Goal: Task Accomplishment & Management: Manage account settings

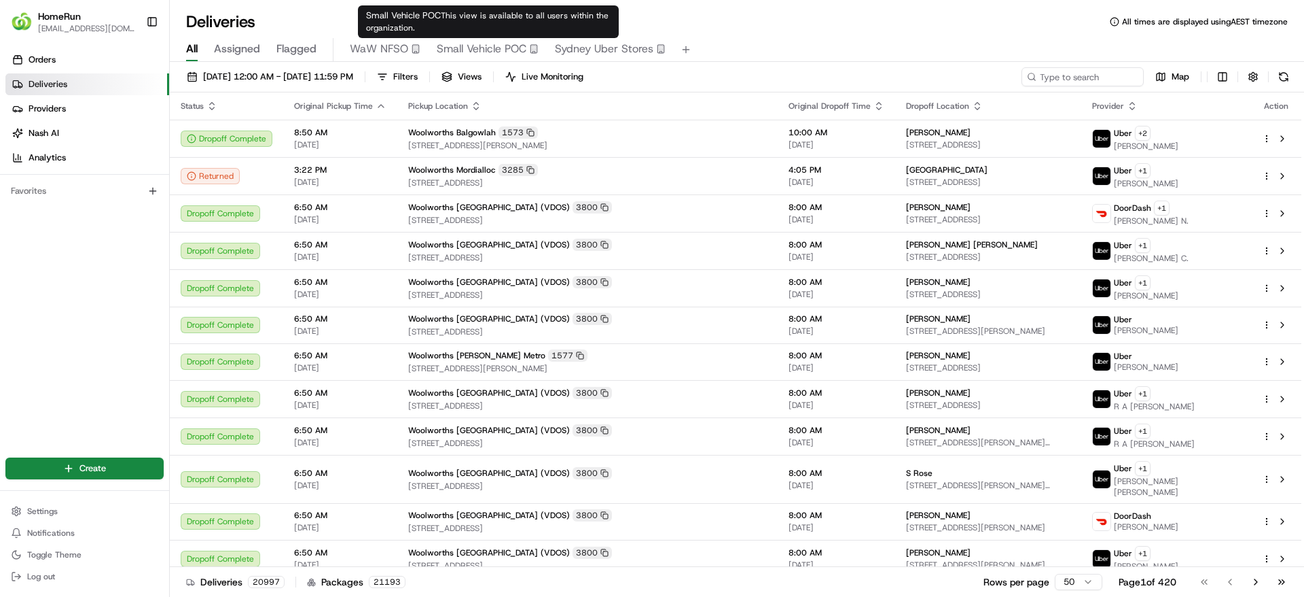
click at [471, 48] on span "Small Vehicle POC" at bounding box center [482, 49] width 90 height 16
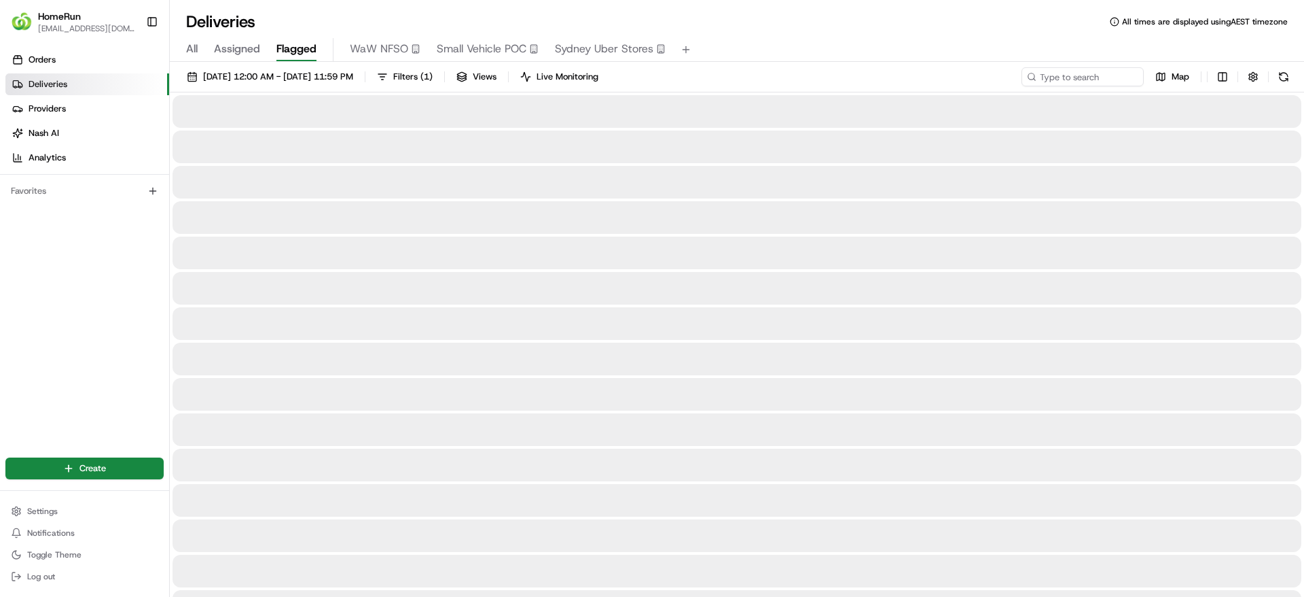
click at [300, 46] on span "Flagged" at bounding box center [297, 49] width 40 height 16
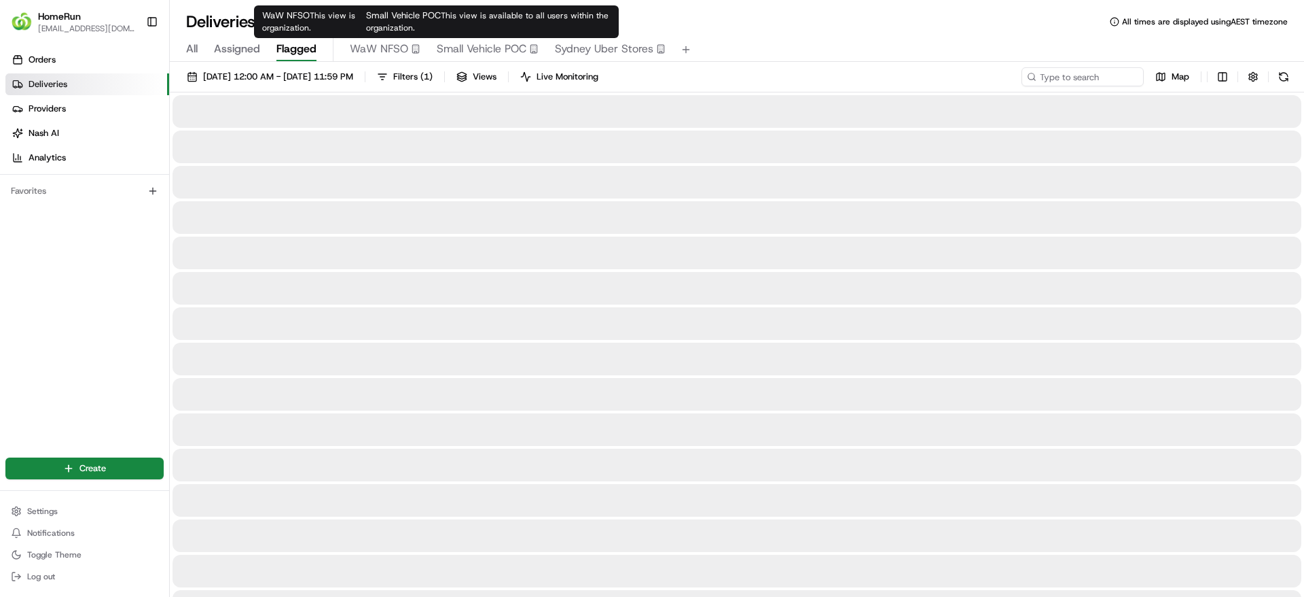
click at [503, 41] on span "Small Vehicle POC" at bounding box center [482, 49] width 90 height 16
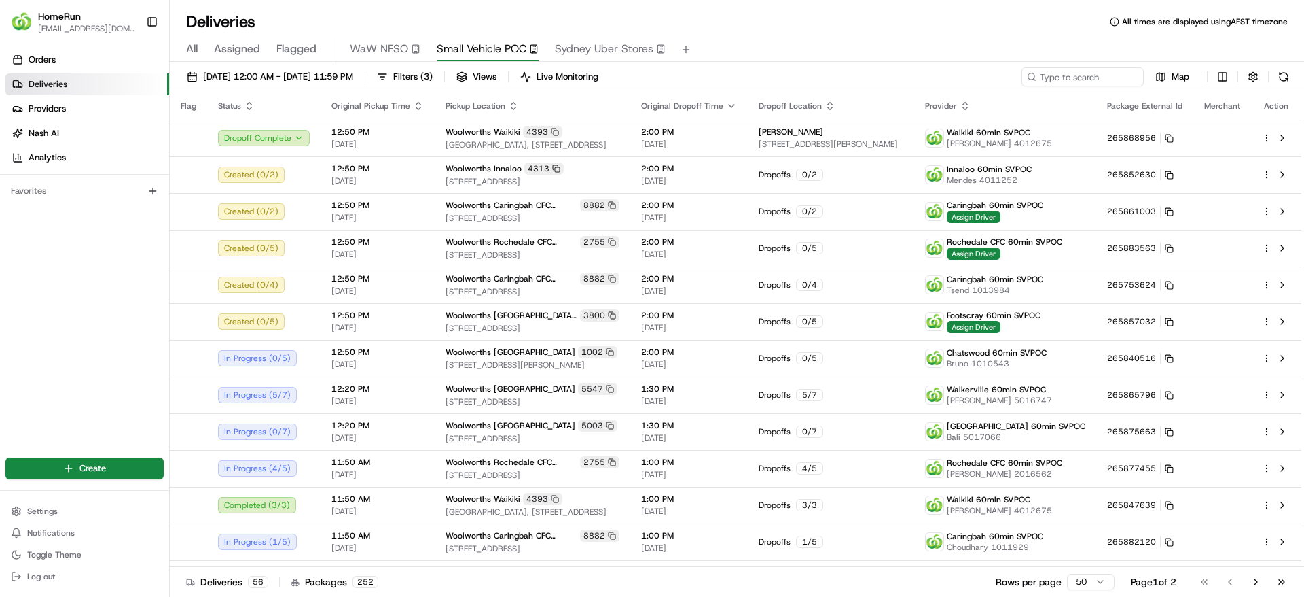
click at [305, 45] on span "Flagged" at bounding box center [297, 49] width 40 height 16
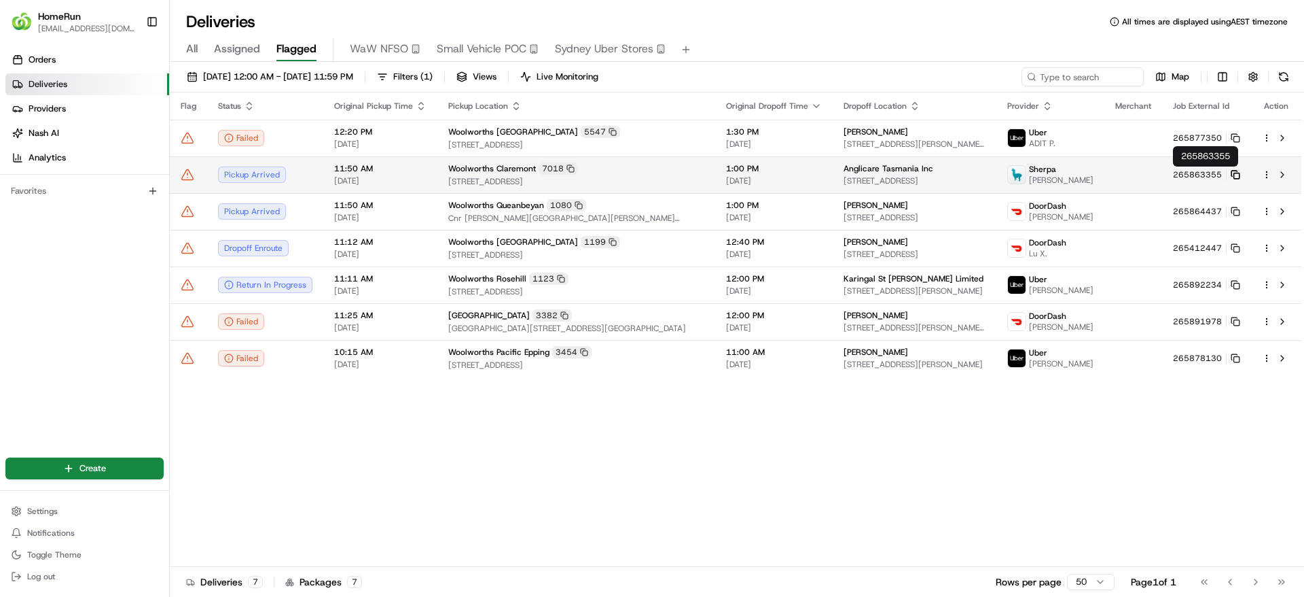
click at [1235, 173] on icon at bounding box center [1236, 175] width 10 height 10
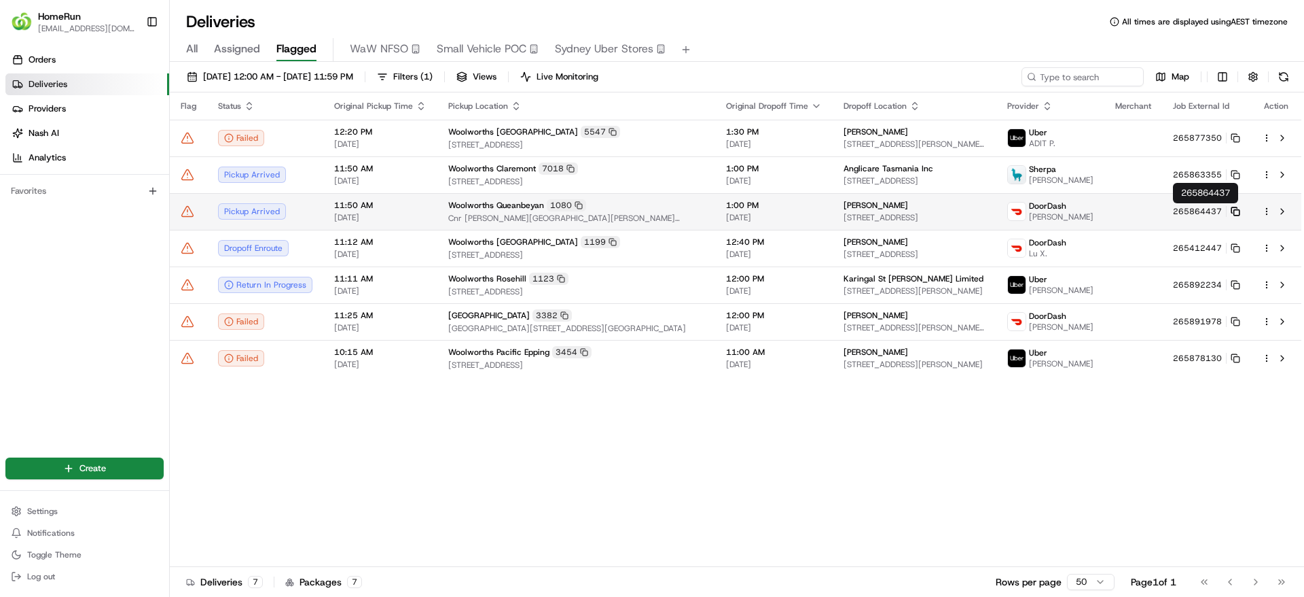
click at [1237, 207] on icon at bounding box center [1234, 209] width 5 height 5
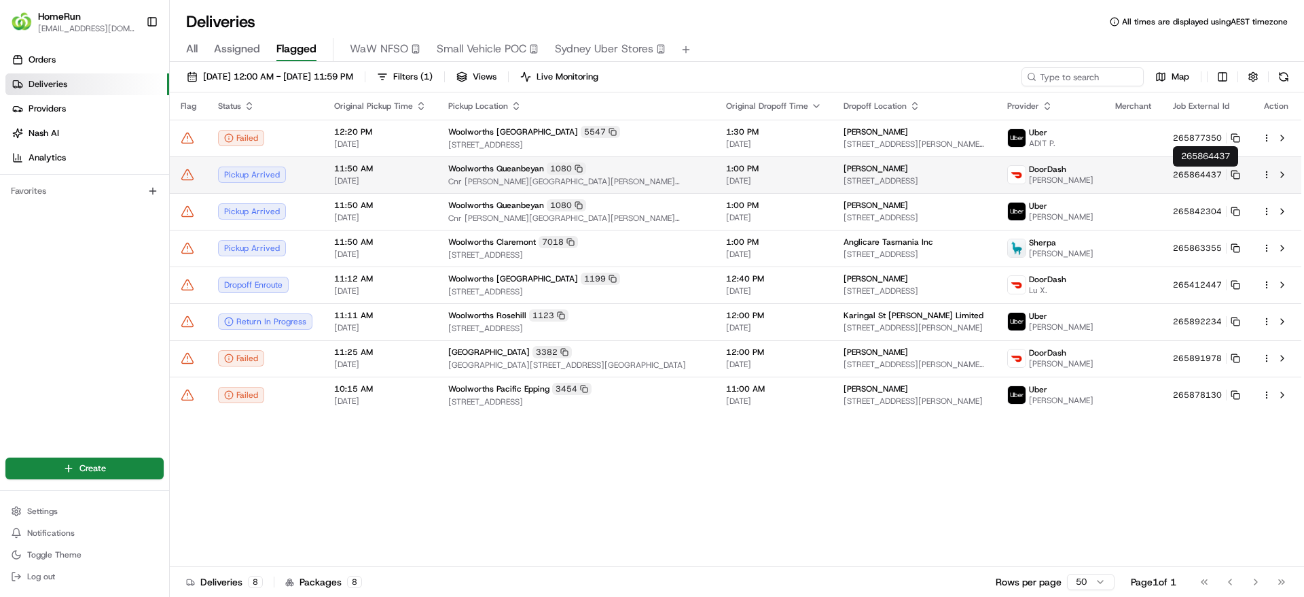
drag, startPoint x: 1266, startPoint y: 168, endPoint x: 1235, endPoint y: 179, distance: 32.4
click at [1235, 179] on tr "Pickup Arrived 11:50 AM 22/08/2025 Woolworths Queanbeyan 1080 Cnr Crawford & An…" at bounding box center [736, 174] width 1132 height 37
click at [1236, 173] on rect at bounding box center [1236, 175] width 5 height 5
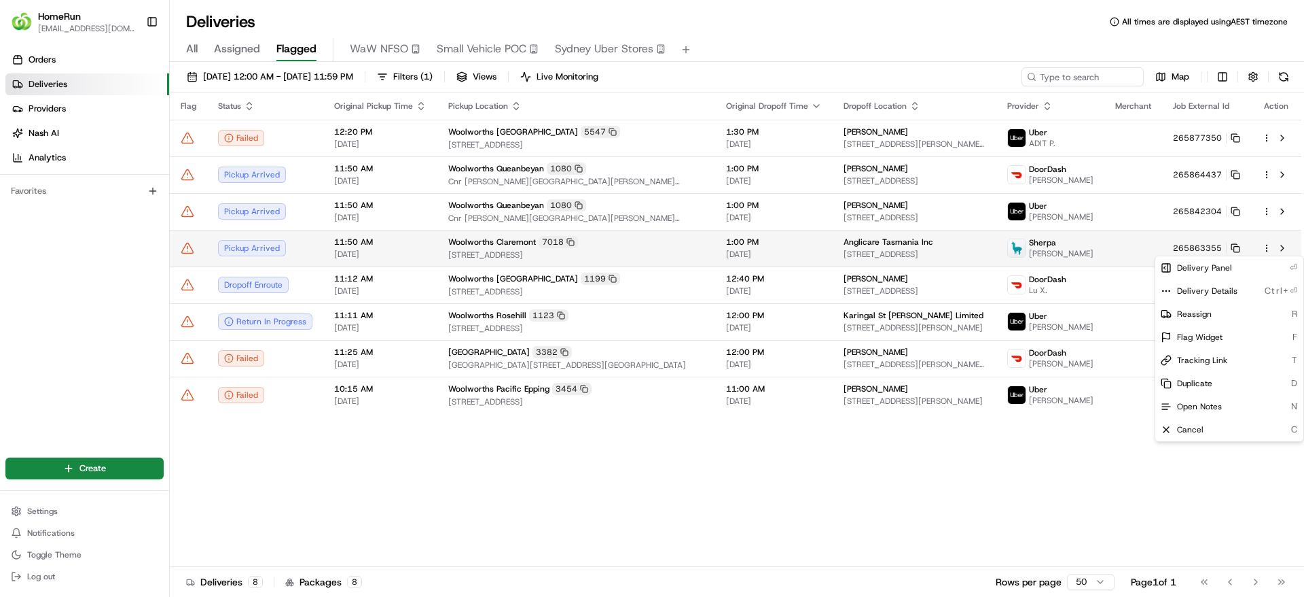
click at [1266, 247] on html "HomeRun jpinekubica1@woolworths.com.au Toggle Sidebar Orders Deliveries Provide…" at bounding box center [652, 298] width 1304 height 597
click at [1224, 317] on div "Reassign R" at bounding box center [1230, 313] width 148 height 23
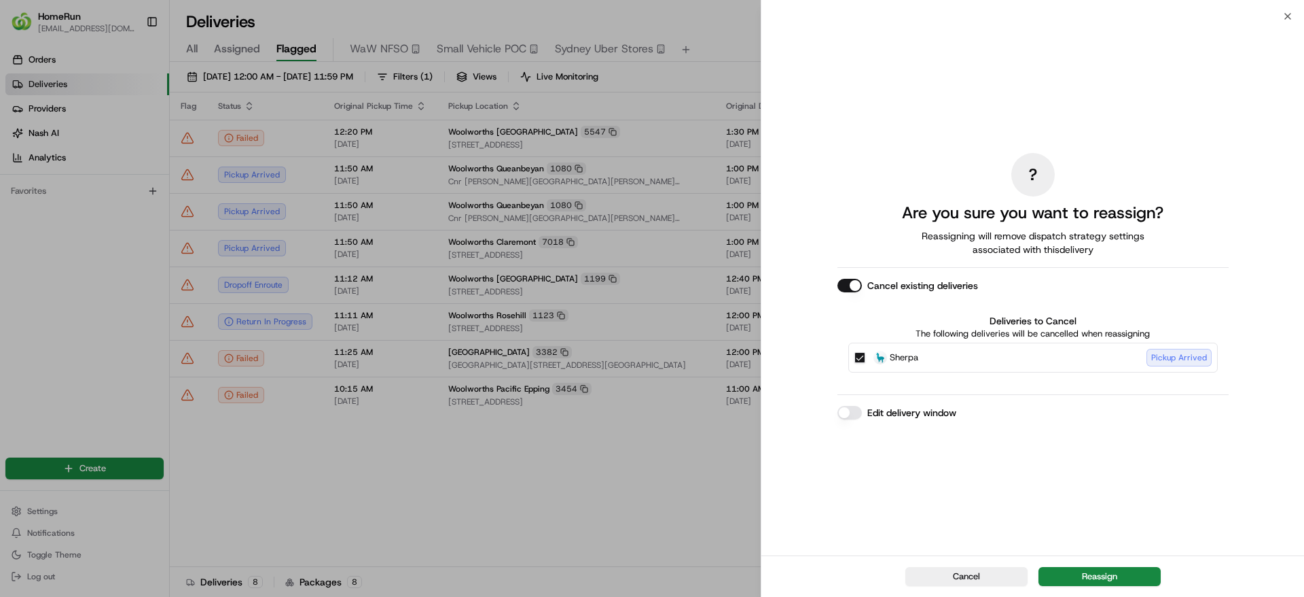
click at [1106, 586] on div "Cancel Reassign" at bounding box center [1033, 575] width 543 height 41
click at [1106, 570] on button "Reassign" at bounding box center [1100, 576] width 122 height 19
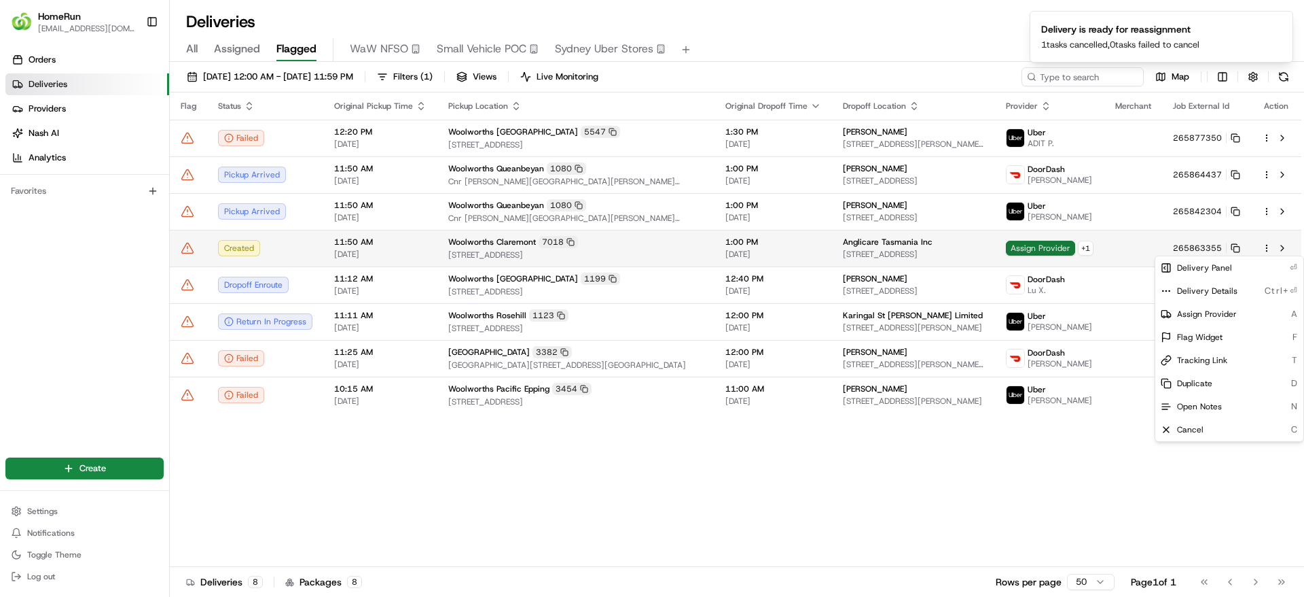
click at [1048, 248] on span "Assign Provider" at bounding box center [1040, 248] width 69 height 15
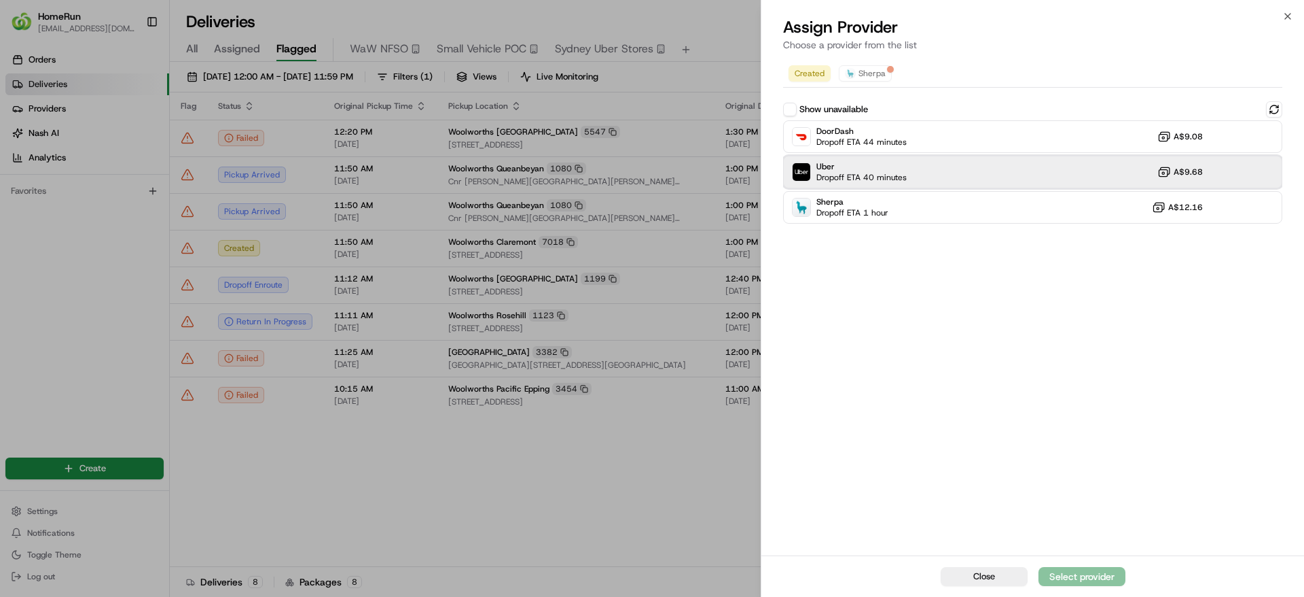
click at [886, 179] on span "Dropoff ETA 40 minutes" at bounding box center [862, 177] width 90 height 11
click at [1102, 571] on div "Assign Provider" at bounding box center [1082, 576] width 67 height 14
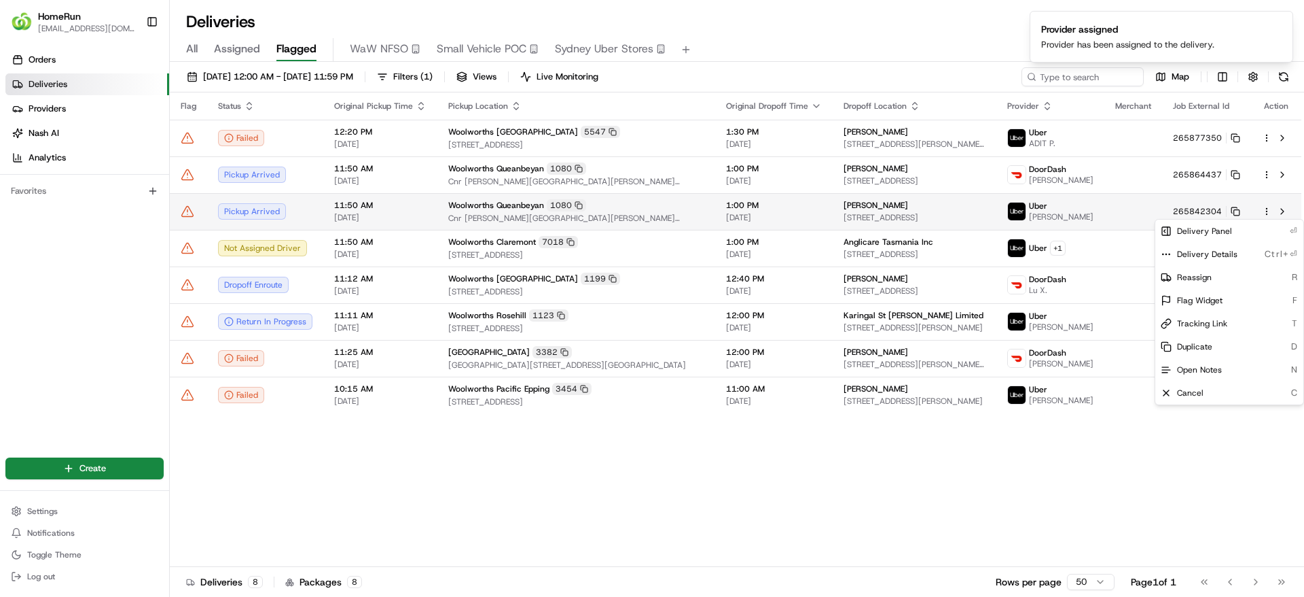
click at [1268, 210] on html "HomeRun jpinekubica1@woolworths.com.au Toggle Sidebar Orders Deliveries Provide…" at bounding box center [652, 298] width 1304 height 597
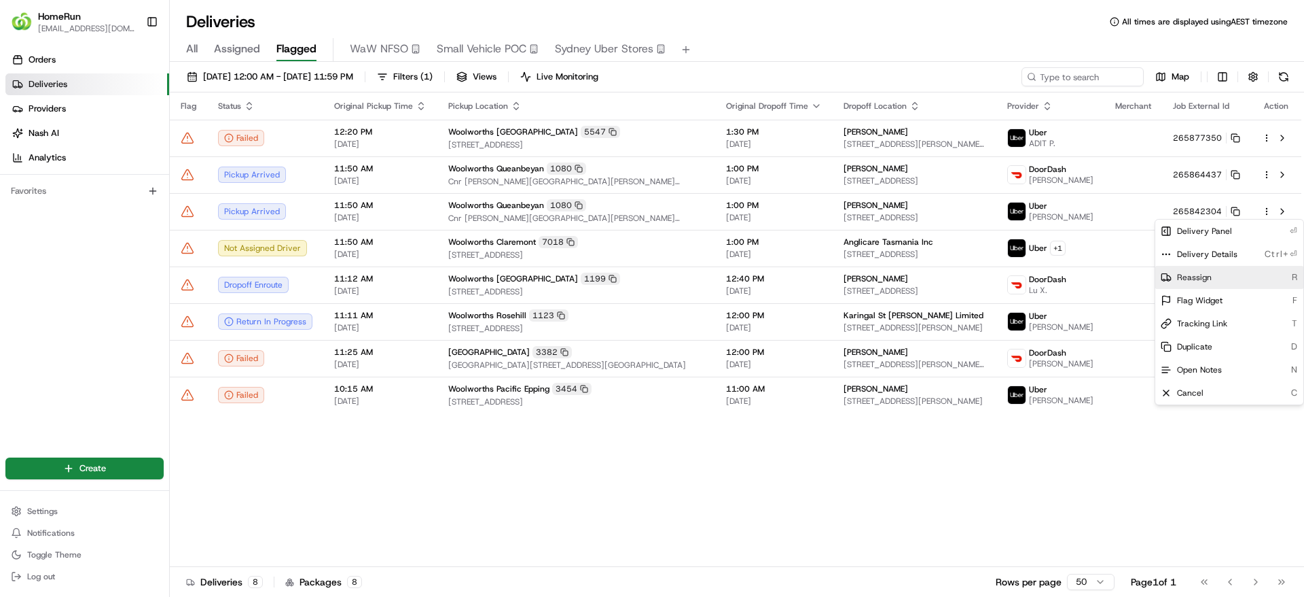
click at [1213, 272] on div "Reassign R" at bounding box center [1230, 277] width 148 height 23
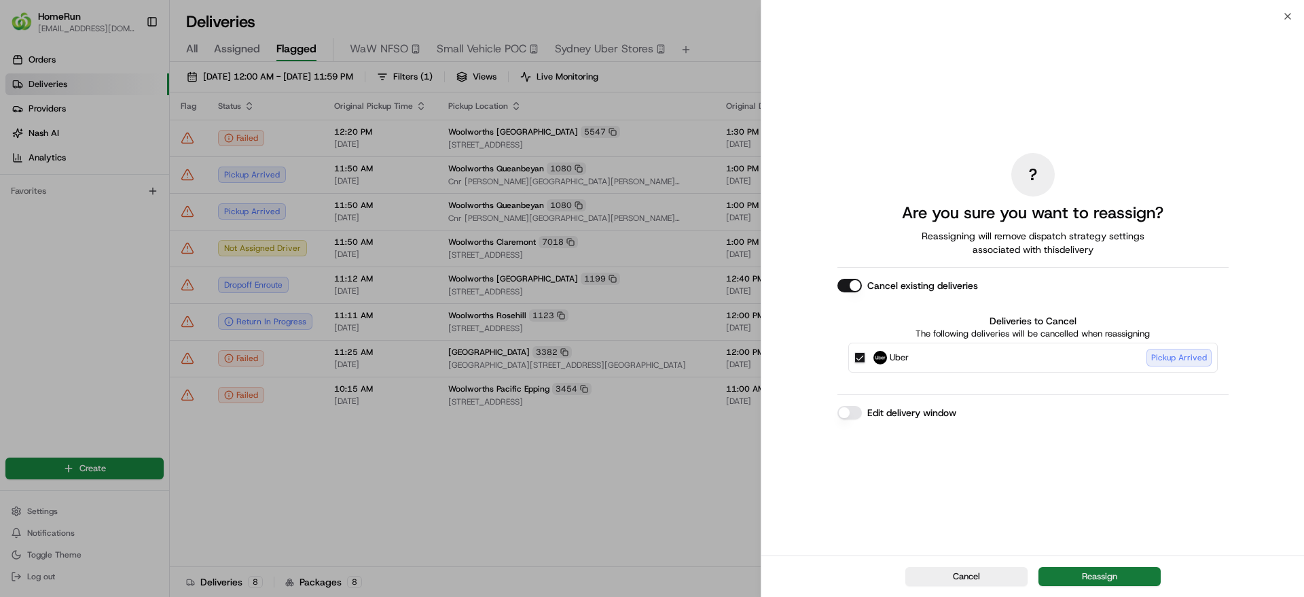
click at [1101, 575] on button "Reassign" at bounding box center [1100, 576] width 122 height 19
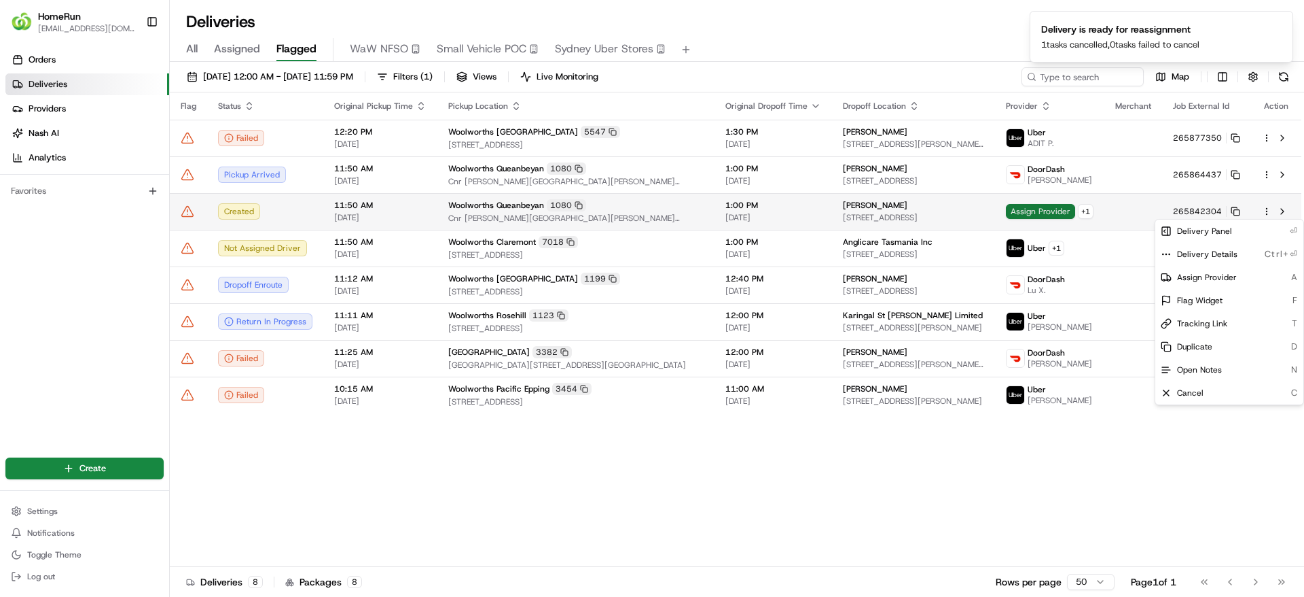
click at [1042, 210] on span "Assign Provider" at bounding box center [1040, 211] width 69 height 15
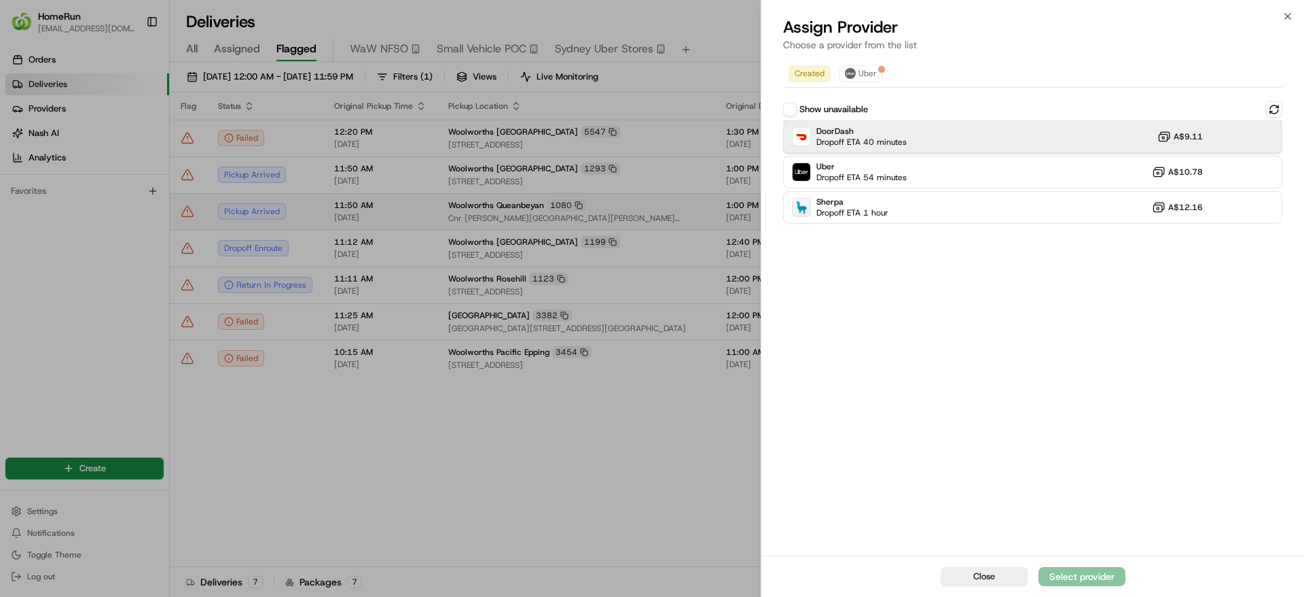
click at [910, 149] on div "DoorDash Dropoff ETA 40 minutes A$9.11" at bounding box center [1032, 136] width 499 height 33
click at [1099, 573] on div "Assign Provider" at bounding box center [1082, 576] width 67 height 14
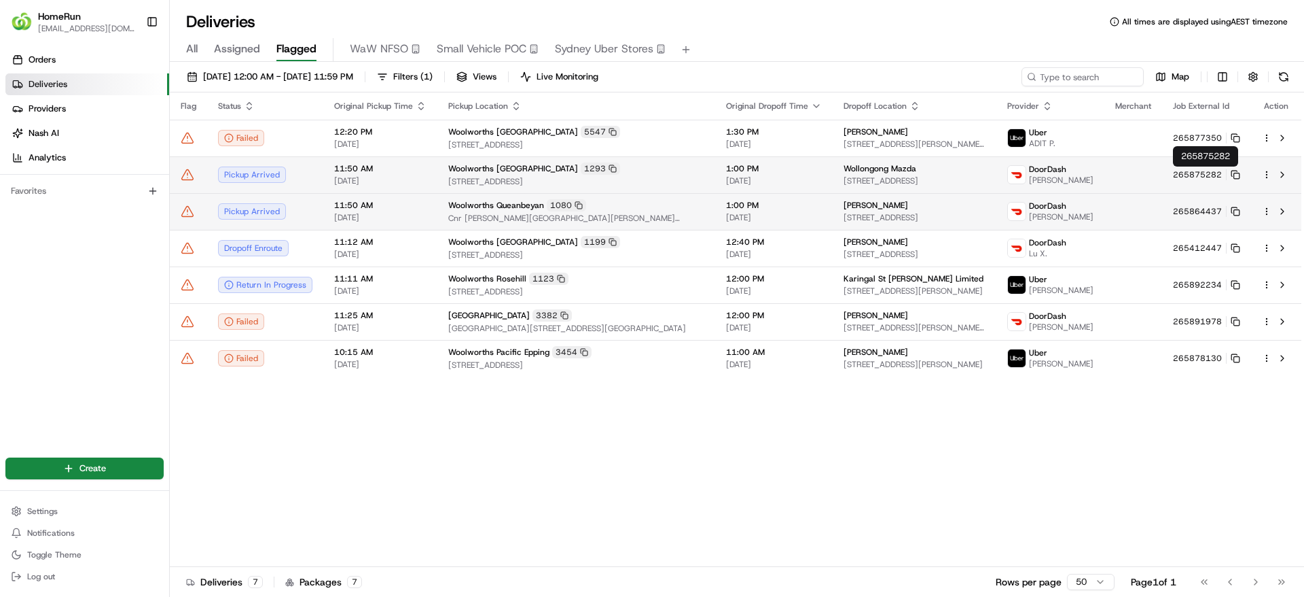
click at [1144, 171] on td at bounding box center [1134, 174] width 58 height 37
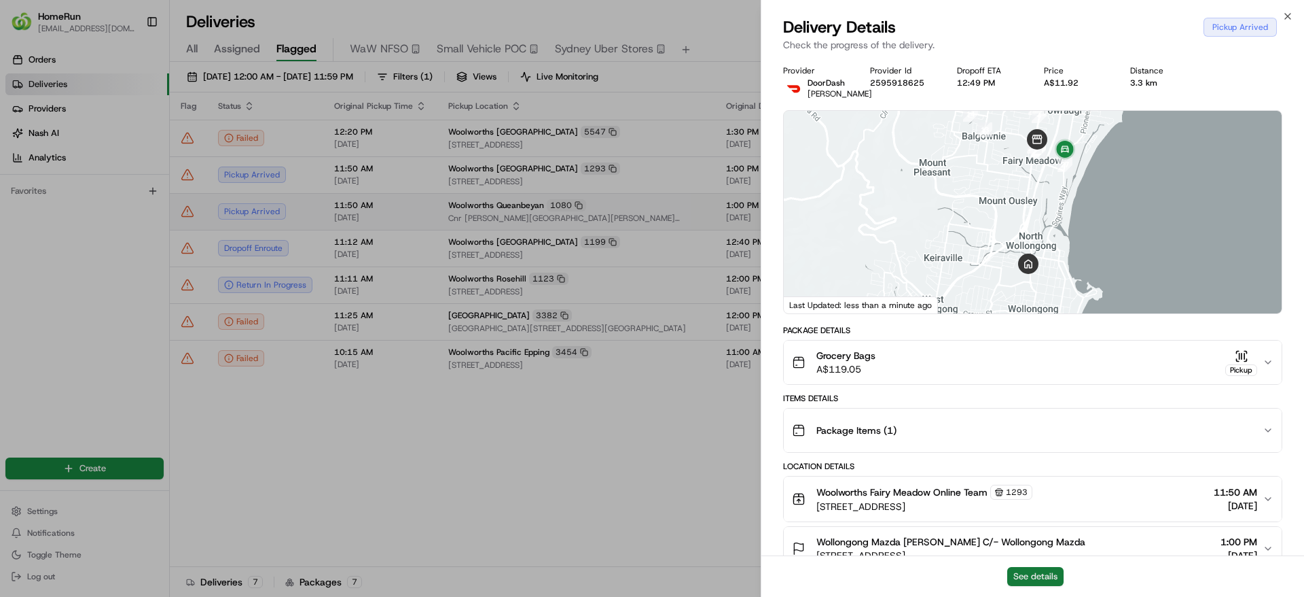
click at [1050, 578] on button "See details" at bounding box center [1036, 576] width 56 height 19
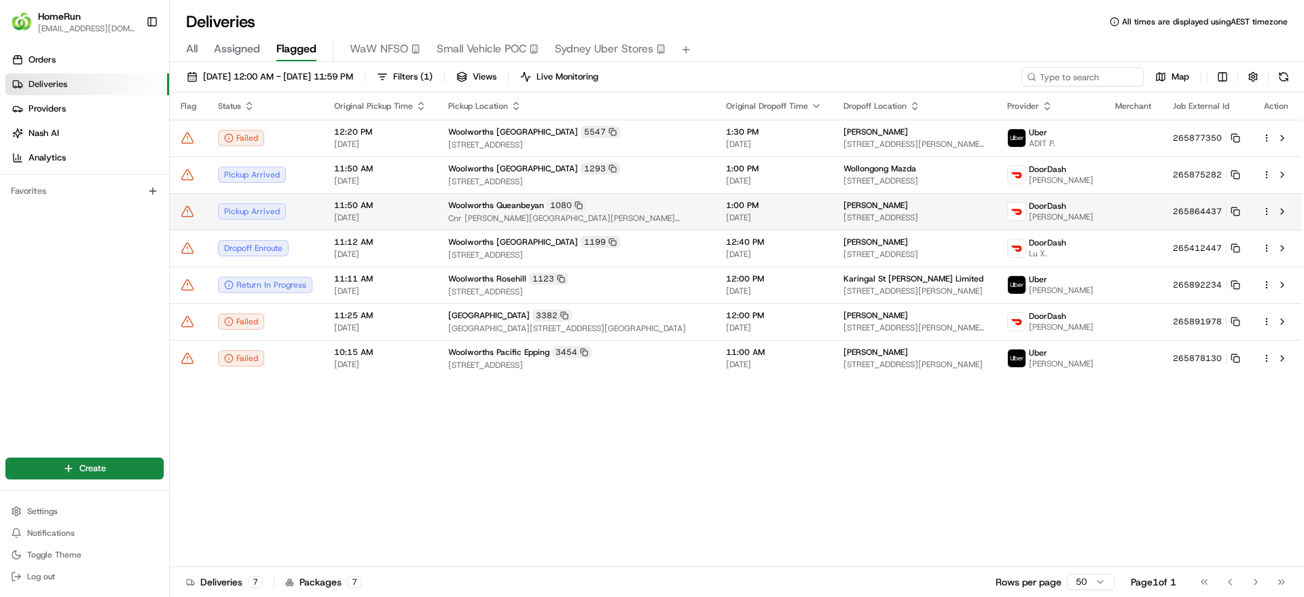
click at [624, 215] on span "Cnr Crawford & Antill Street, Queanbeyan, NSW 2620, AU" at bounding box center [576, 218] width 256 height 11
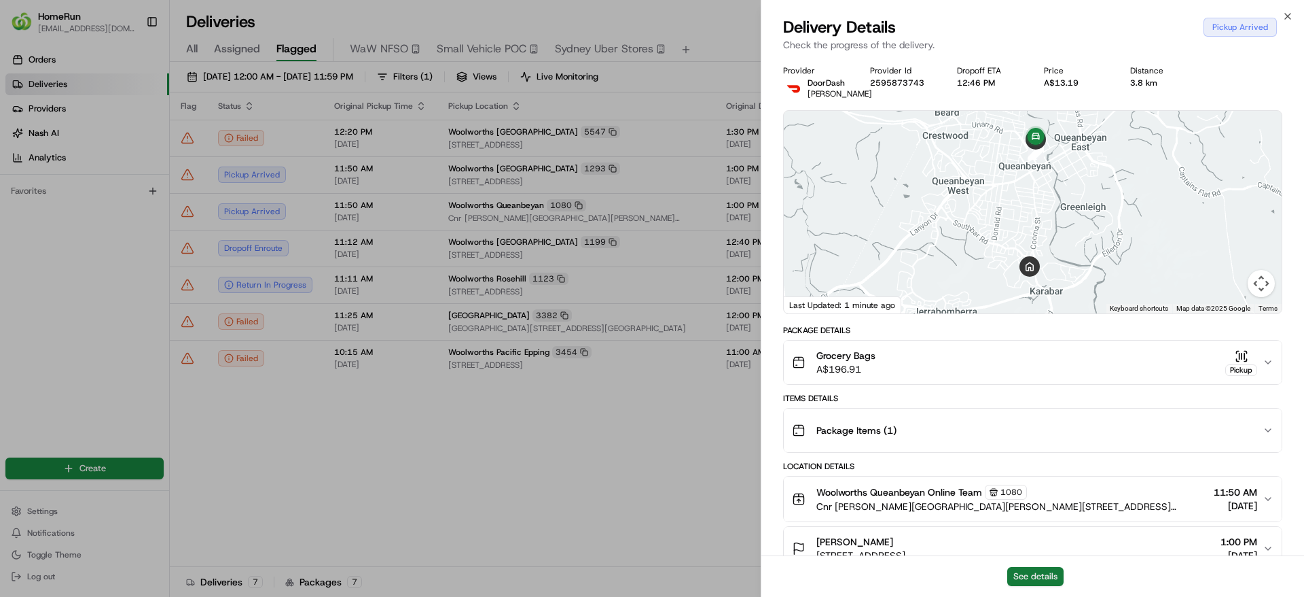
click at [1027, 571] on button "See details" at bounding box center [1036, 576] width 56 height 19
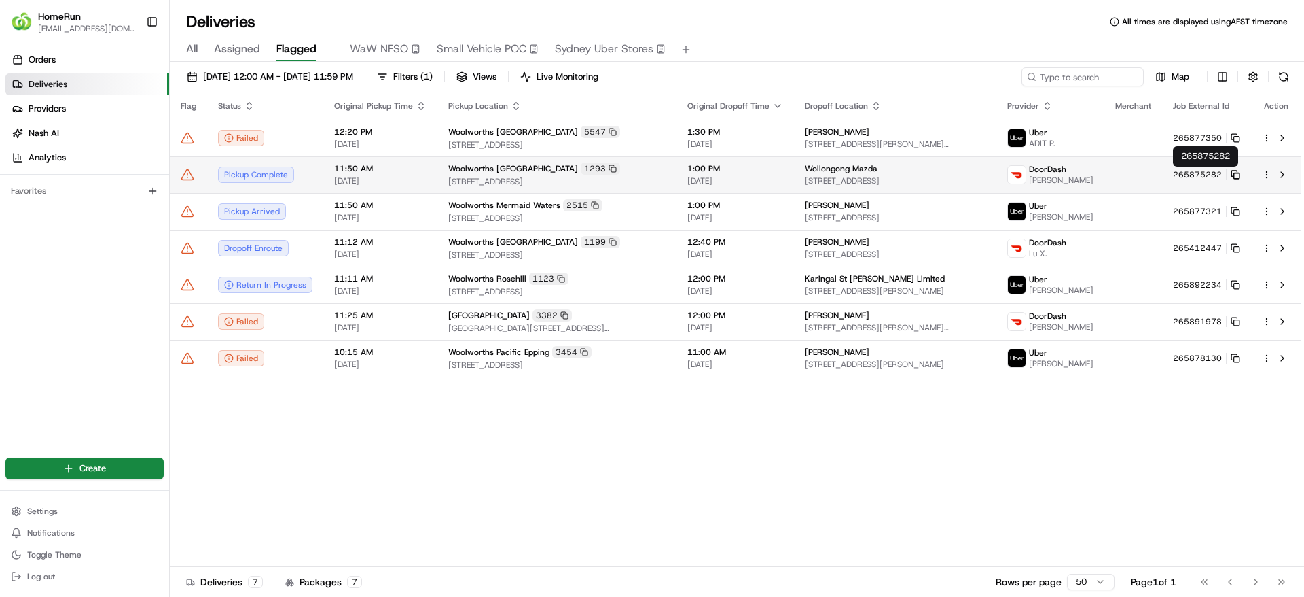
click at [1236, 175] on icon at bounding box center [1236, 175] width 10 height 10
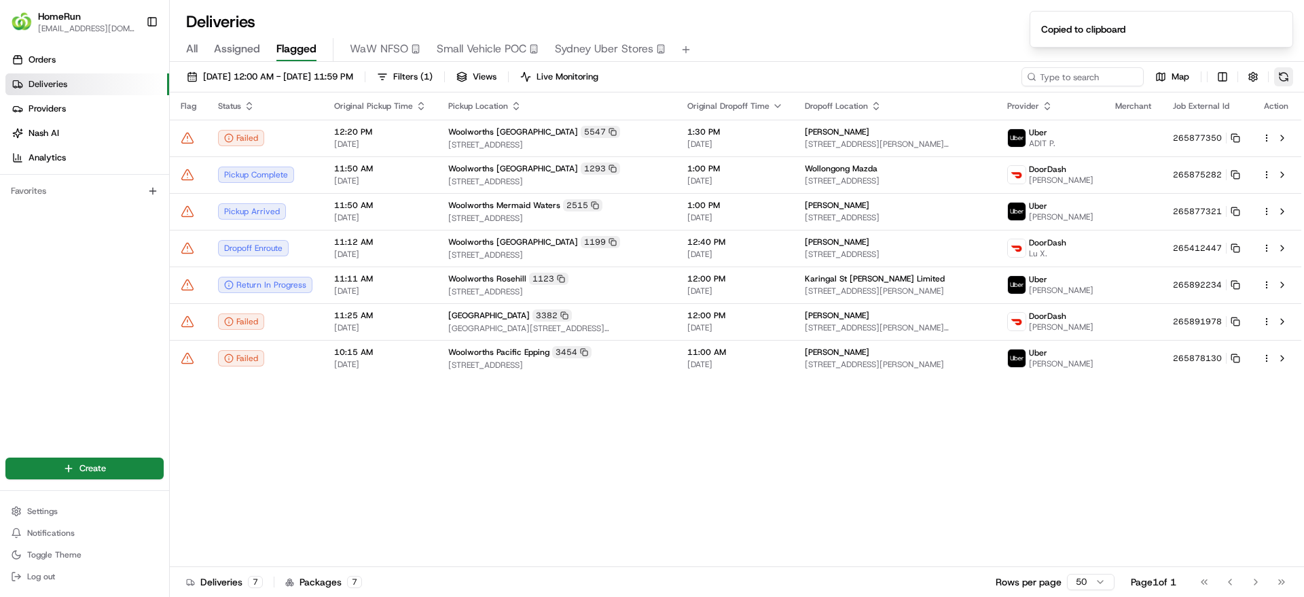
click at [1284, 68] on button at bounding box center [1284, 76] width 19 height 19
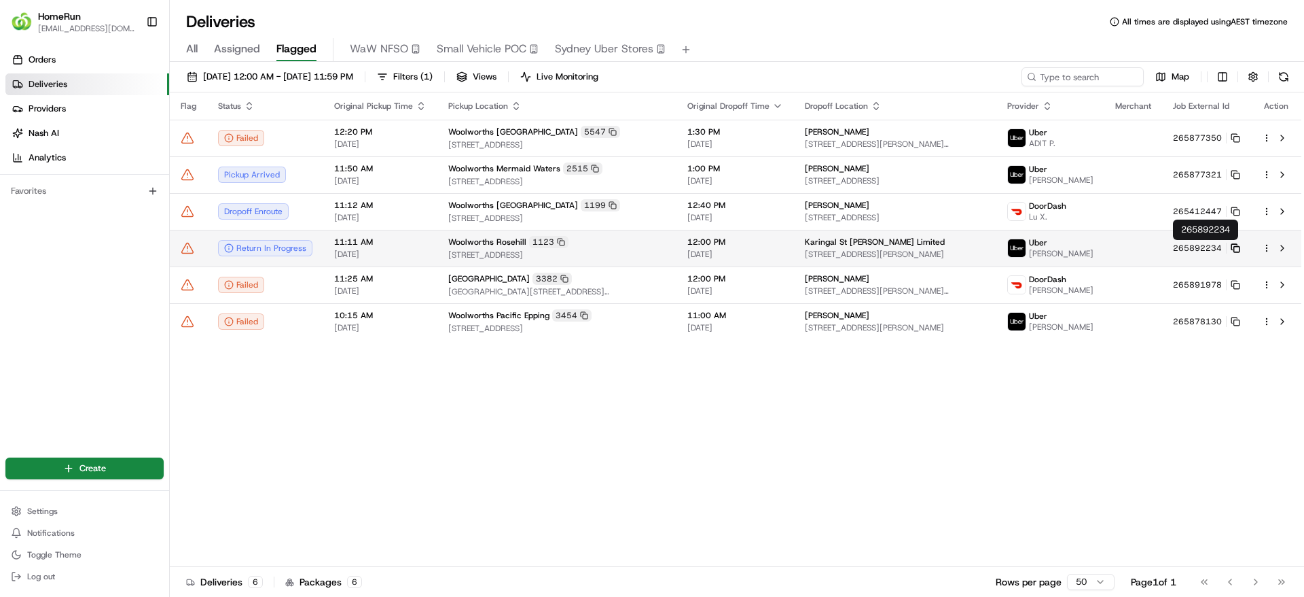
click at [1237, 250] on icon at bounding box center [1236, 248] width 10 height 10
click at [636, 245] on div "Woolworths Rosehill 1123" at bounding box center [556, 242] width 217 height 12
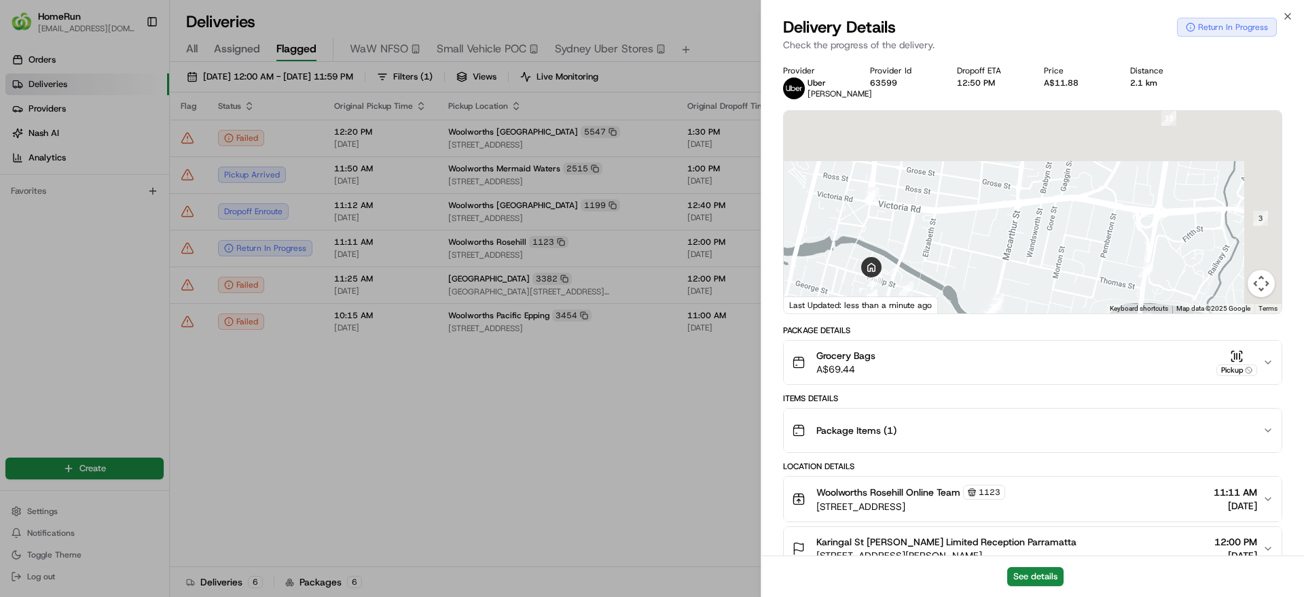
drag, startPoint x: 1061, startPoint y: 224, endPoint x: 1016, endPoint y: 363, distance: 146.5
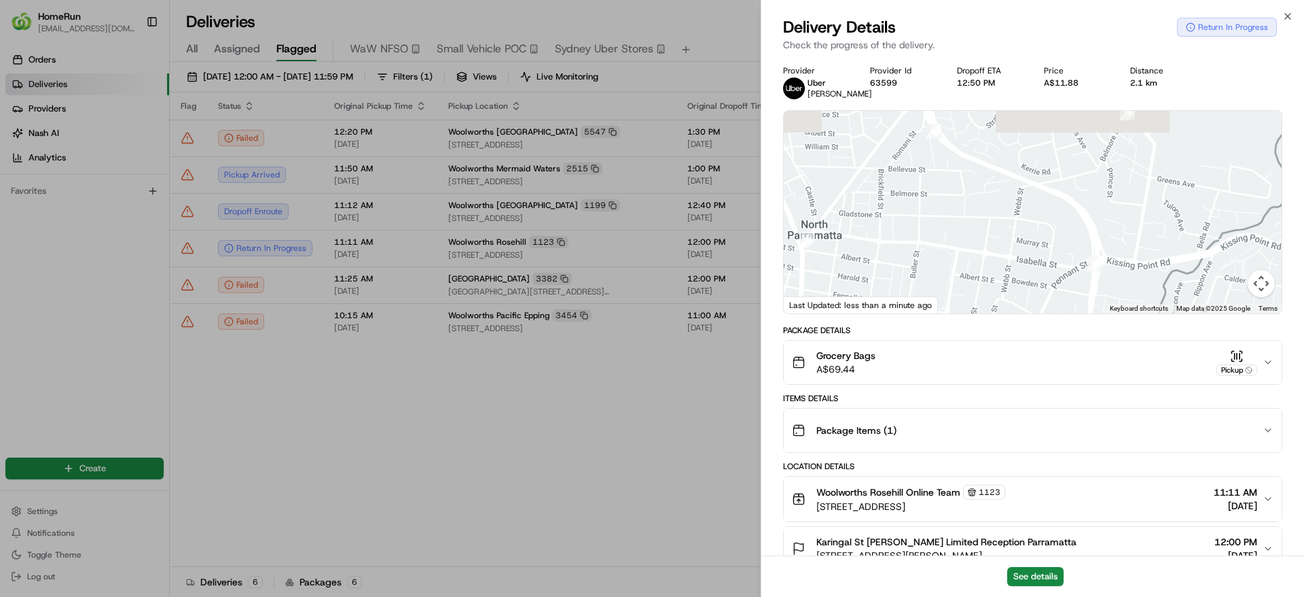
drag, startPoint x: 1086, startPoint y: 231, endPoint x: 1012, endPoint y: 380, distance: 166.8
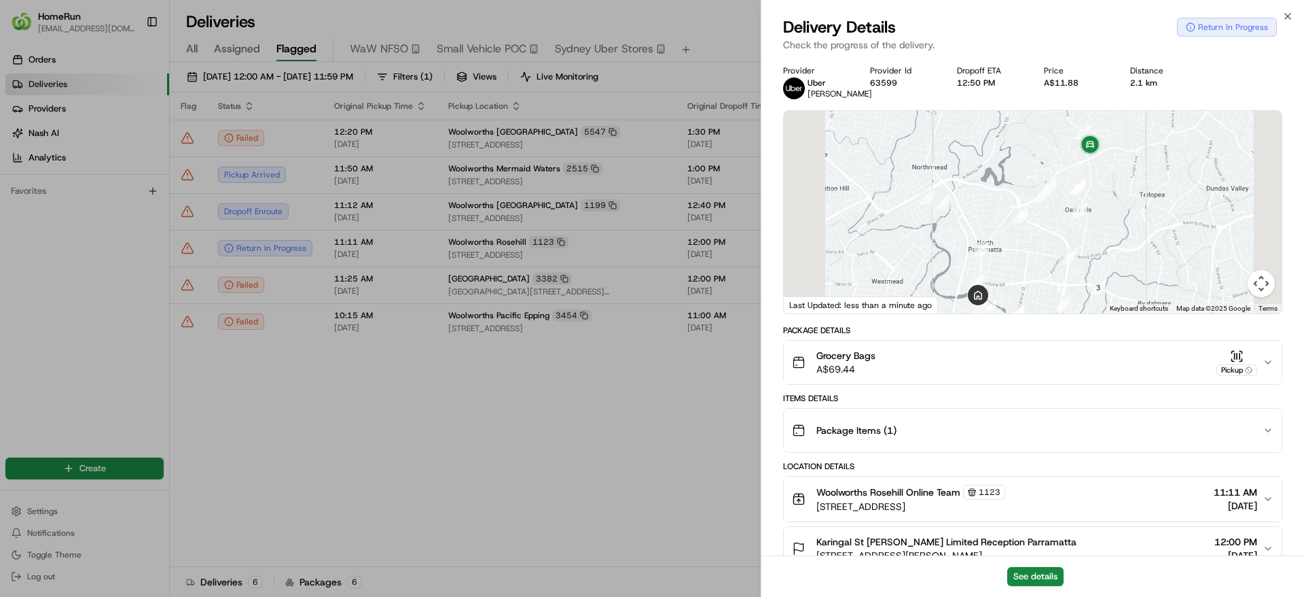
click at [1062, 250] on img "13" at bounding box center [1070, 256] width 26 height 26
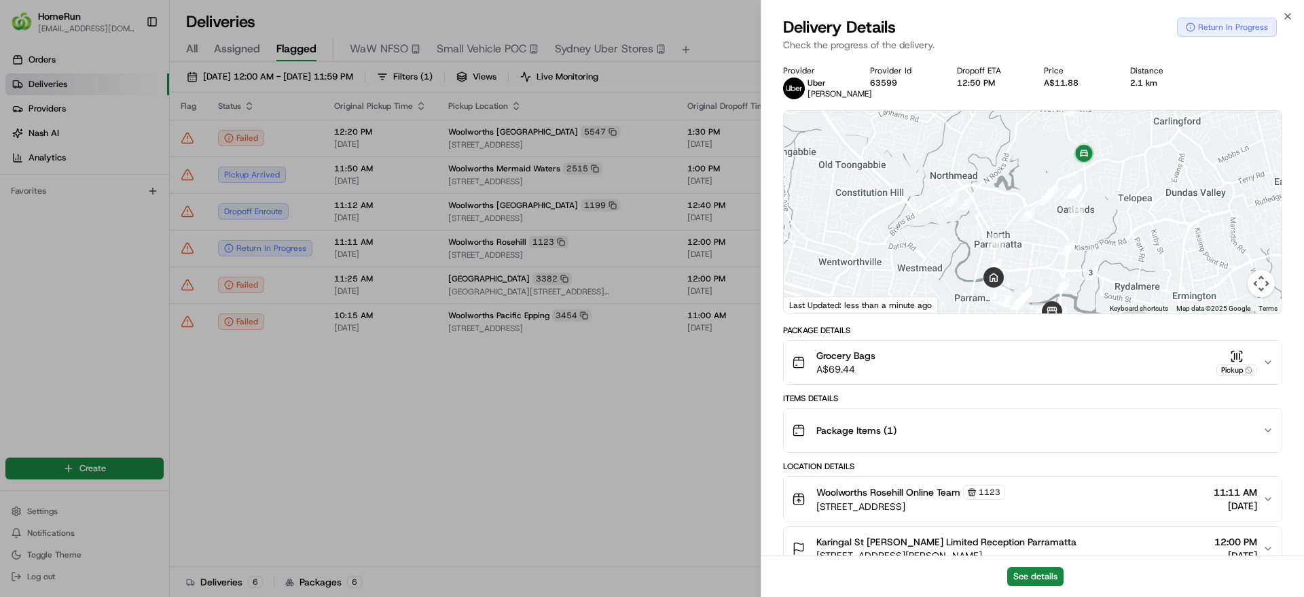
drag, startPoint x: 1020, startPoint y: 257, endPoint x: 1012, endPoint y: 193, distance: 64.4
click at [1012, 193] on div at bounding box center [1033, 212] width 498 height 202
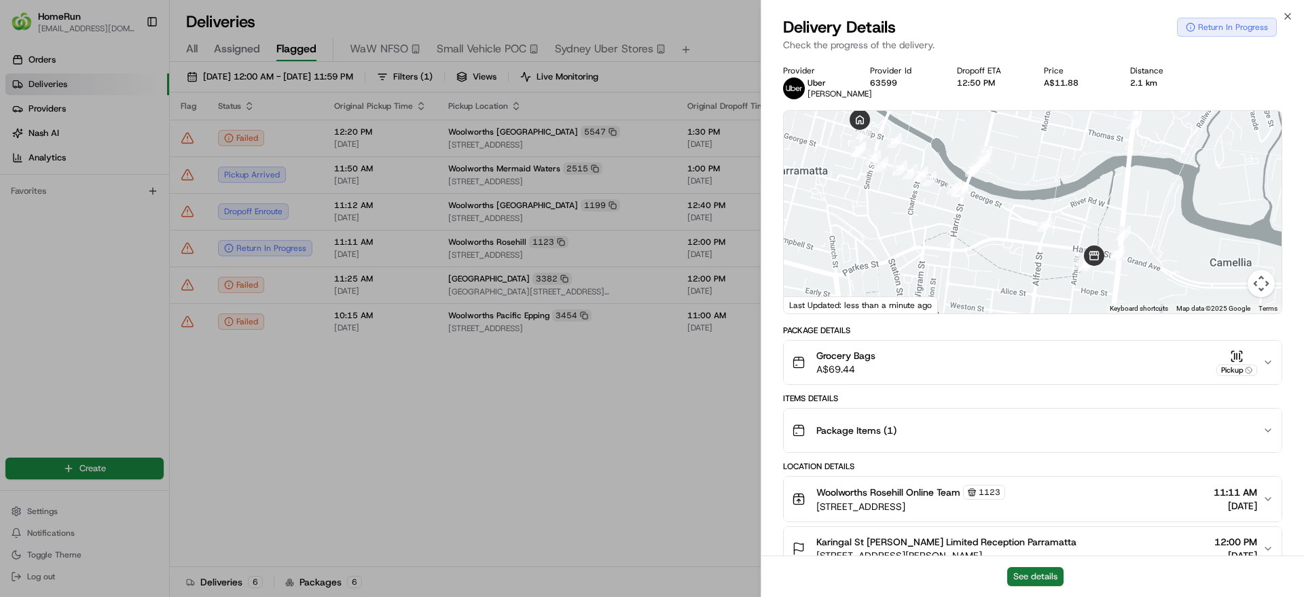
click at [1036, 577] on button "See details" at bounding box center [1036, 576] width 56 height 19
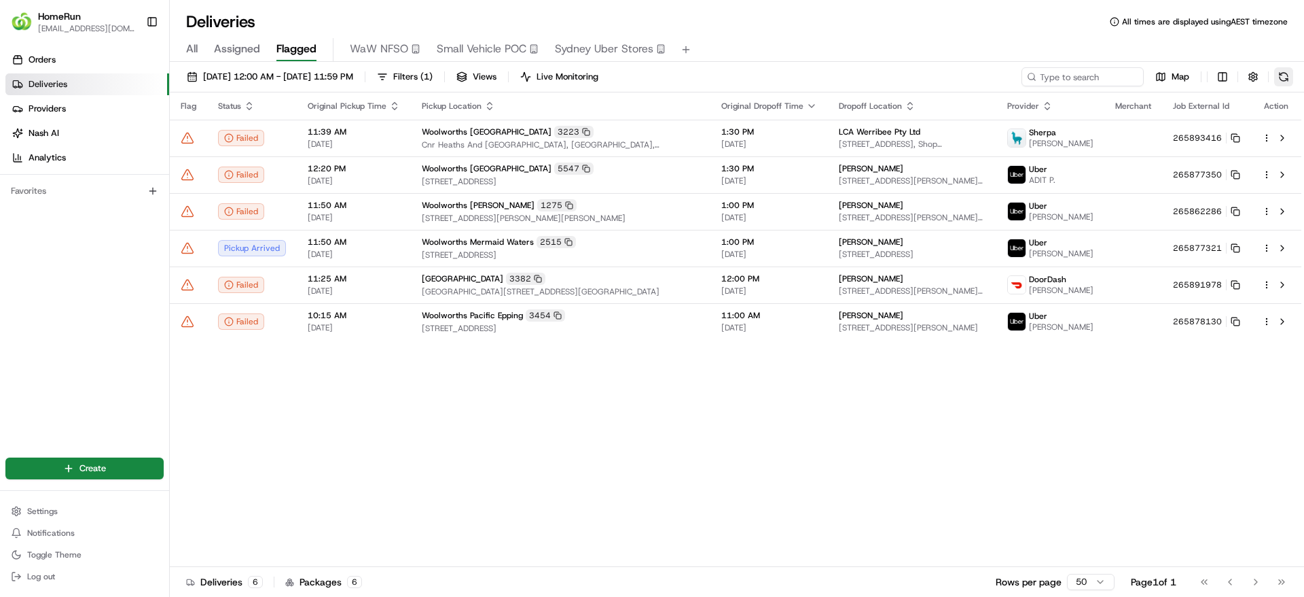
click at [1291, 69] on button at bounding box center [1284, 76] width 19 height 19
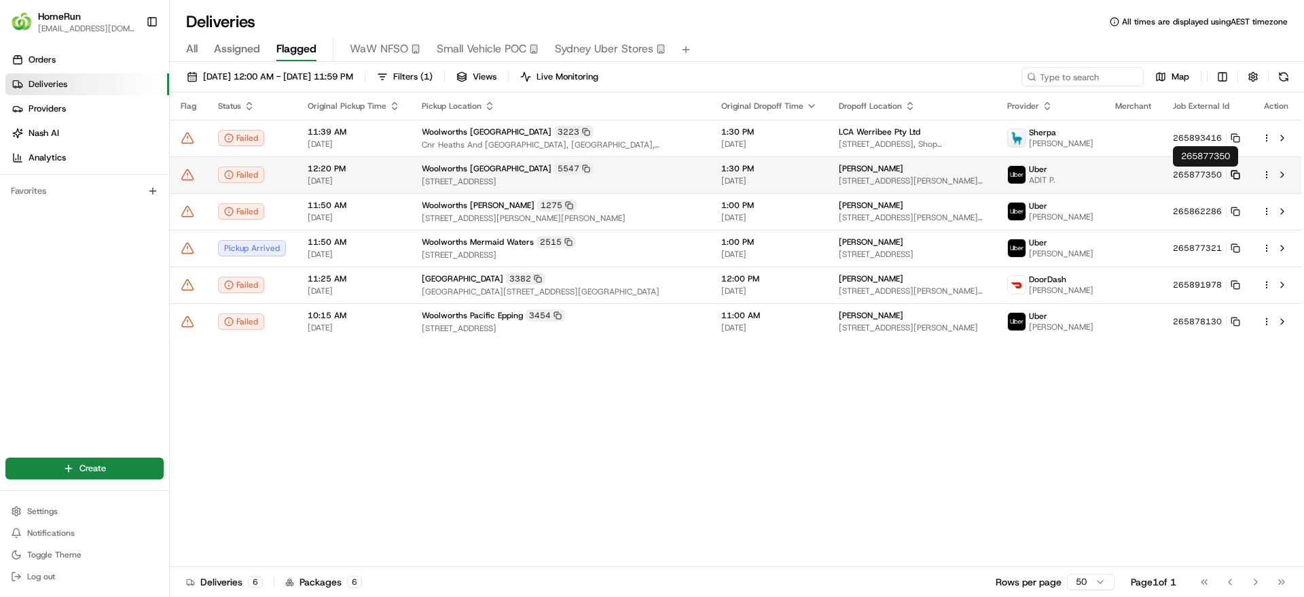
click at [1234, 175] on rect at bounding box center [1236, 175] width 5 height 5
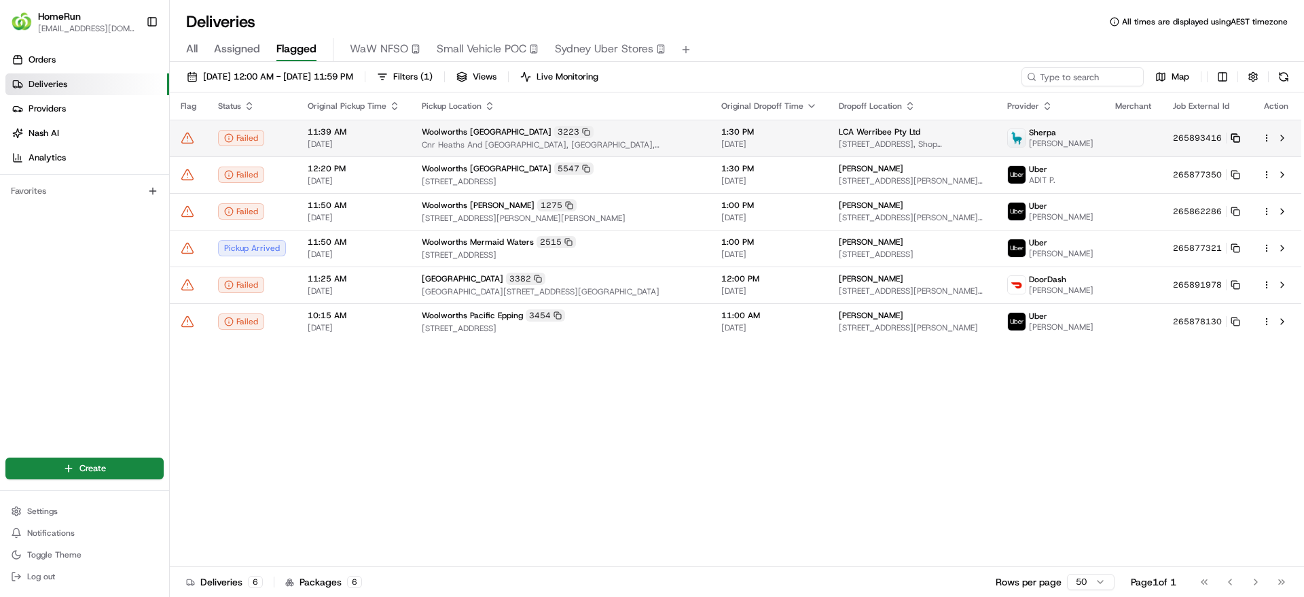
click at [1235, 139] on icon at bounding box center [1236, 138] width 10 height 10
click at [308, 129] on span "11:39 AM" at bounding box center [354, 131] width 92 height 11
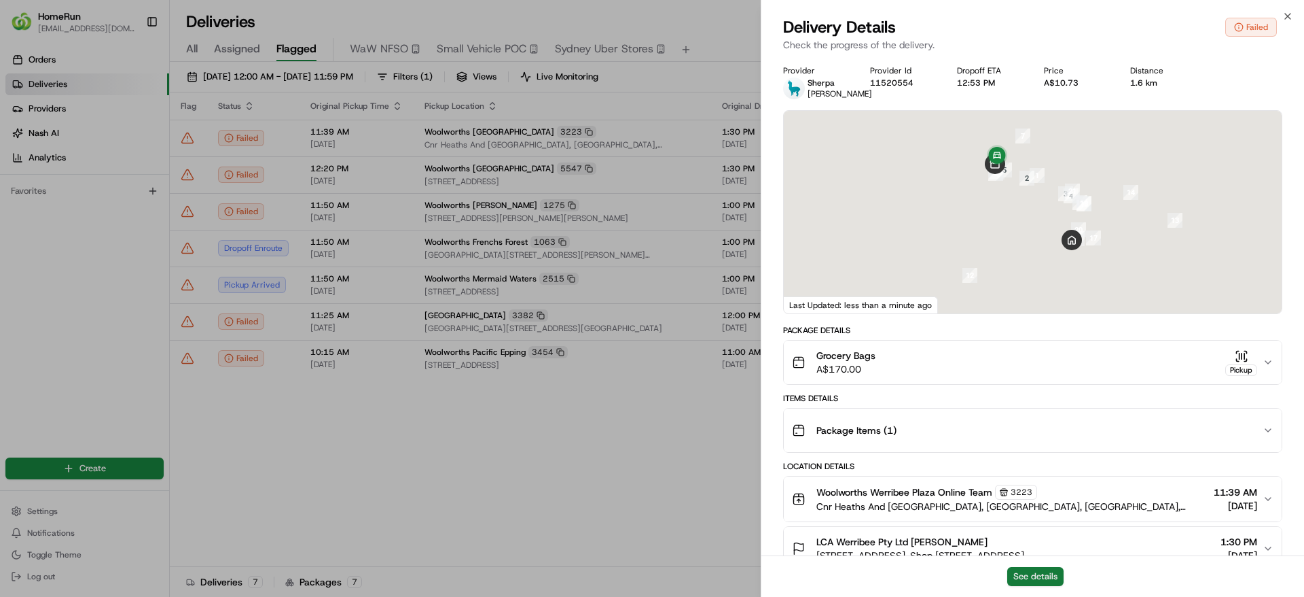
click at [1049, 567] on button "See details" at bounding box center [1036, 576] width 56 height 19
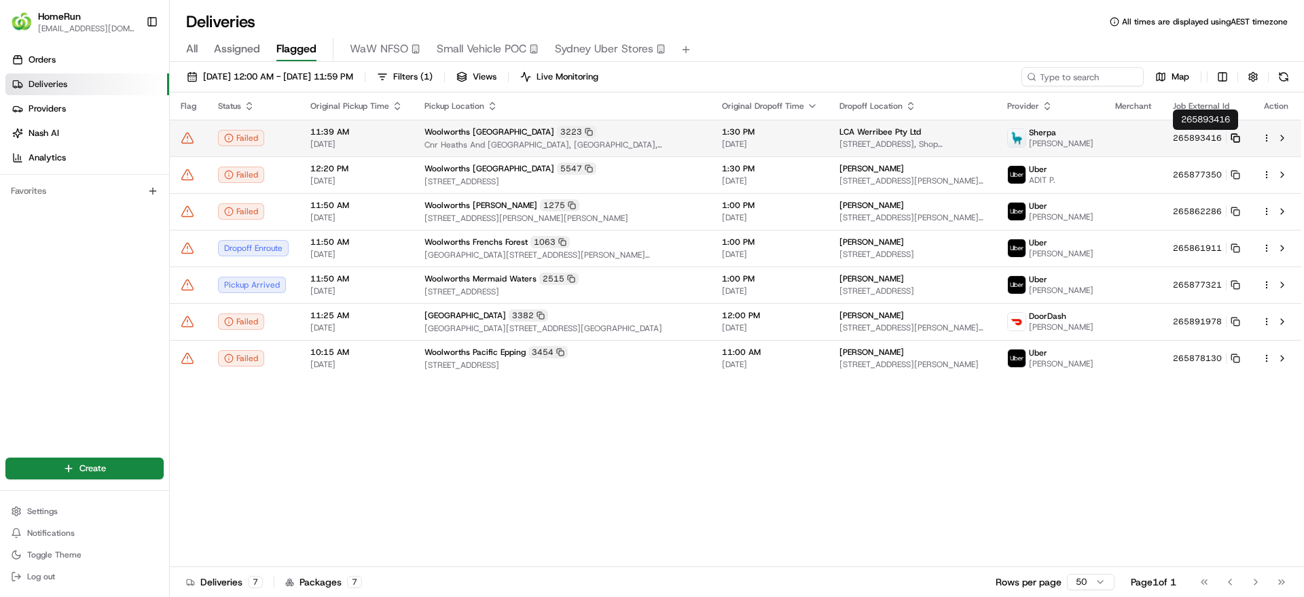
click at [1234, 134] on icon at bounding box center [1234, 136] width 5 height 5
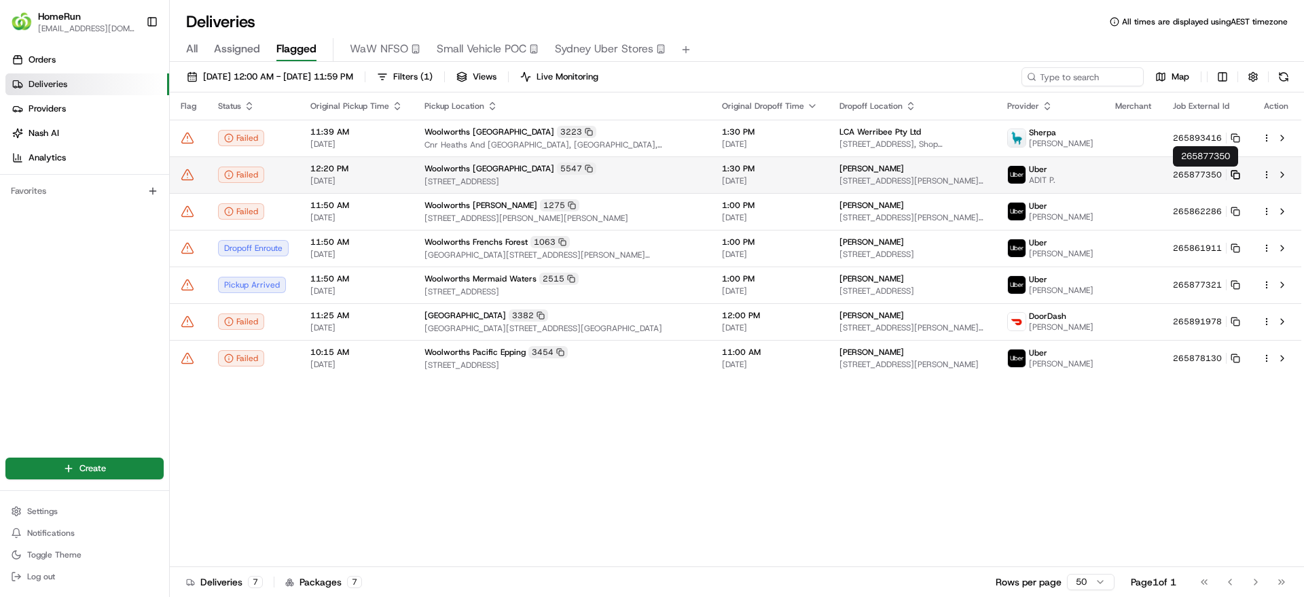
click at [1235, 173] on icon at bounding box center [1236, 175] width 10 height 10
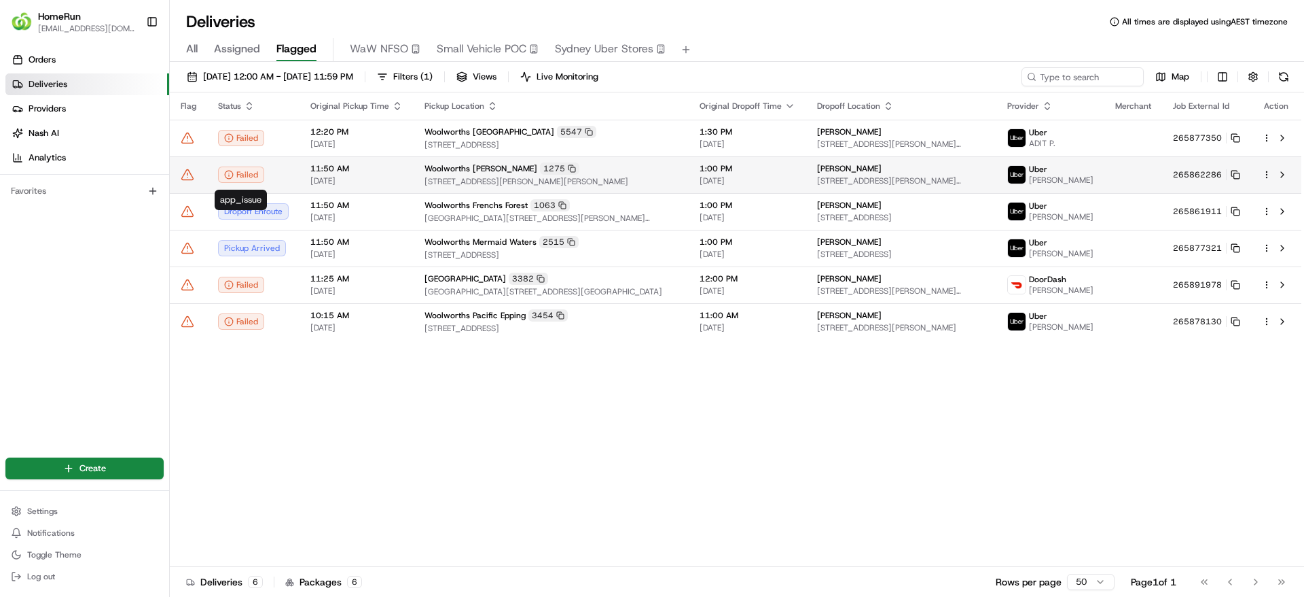
click at [332, 185] on span "22/08/2025" at bounding box center [356, 180] width 92 height 11
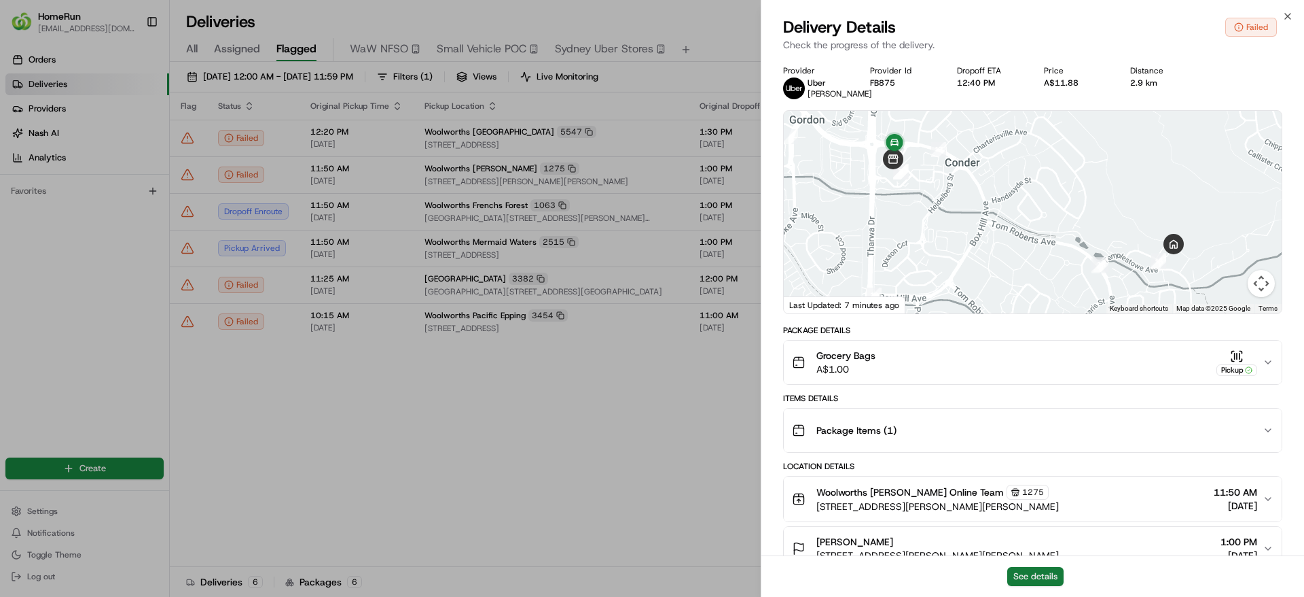
click at [1035, 576] on button "See details" at bounding box center [1036, 576] width 56 height 19
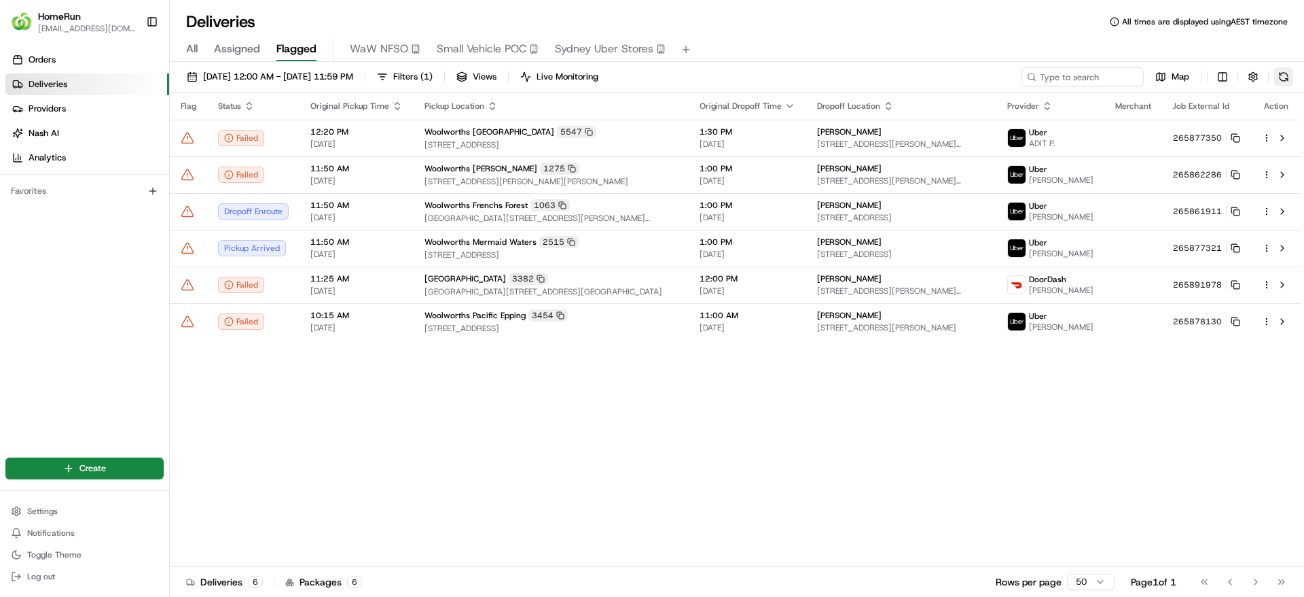
click at [1292, 71] on button at bounding box center [1284, 76] width 19 height 19
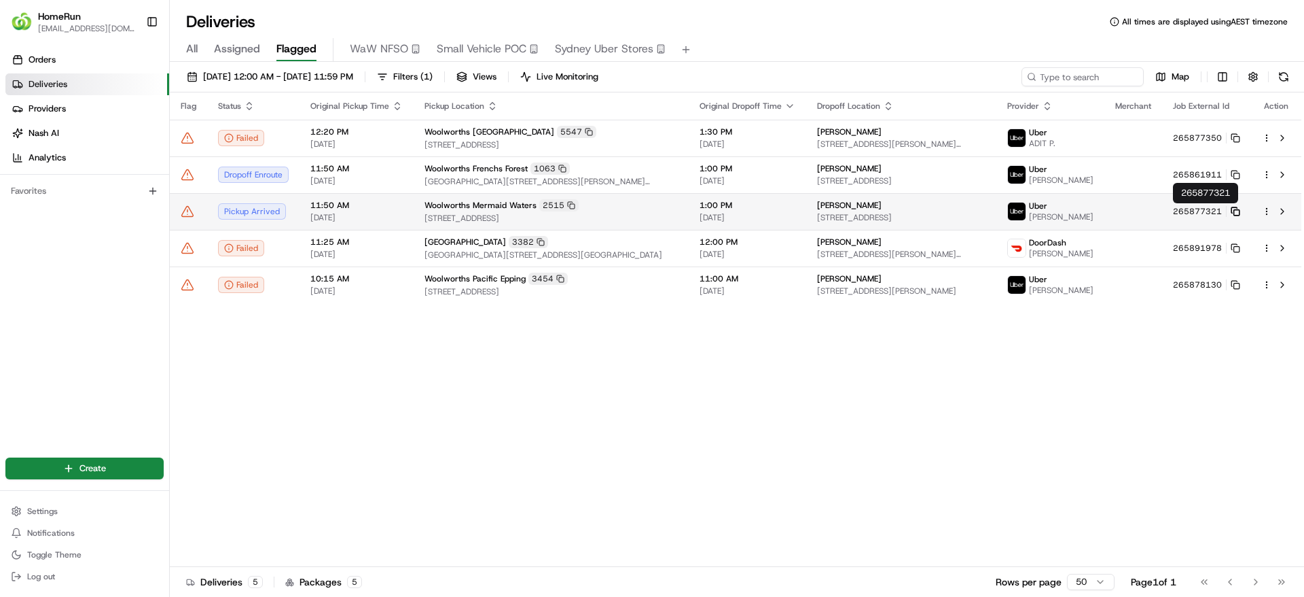
click at [1238, 210] on icon at bounding box center [1236, 212] width 10 height 10
click at [539, 204] on div "2515" at bounding box center [558, 205] width 39 height 12
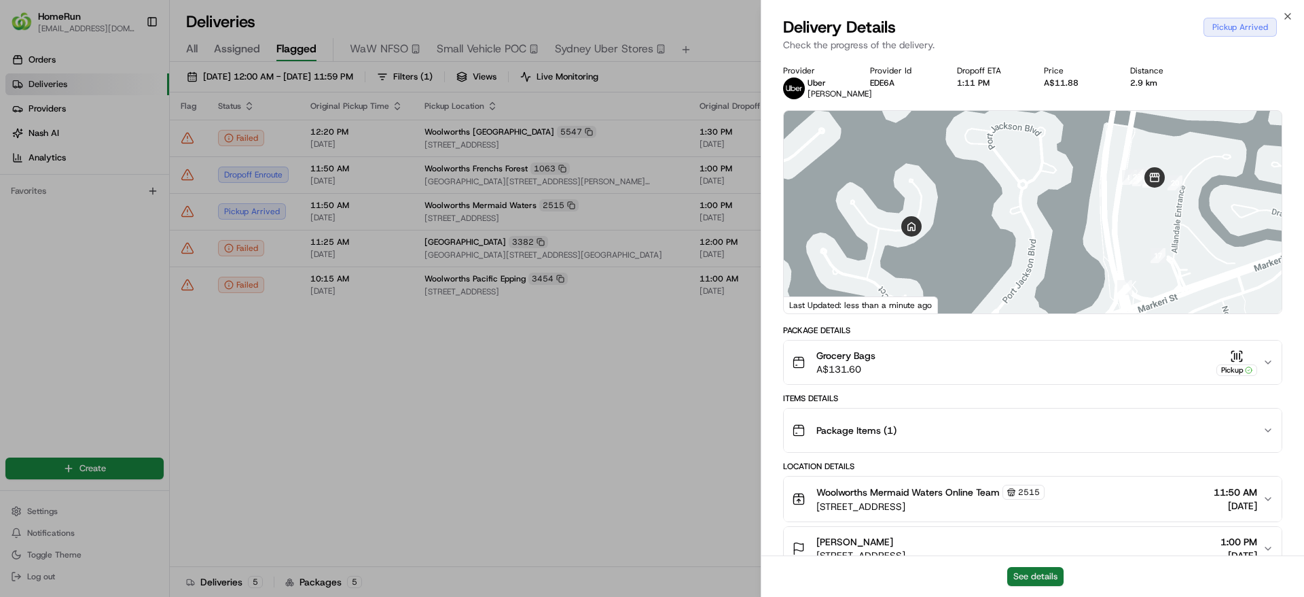
click at [1057, 570] on button "See details" at bounding box center [1036, 576] width 56 height 19
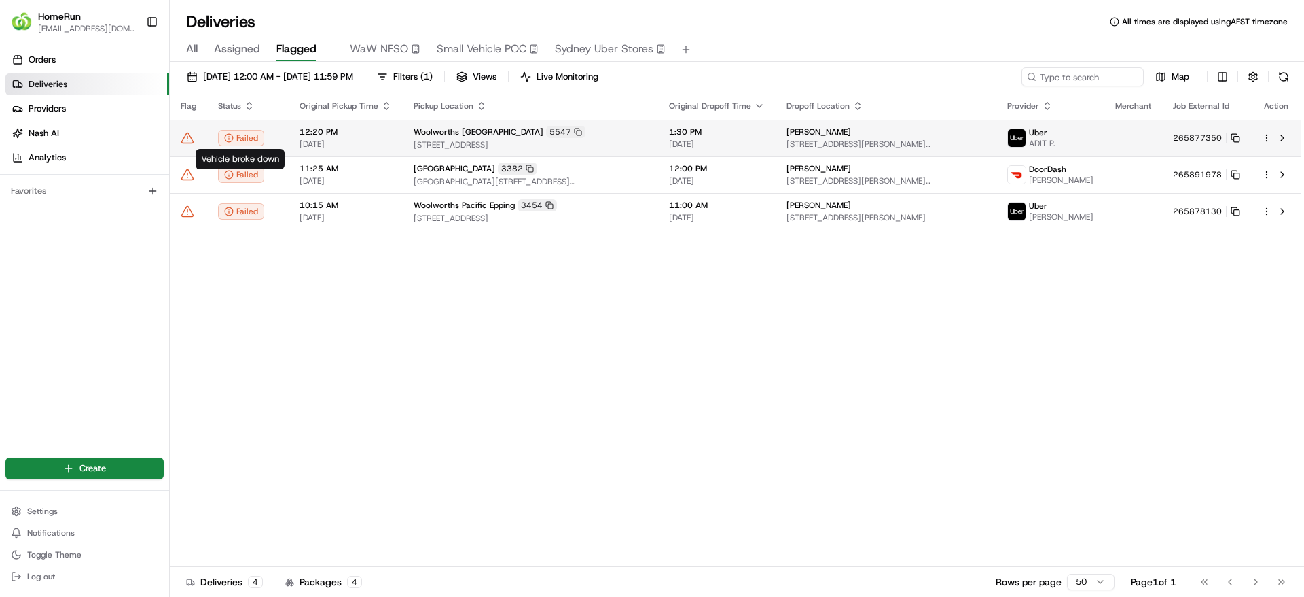
click at [334, 130] on span "12:20 PM" at bounding box center [346, 131] width 92 height 11
click at [1232, 134] on icon at bounding box center [1234, 136] width 5 height 5
click at [227, 140] on icon at bounding box center [229, 138] width 10 height 10
click at [191, 148] on td at bounding box center [188, 138] width 37 height 37
click at [190, 141] on icon at bounding box center [188, 138] width 14 height 14
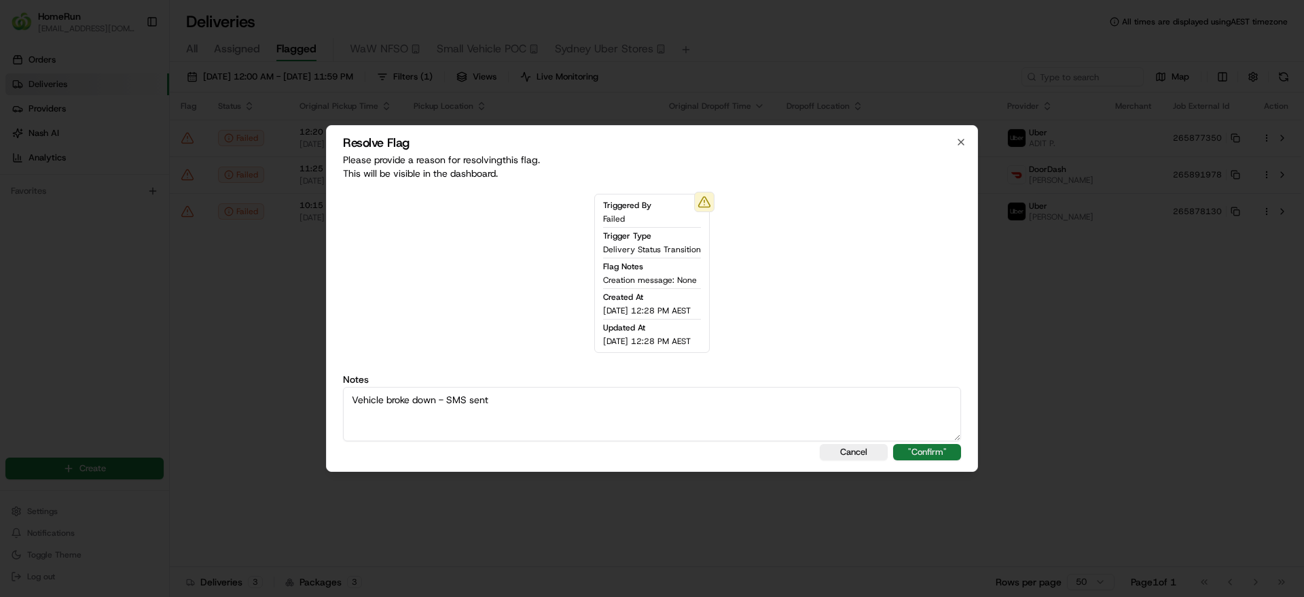
type textarea "Vehicle broke down - SMS sent"
click at [950, 450] on button ""Confirm"" at bounding box center [927, 452] width 68 height 16
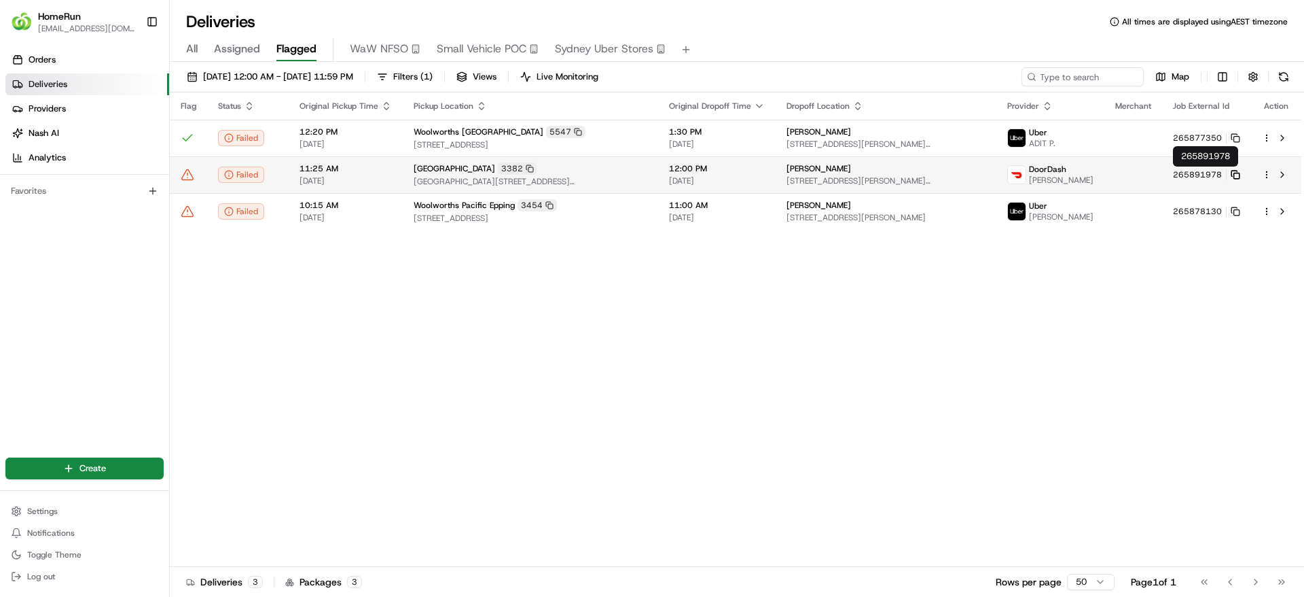
click at [1237, 175] on icon at bounding box center [1236, 175] width 10 height 10
click at [330, 174] on div "11:25 AM 22/08/2025" at bounding box center [346, 174] width 92 height 23
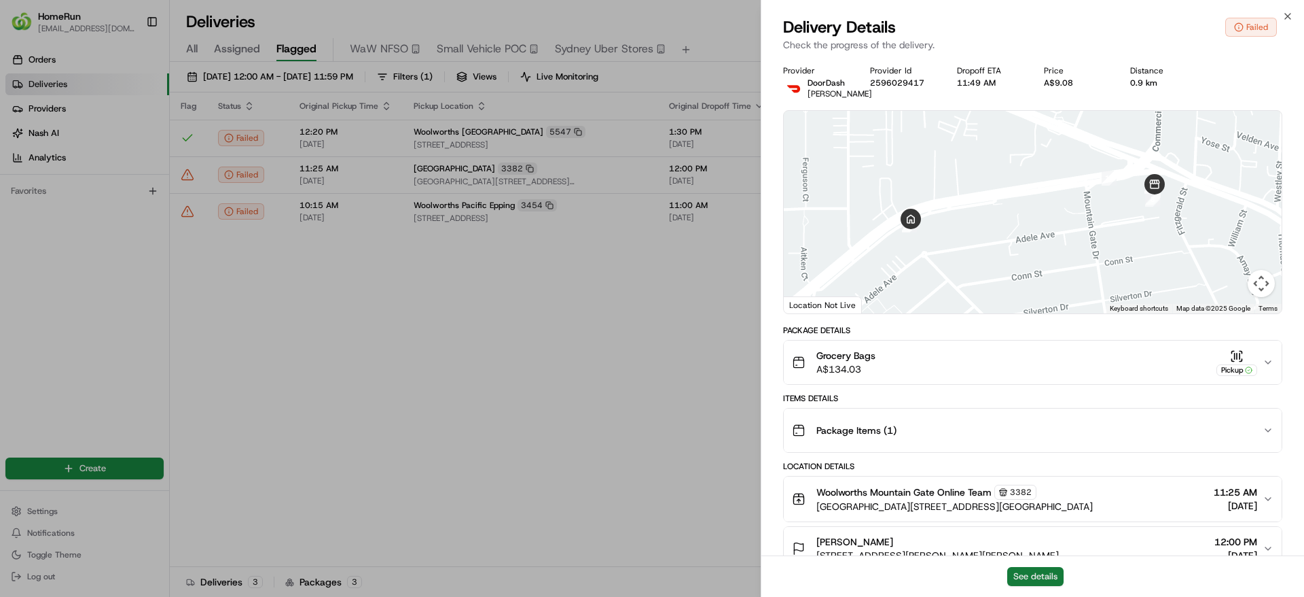
click at [1049, 580] on button "See details" at bounding box center [1036, 576] width 56 height 19
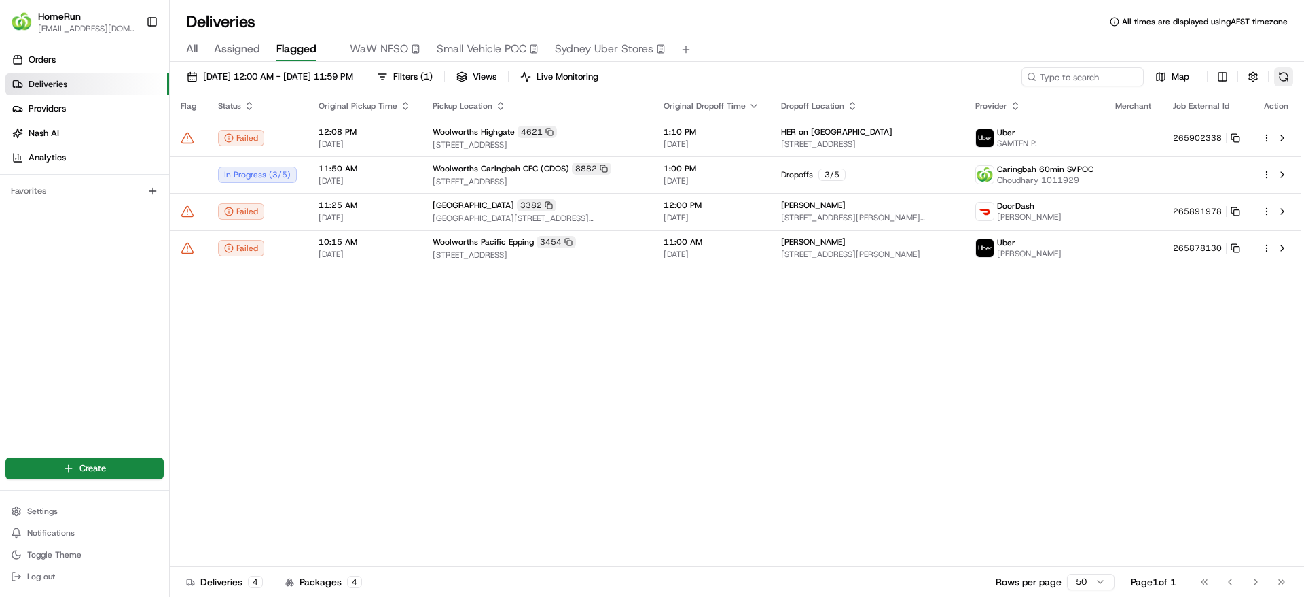
click at [1290, 69] on button at bounding box center [1284, 76] width 19 height 19
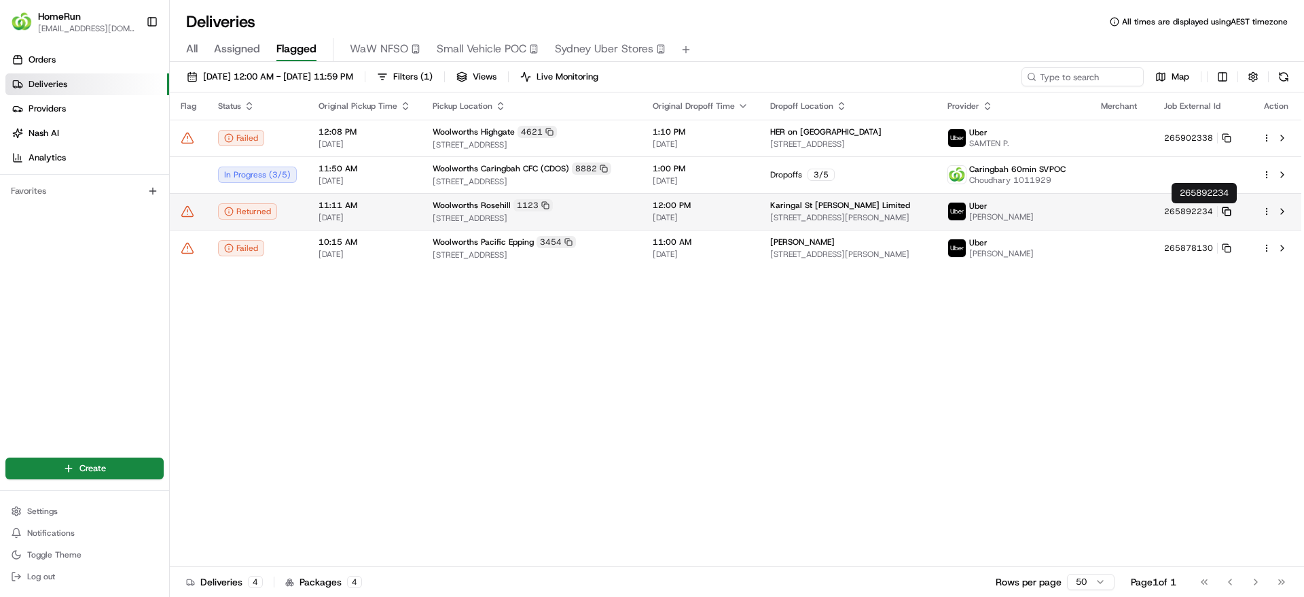
click at [1228, 208] on icon at bounding box center [1225, 209] width 5 height 5
click at [185, 213] on icon at bounding box center [188, 212] width 14 height 14
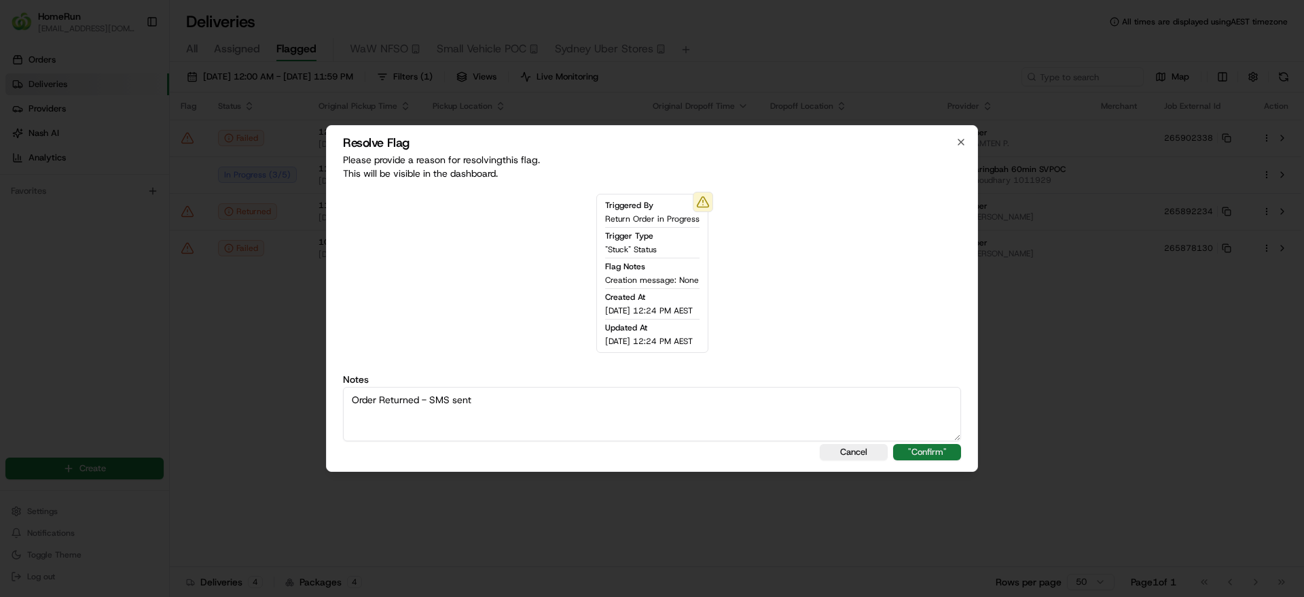
type textarea "Order Returned - SMS sent"
click at [954, 459] on button ""Confirm"" at bounding box center [927, 452] width 68 height 16
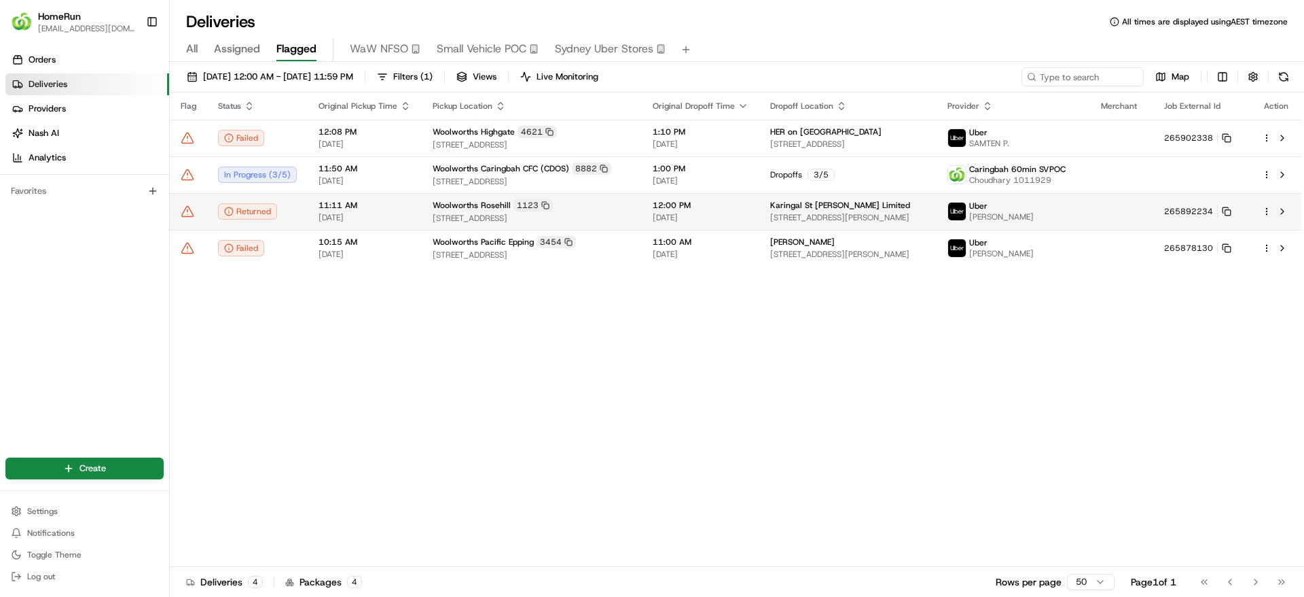
click at [188, 211] on icon at bounding box center [188, 212] width 14 height 14
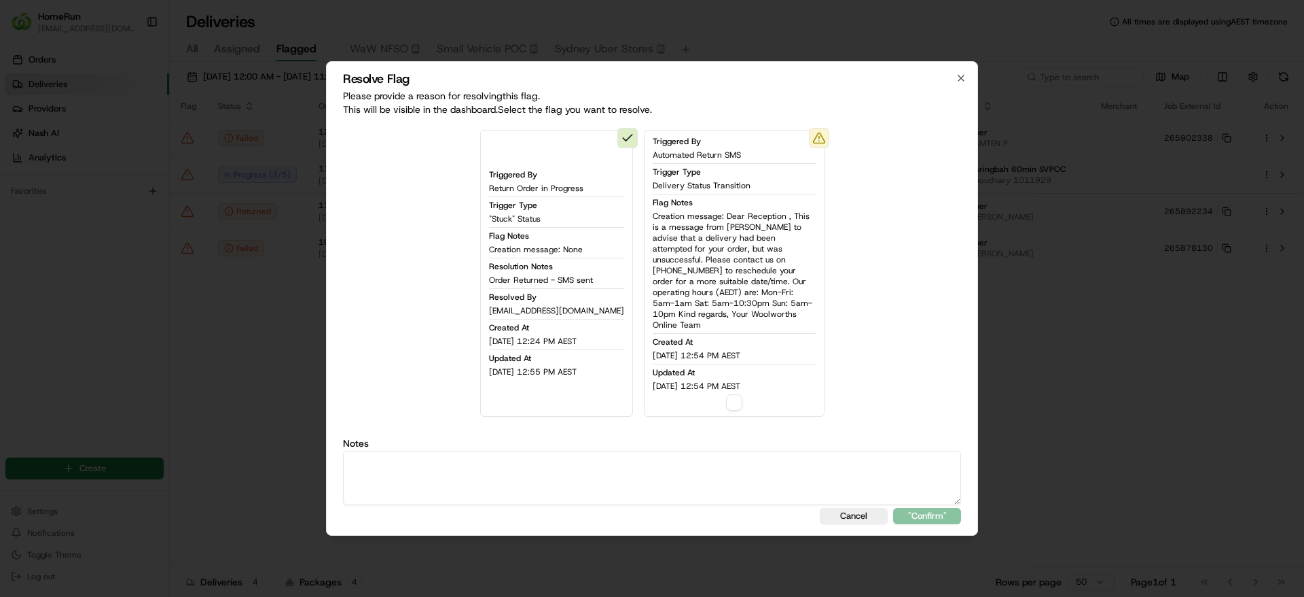
click at [728, 406] on div "Triggered By Automated Return SMS Trigger Type Delivery Status Transition Flag …" at bounding box center [734, 273] width 181 height 287
click at [733, 385] on span "22/08/2025 12:54 PM AEST" at bounding box center [697, 385] width 88 height 11
click at [736, 399] on button "button" at bounding box center [734, 402] width 16 height 16
drag, startPoint x: 499, startPoint y: 283, endPoint x: 603, endPoint y: 281, distance: 103.3
click at [603, 281] on div "Resolution Notes Order Returned - SMS sent" at bounding box center [556, 273] width 135 height 24
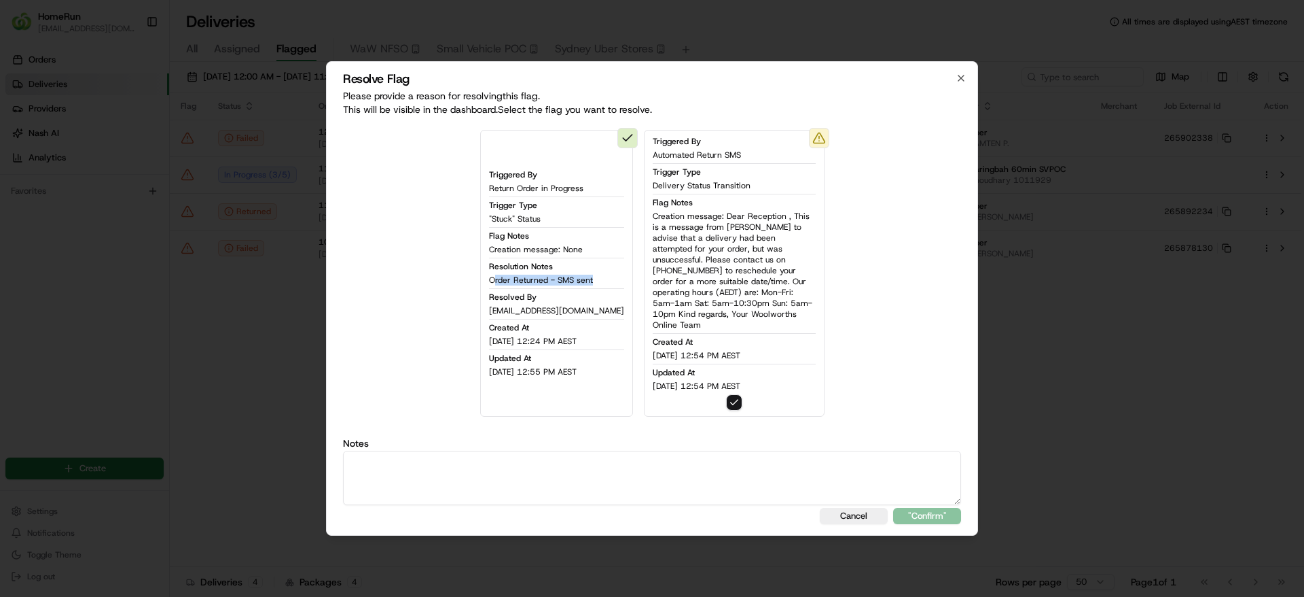
click at [603, 281] on div "Resolution Notes Order Returned - SMS sent" at bounding box center [556, 273] width 135 height 24
drag, startPoint x: 603, startPoint y: 281, endPoint x: 486, endPoint y: 278, distance: 116.9
click at [486, 278] on div "Triggered By Return Order in Progress Trigger Type "Stuck" Status Flag Notes Cr…" at bounding box center [556, 273] width 153 height 287
click at [521, 465] on textarea at bounding box center [652, 477] width 618 height 54
paste textarea "Order Returned - SMS sent"
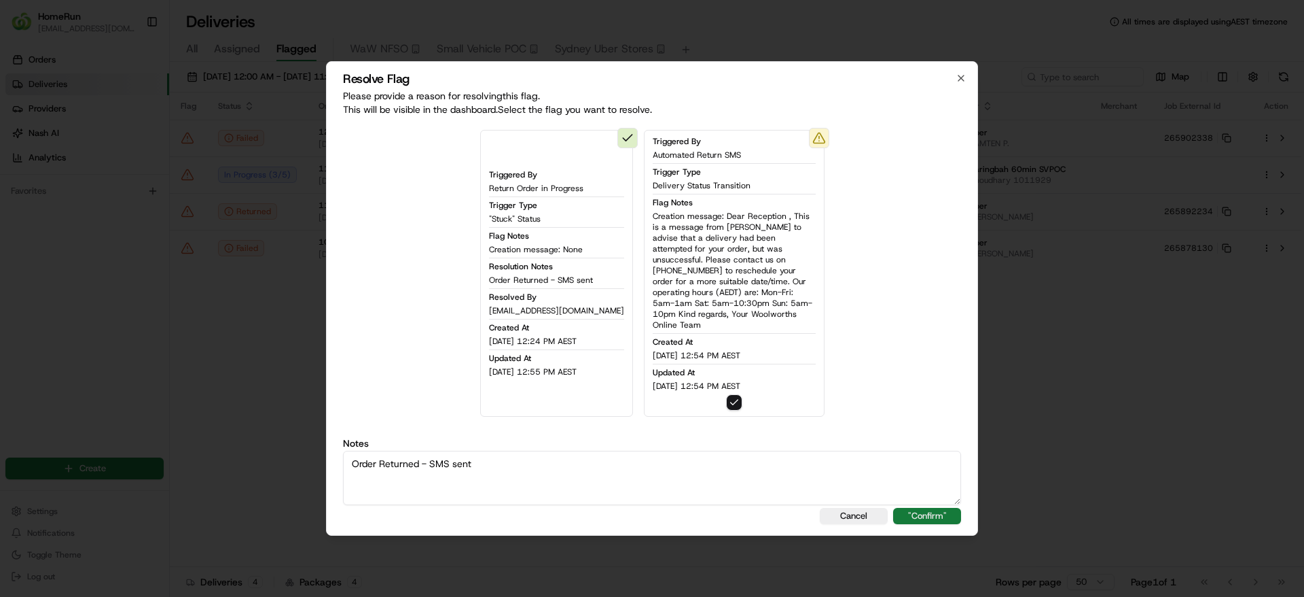
type textarea "Order Returned - SMS sent"
click at [916, 512] on button ""Confirm"" at bounding box center [927, 516] width 68 height 16
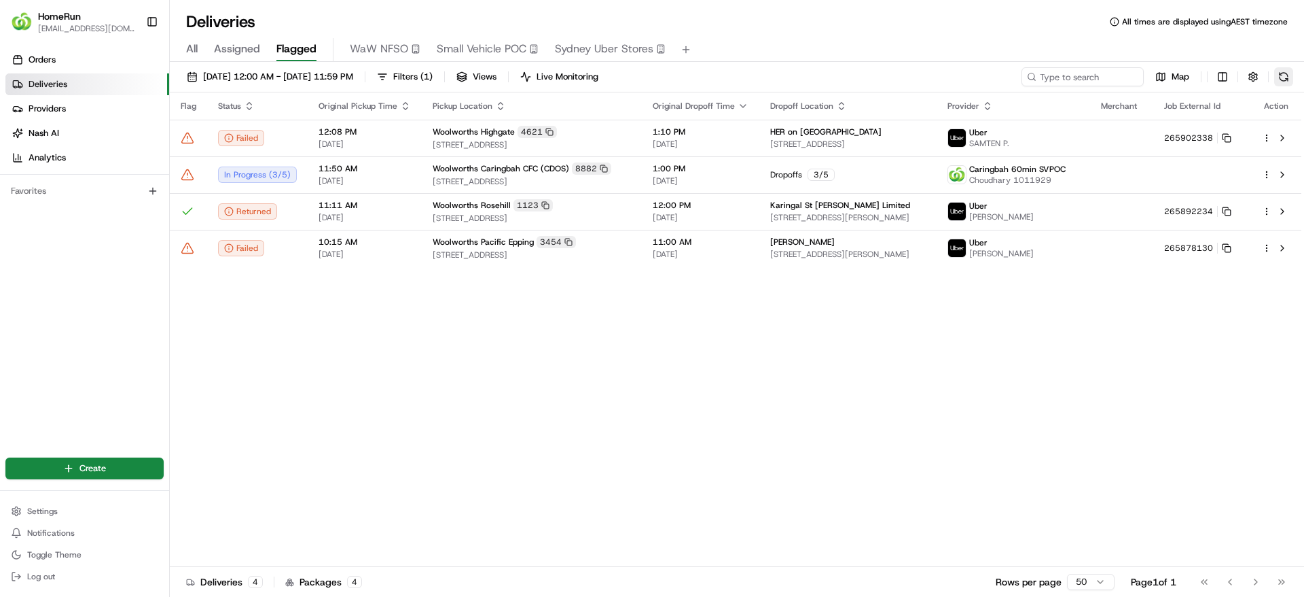
click at [1281, 79] on button at bounding box center [1284, 76] width 19 height 19
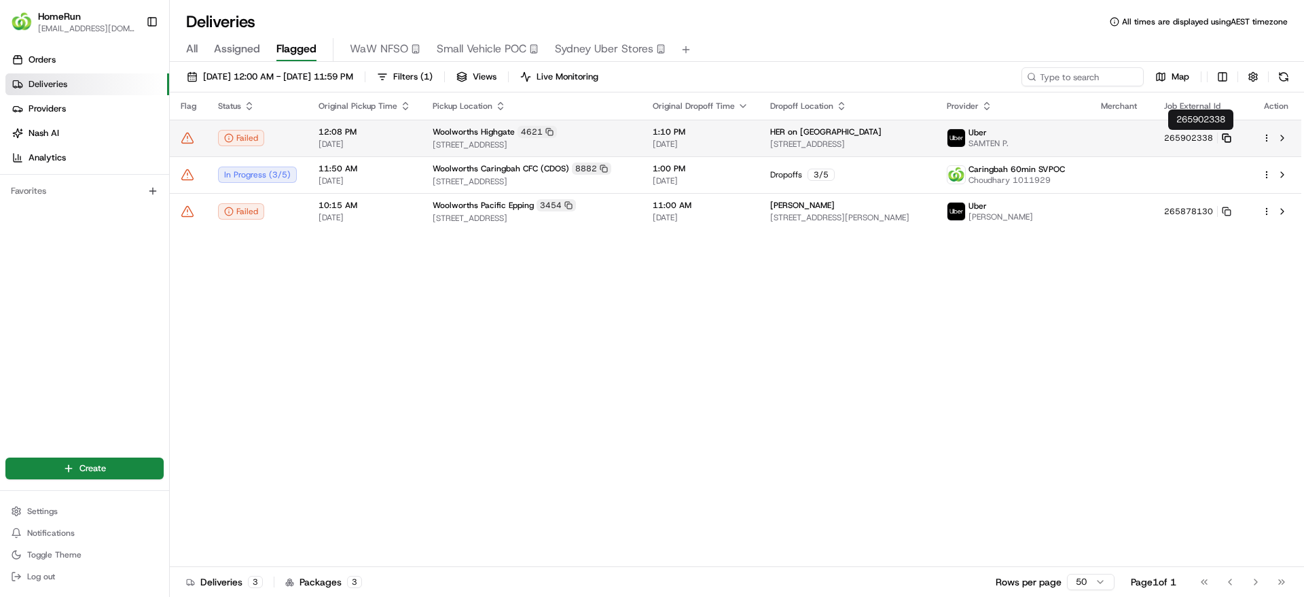
click at [1230, 137] on rect at bounding box center [1228, 139] width 5 height 5
click at [319, 126] on span "12:08 PM" at bounding box center [365, 131] width 92 height 11
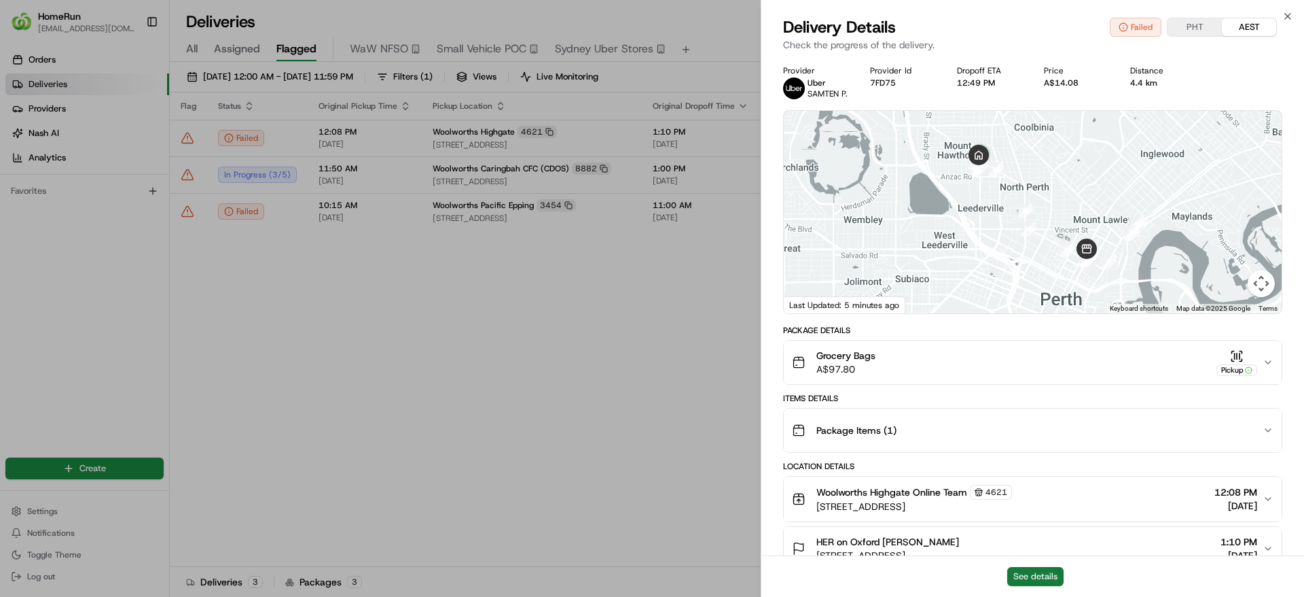
click at [1025, 569] on button "See details" at bounding box center [1036, 576] width 56 height 19
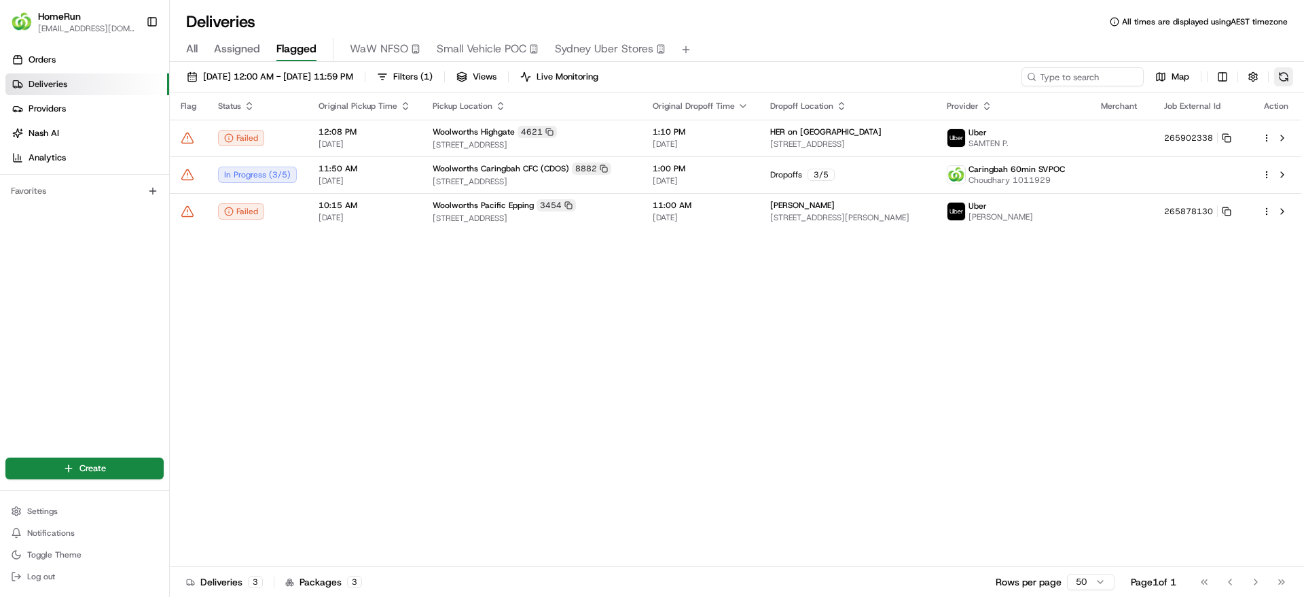
click at [1283, 68] on button at bounding box center [1284, 76] width 19 height 19
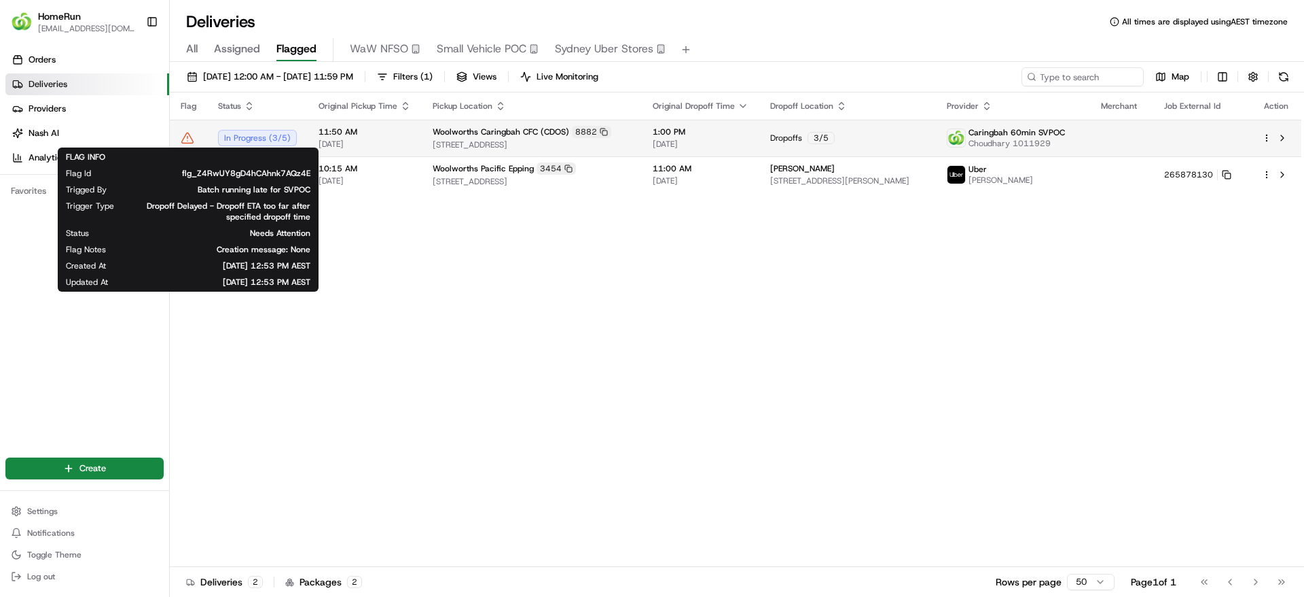
click at [188, 137] on icon at bounding box center [188, 138] width 0 height 2
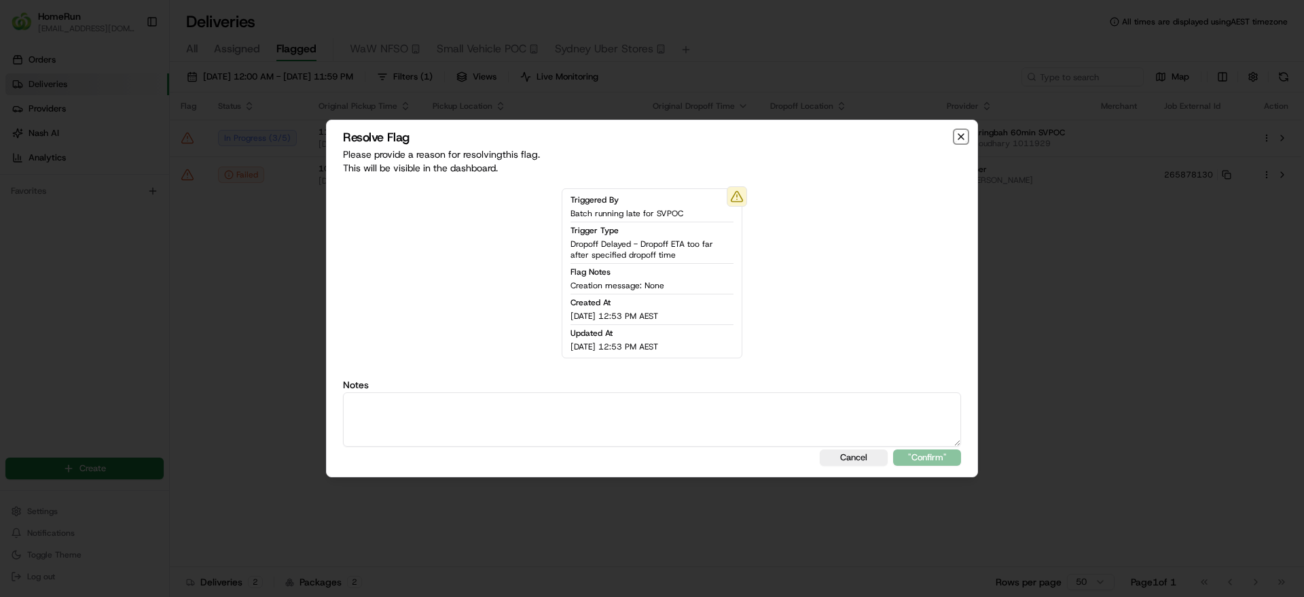
click at [957, 136] on icon "button" at bounding box center [961, 136] width 11 height 11
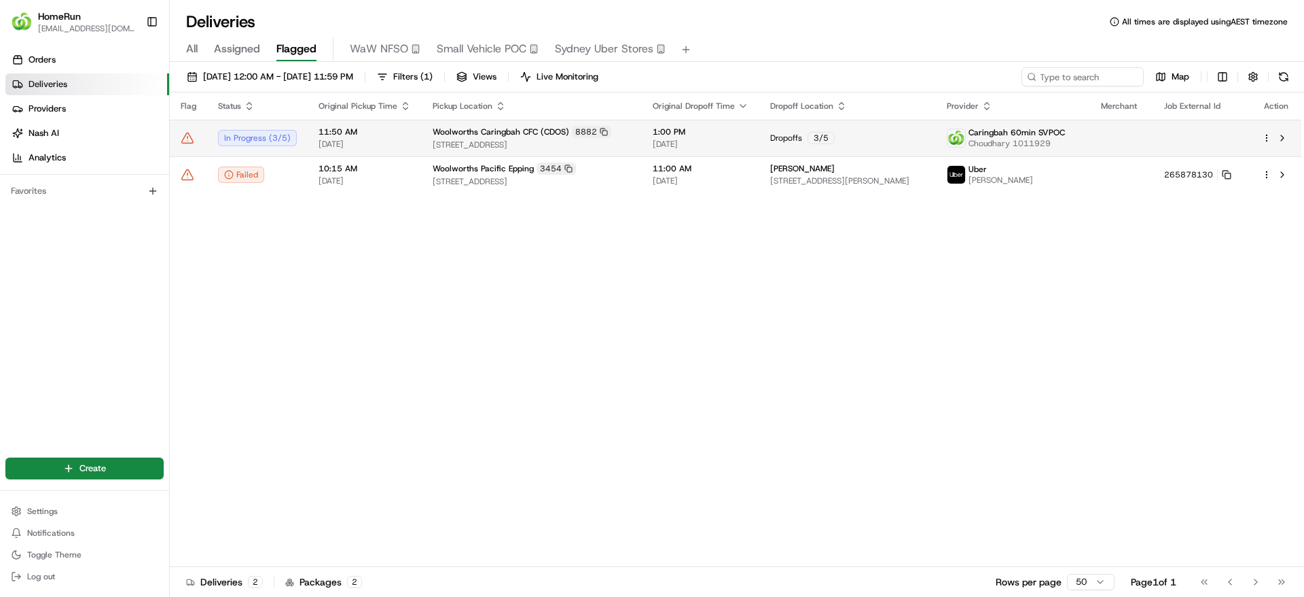
click at [190, 137] on icon at bounding box center [188, 138] width 14 height 14
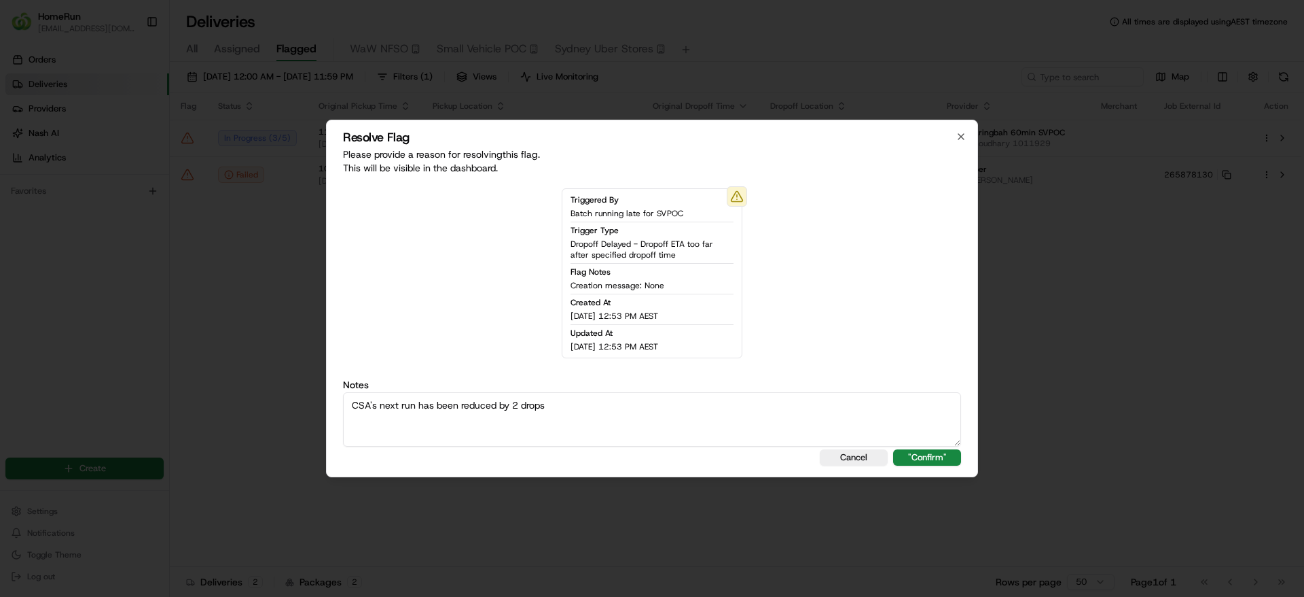
click at [575, 408] on textarea "CSA's next run has been reduced by 2 drops" at bounding box center [652, 419] width 618 height 54
type textarea "CSA's next run has been reduced by 2 drops"
click at [936, 452] on button ""Confirm"" at bounding box center [927, 457] width 68 height 16
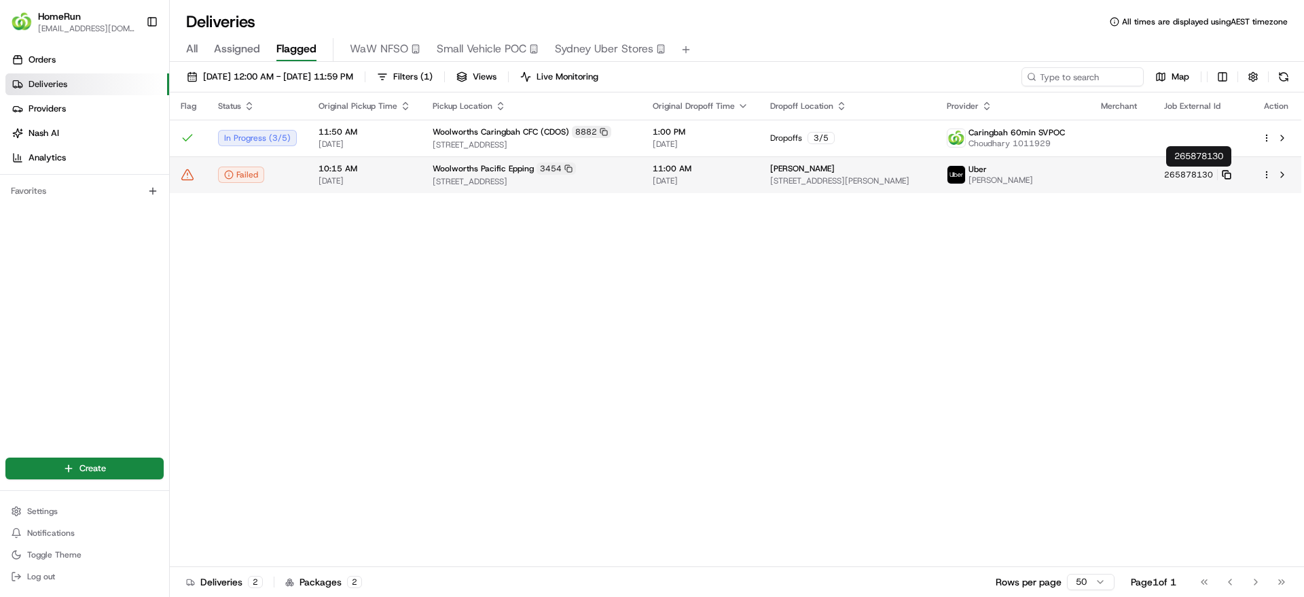
click at [1224, 175] on icon at bounding box center [1227, 175] width 10 height 10
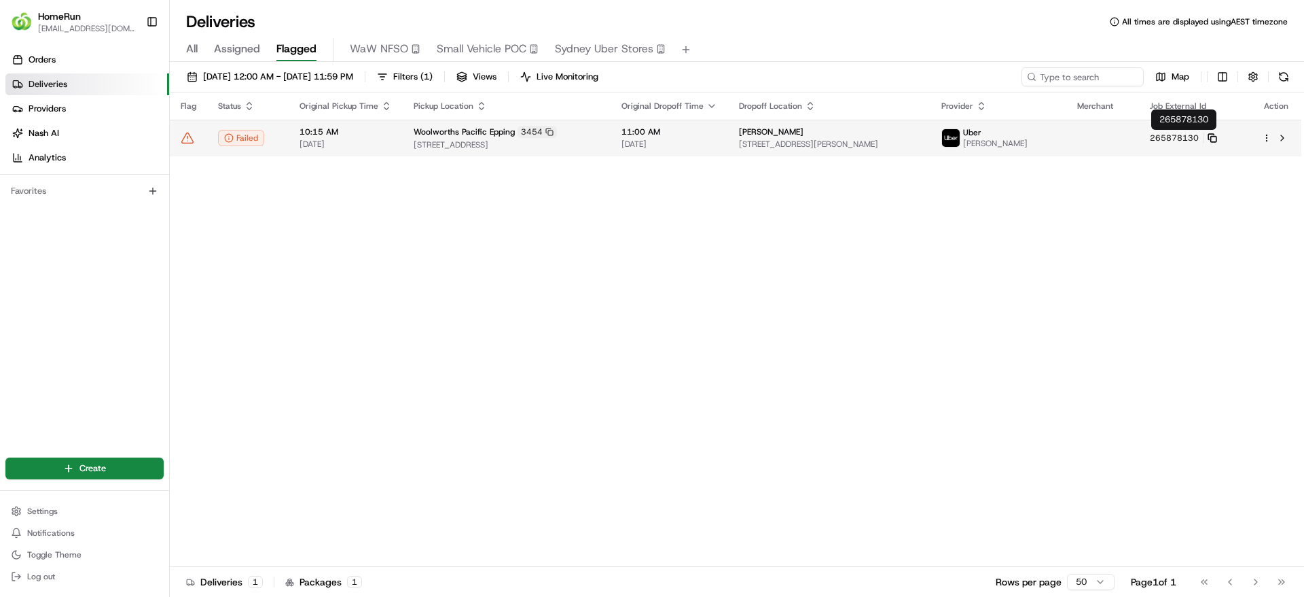
click at [1217, 139] on rect at bounding box center [1213, 139] width 5 height 5
click at [193, 139] on icon at bounding box center [188, 138] width 14 height 14
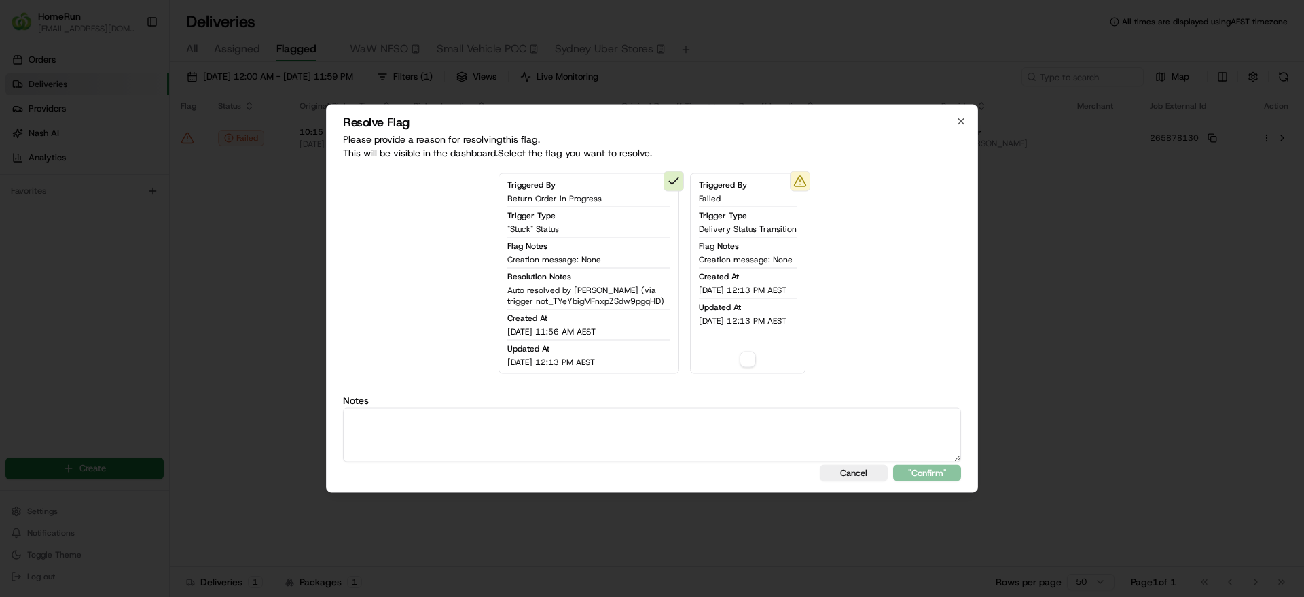
click at [756, 454] on textarea at bounding box center [652, 435] width 618 height 54
click at [748, 359] on button "button" at bounding box center [748, 359] width 16 height 16
click at [728, 421] on textarea at bounding box center [652, 435] width 618 height 54
type textarea "Sms sent"
click at [935, 472] on button ""Confirm"" at bounding box center [927, 473] width 68 height 16
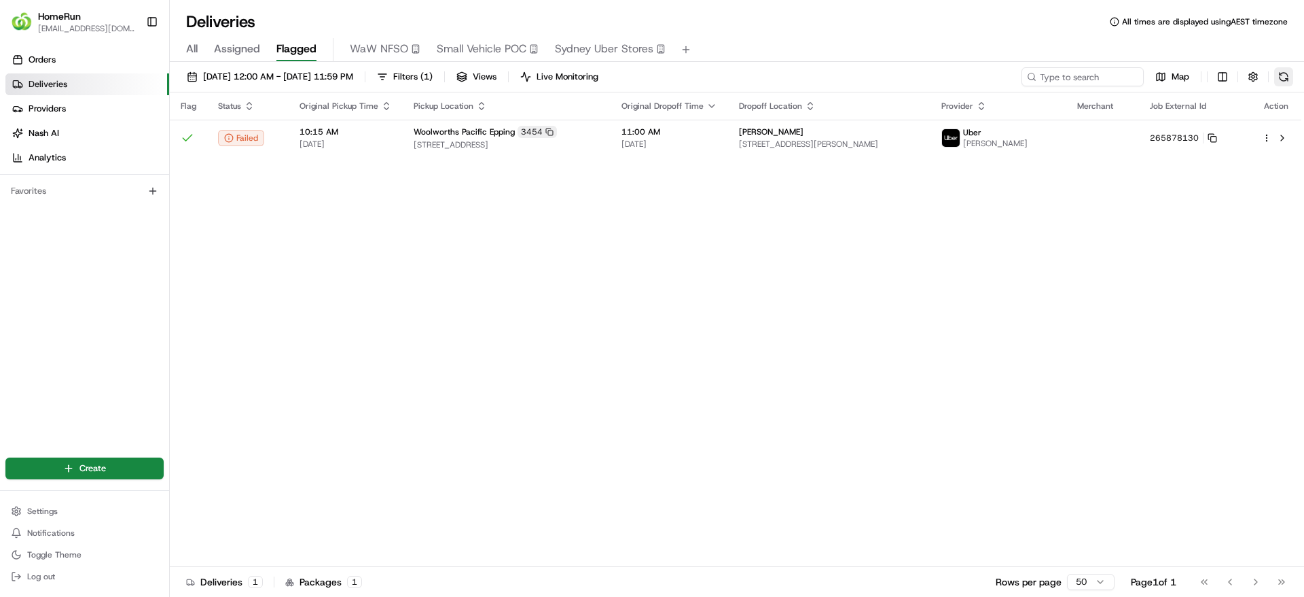
click at [1285, 76] on button at bounding box center [1284, 76] width 19 height 19
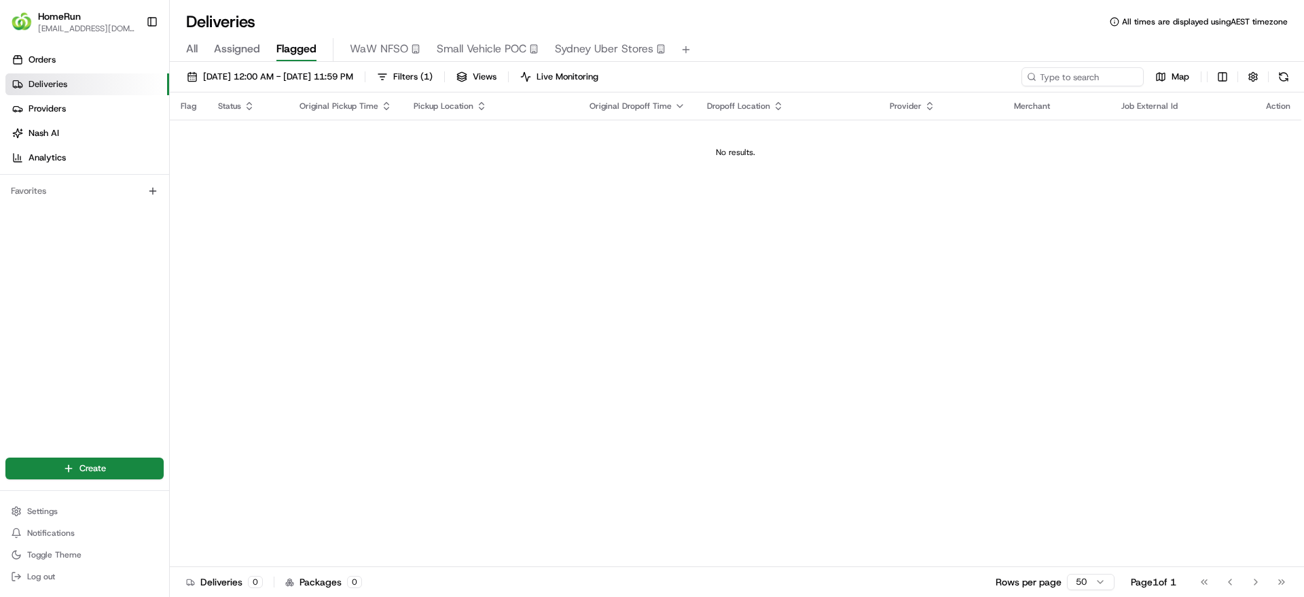
click at [1270, 67] on div "Map" at bounding box center [1158, 76] width 272 height 19
click at [1298, 86] on div "22/08/2025 12:00 AM - 22/08/2025 11:59 PM Filters ( 1 ) Views Live Monitoring M…" at bounding box center [737, 79] width 1135 height 25
click at [1293, 79] on button at bounding box center [1284, 76] width 19 height 19
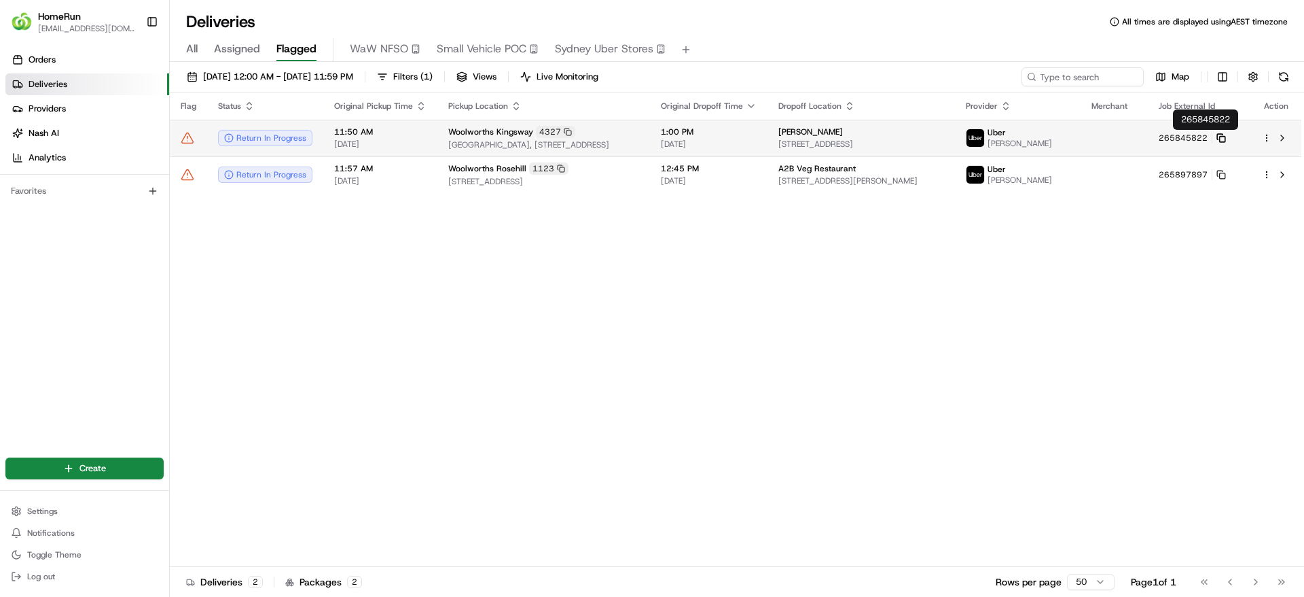
click at [1226, 135] on icon at bounding box center [1222, 138] width 10 height 10
click at [372, 139] on span "22/08/2025" at bounding box center [380, 144] width 92 height 11
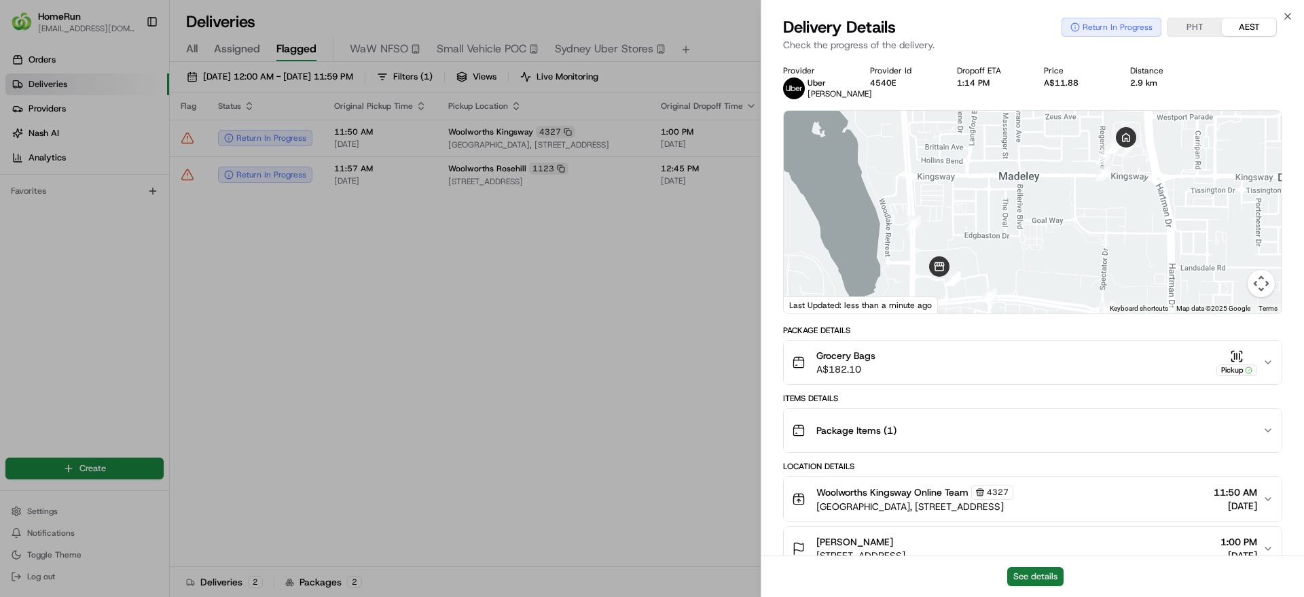
click at [1046, 574] on button "See details" at bounding box center [1036, 576] width 56 height 19
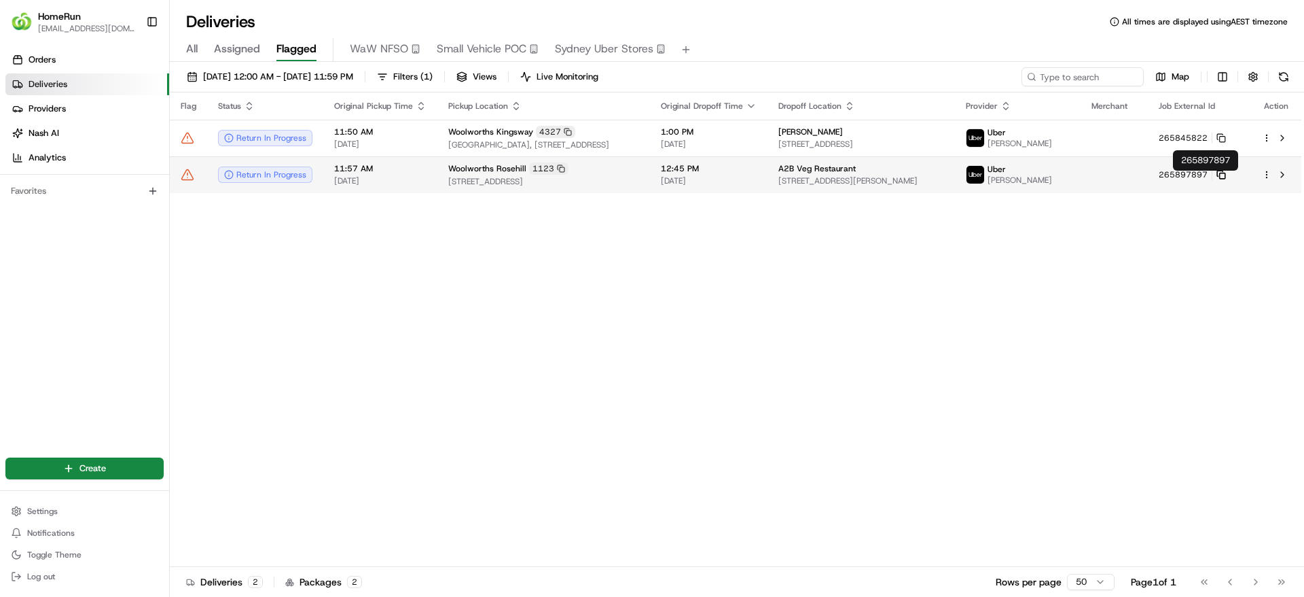
click at [1226, 175] on icon at bounding box center [1222, 175] width 10 height 10
click at [450, 165] on td "Woolworths Rosehill 1123 28-30 Oak Street, Rosehill, NSW 2142, AU" at bounding box center [544, 174] width 213 height 37
drag, startPoint x: 447, startPoint y: 238, endPoint x: 399, endPoint y: 199, distance: 61.9
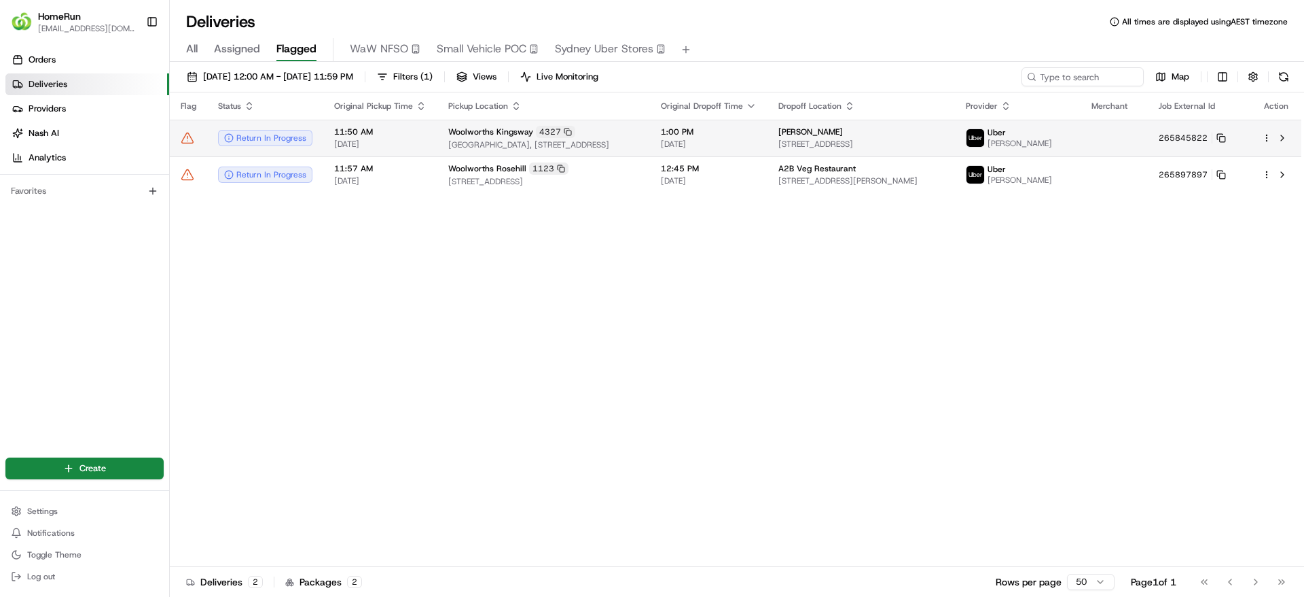
click at [190, 139] on icon at bounding box center [188, 138] width 14 height 14
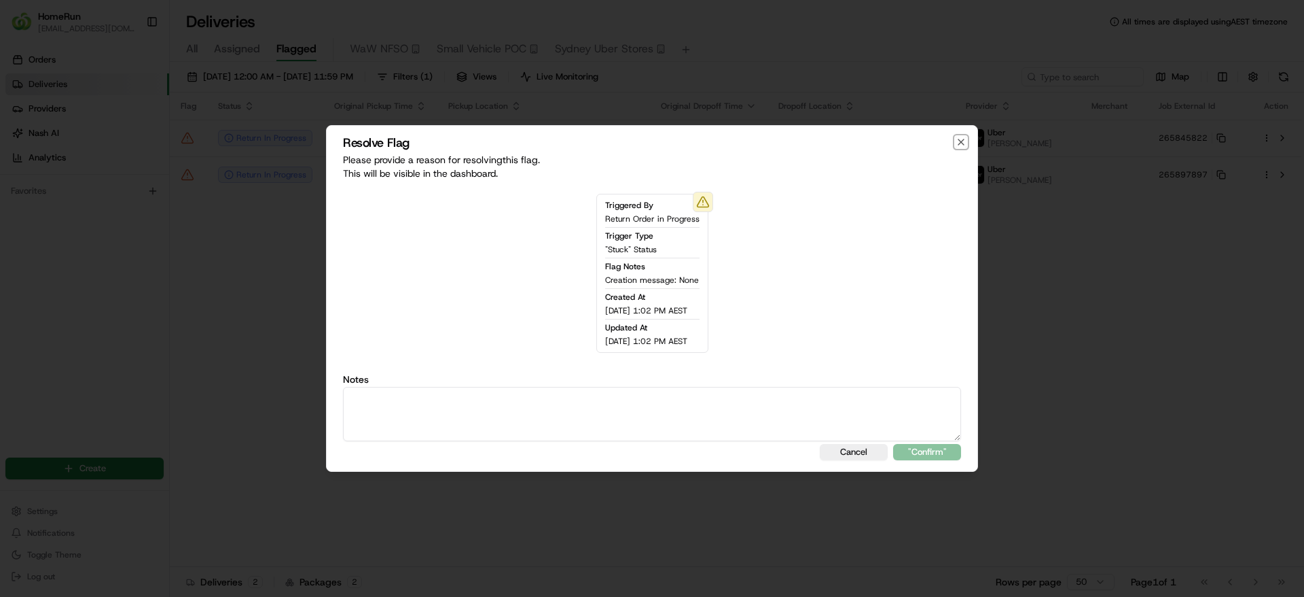
click at [965, 137] on icon "button" at bounding box center [961, 142] width 11 height 11
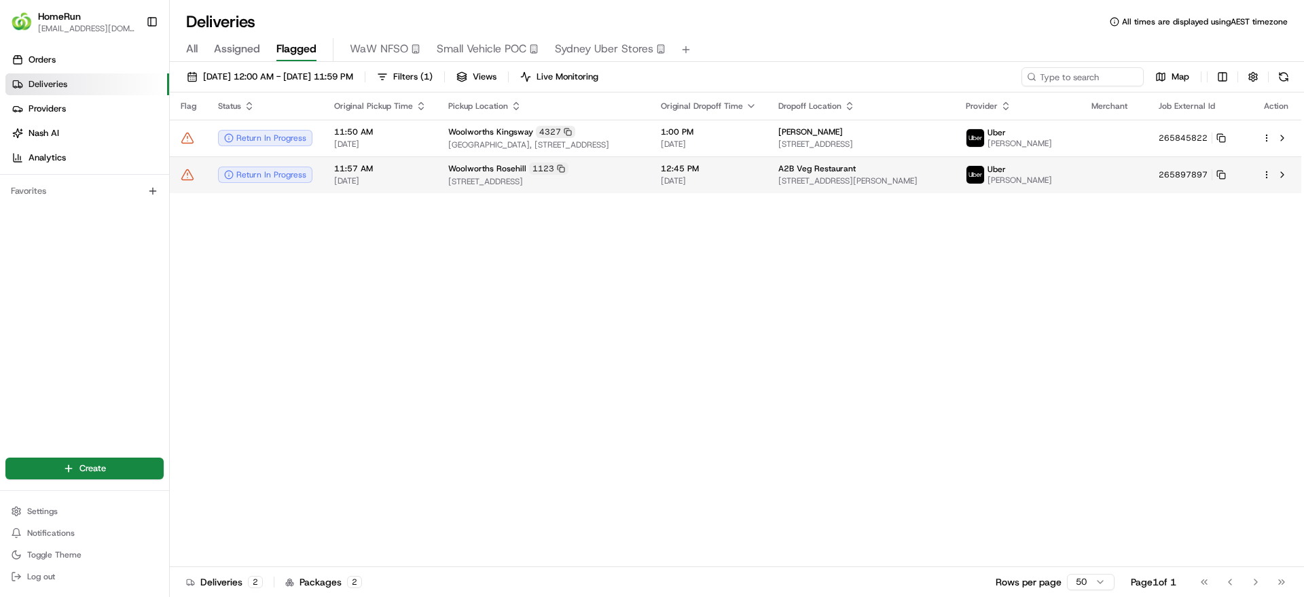
click at [945, 190] on td "A2B Veg Restaurant 116 Wigram St, Harris Park, NSW 2150, AU" at bounding box center [862, 174] width 188 height 37
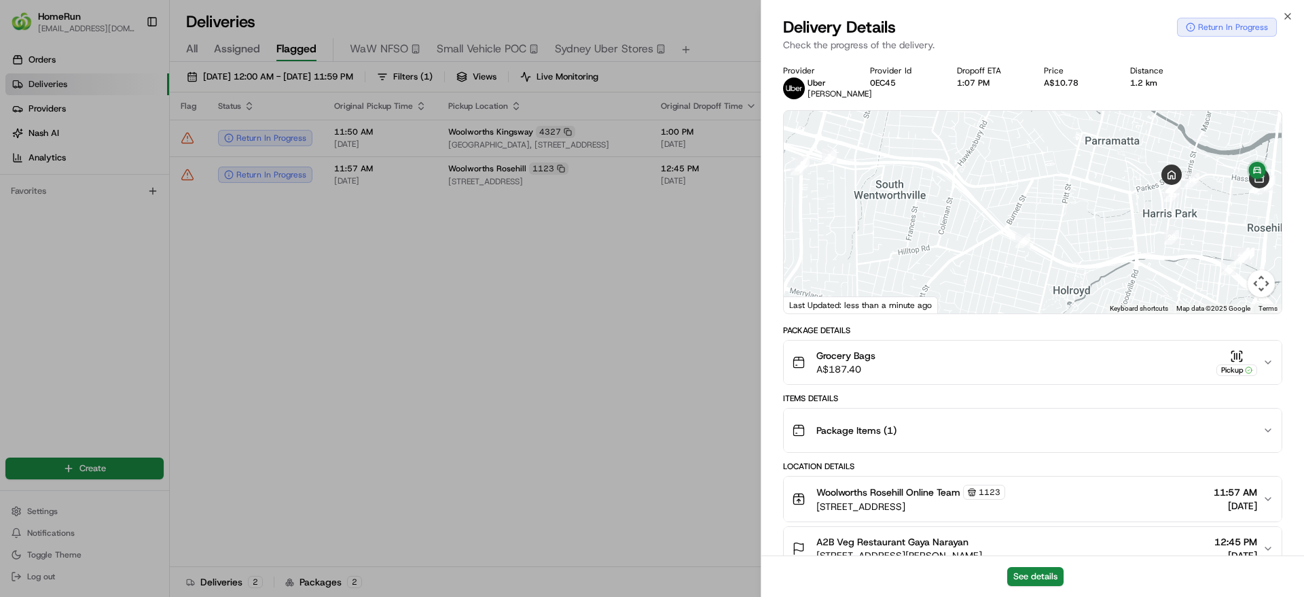
click at [1028, 586] on div "See details" at bounding box center [1033, 575] width 543 height 41
click at [1031, 579] on button "See details" at bounding box center [1036, 576] width 56 height 19
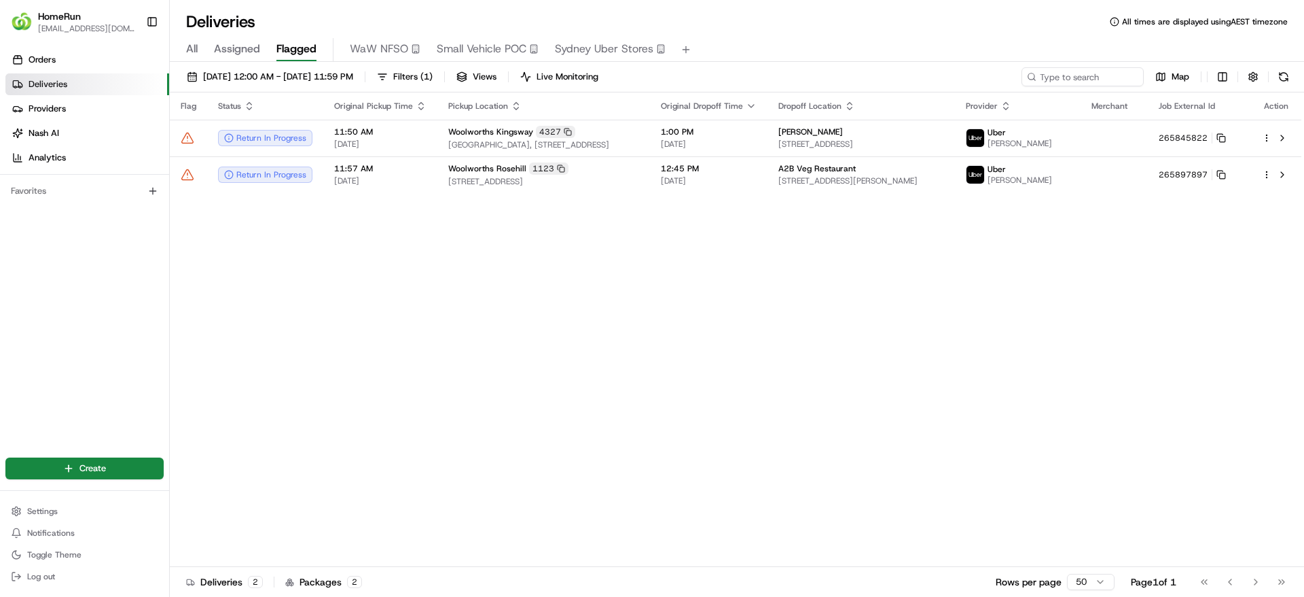
click at [1275, 67] on div "Map" at bounding box center [1158, 76] width 272 height 19
click at [1280, 73] on button at bounding box center [1284, 76] width 19 height 19
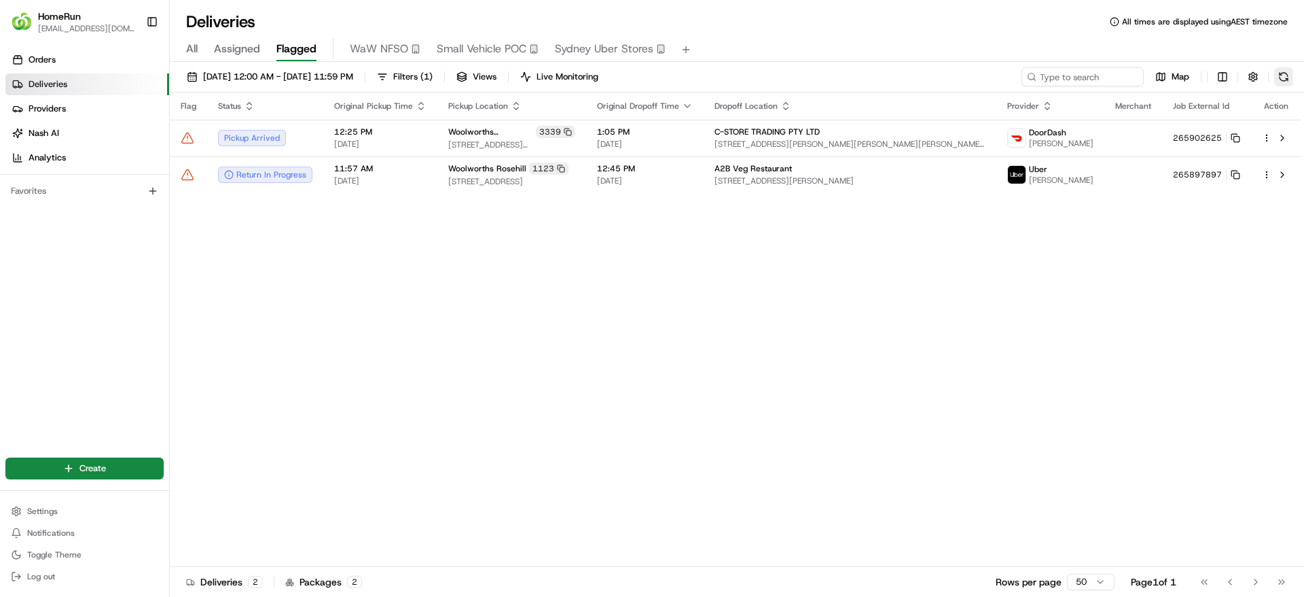
click at [1289, 80] on button at bounding box center [1284, 76] width 19 height 19
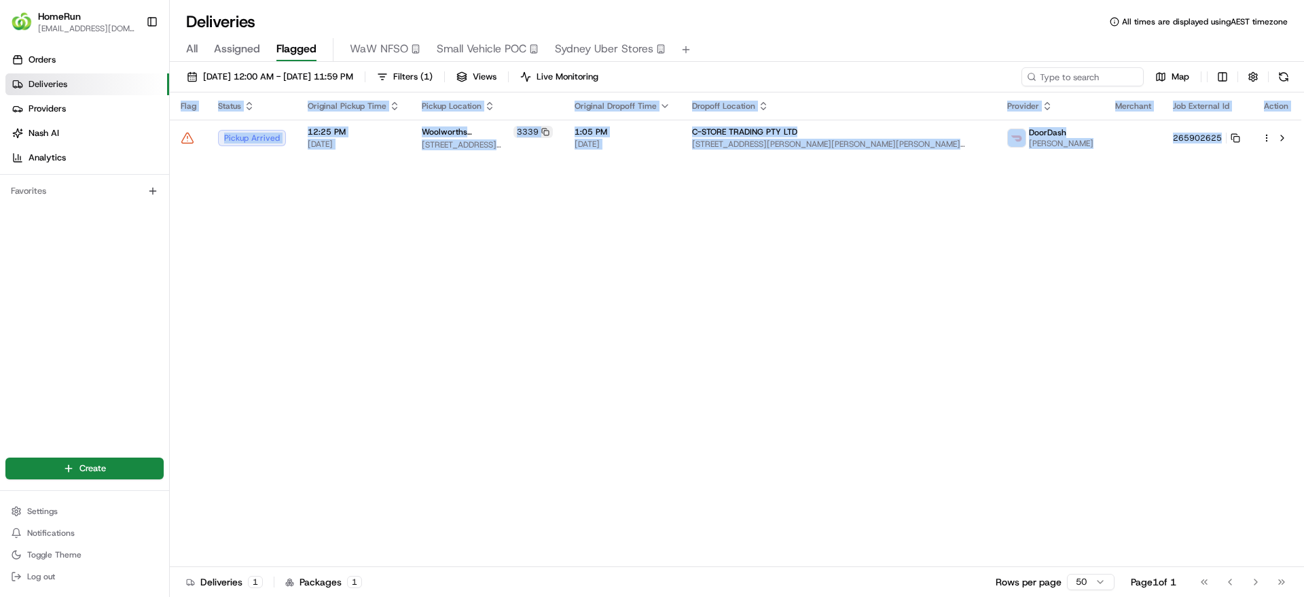
drag, startPoint x: 1237, startPoint y: 143, endPoint x: 1183, endPoint y: 305, distance: 170.4
click at [1183, 305] on div "Flag Status Original Pickup Time Pickup Location Original Dropoff Time Dropoff …" at bounding box center [736, 329] width 1132 height 474
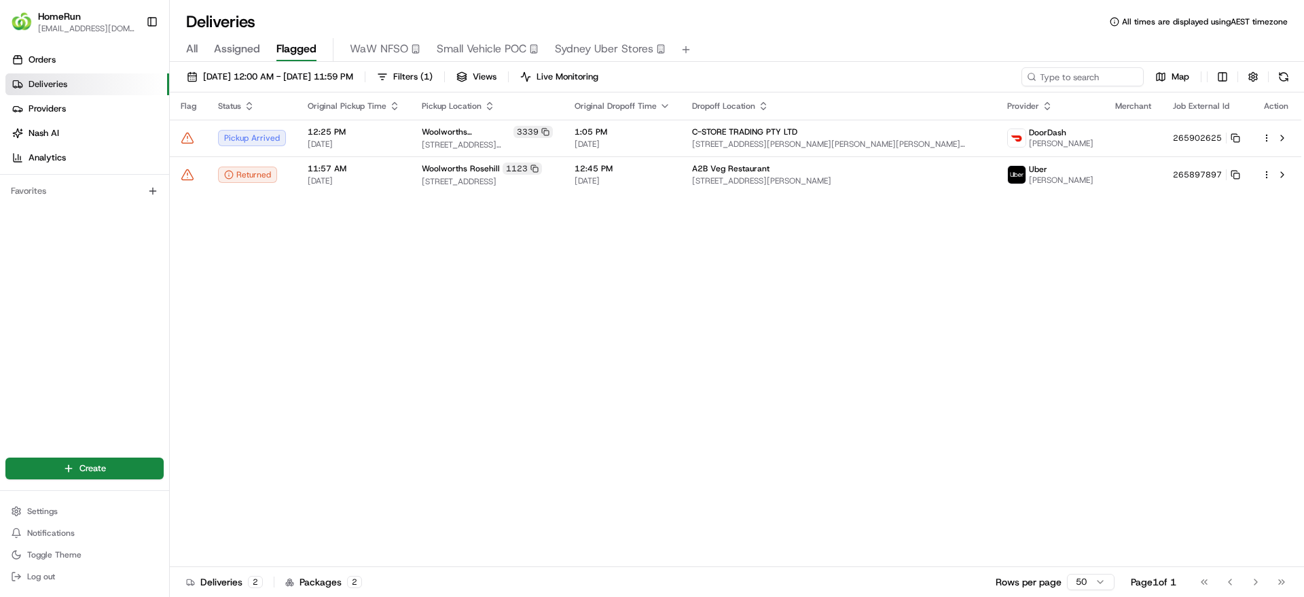
click at [597, 307] on div "Flag Status Original Pickup Time Pickup Location Original Dropoff Time Dropoff …" at bounding box center [736, 329] width 1132 height 474
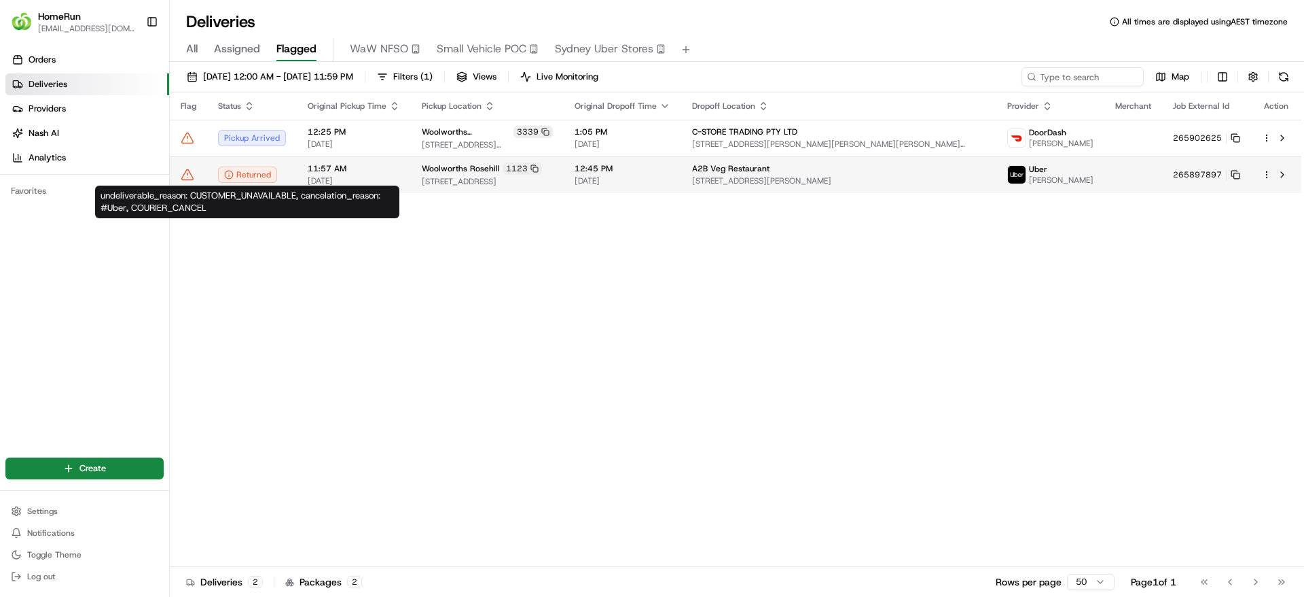
click at [232, 170] on icon at bounding box center [229, 175] width 10 height 10
click at [189, 175] on icon at bounding box center [188, 175] width 14 height 14
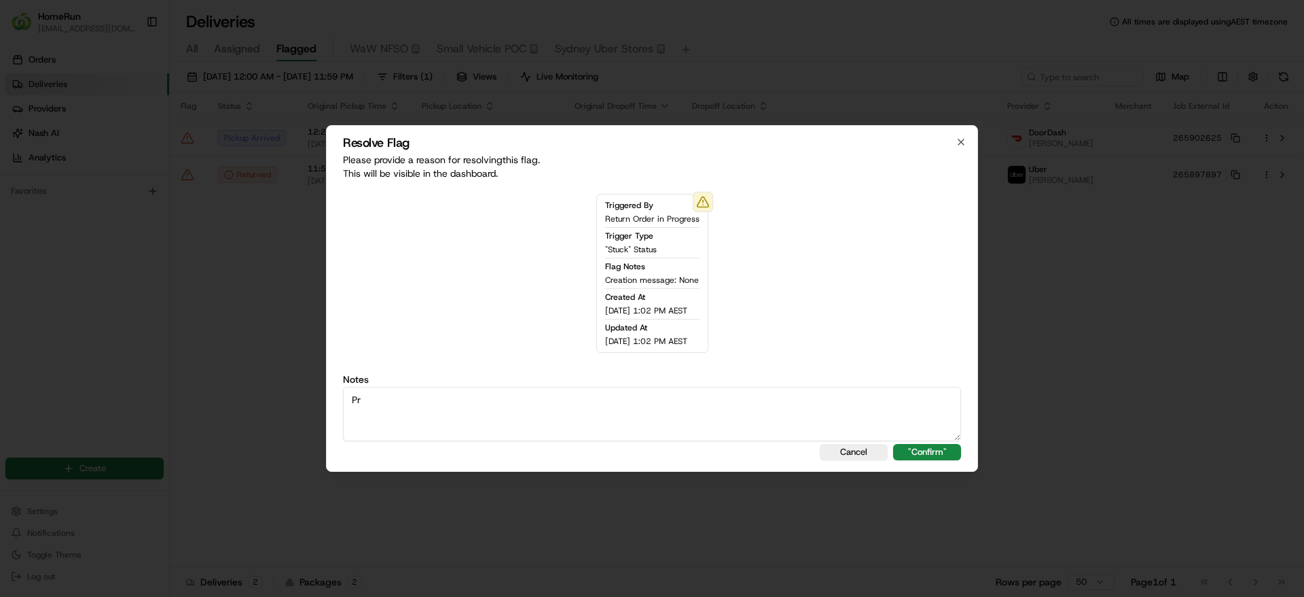
type textarea "P"
type textarea "Order returned - SMS Sent"
click at [957, 448] on button ""Confirm"" at bounding box center [927, 452] width 68 height 16
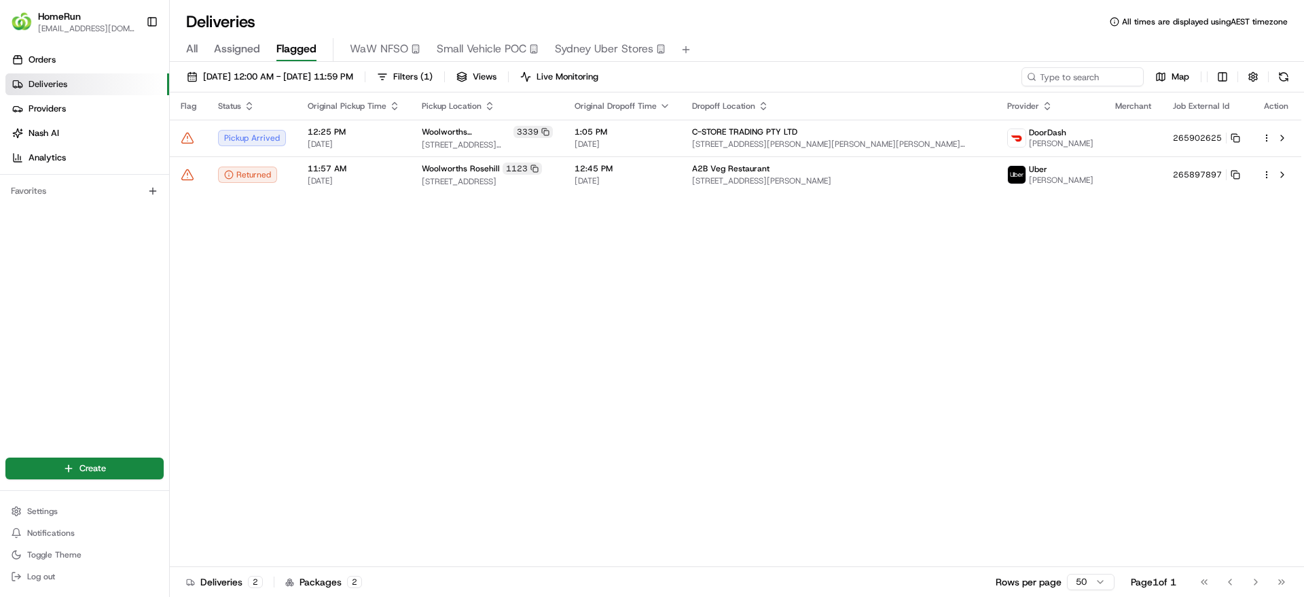
click at [1283, 89] on div "22/08/2025 12:00 AM - 22/08/2025 11:59 PM Filters ( 1 ) Views Live Monitoring M…" at bounding box center [737, 79] width 1135 height 25
click at [1284, 84] on button at bounding box center [1284, 76] width 19 height 19
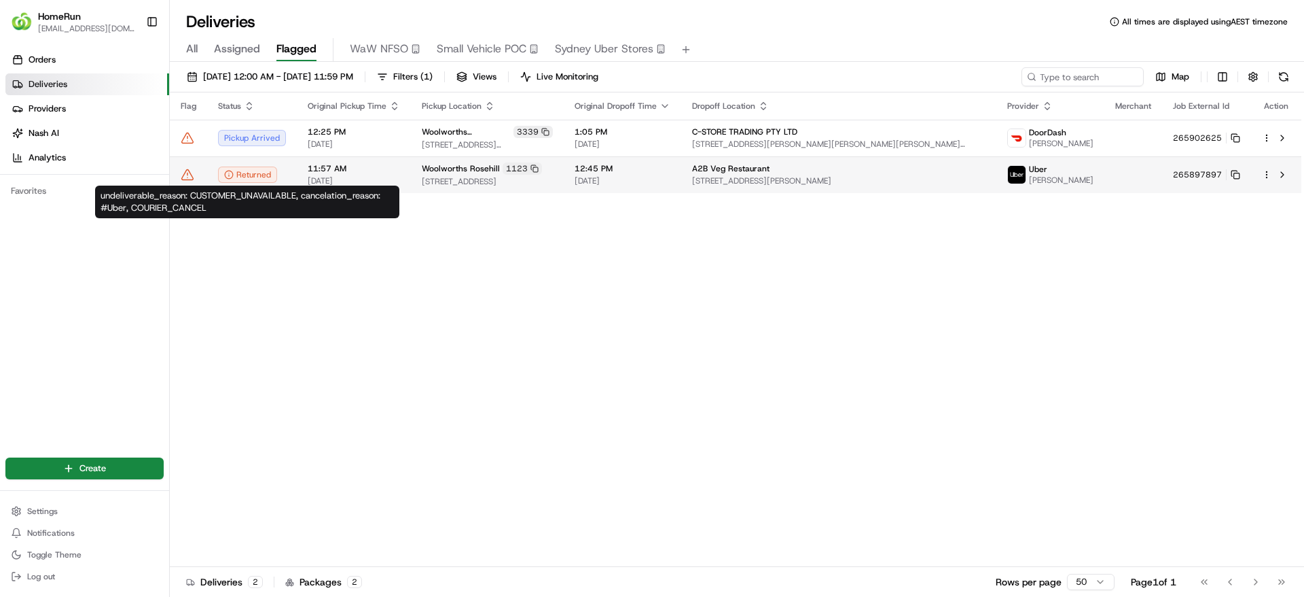
click at [190, 176] on icon at bounding box center [188, 175] width 14 height 14
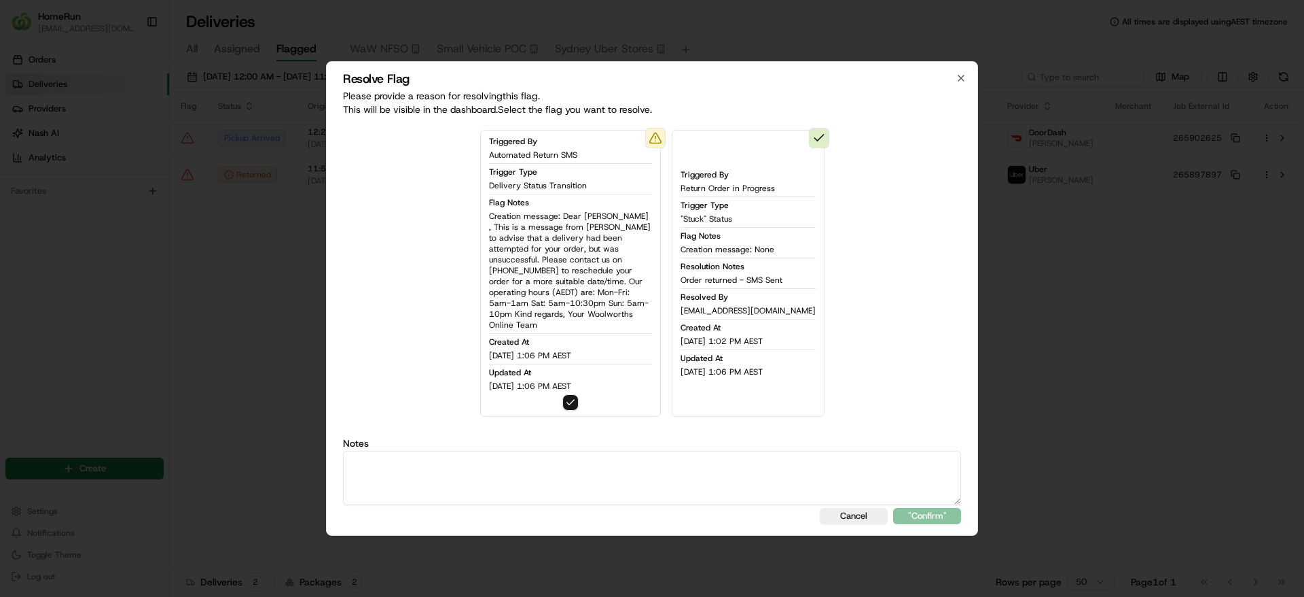
click at [700, 441] on label "Notes" at bounding box center [652, 443] width 618 height 10
drag, startPoint x: 792, startPoint y: 281, endPoint x: 681, endPoint y: 277, distance: 110.1
click at [681, 277] on div "Triggered By Return Order in Progress Trigger Type "Stuck" Status Flag Notes Cr…" at bounding box center [748, 273] width 153 height 287
copy span "Order returned - SMS Sent"
click at [658, 461] on textarea at bounding box center [652, 477] width 618 height 54
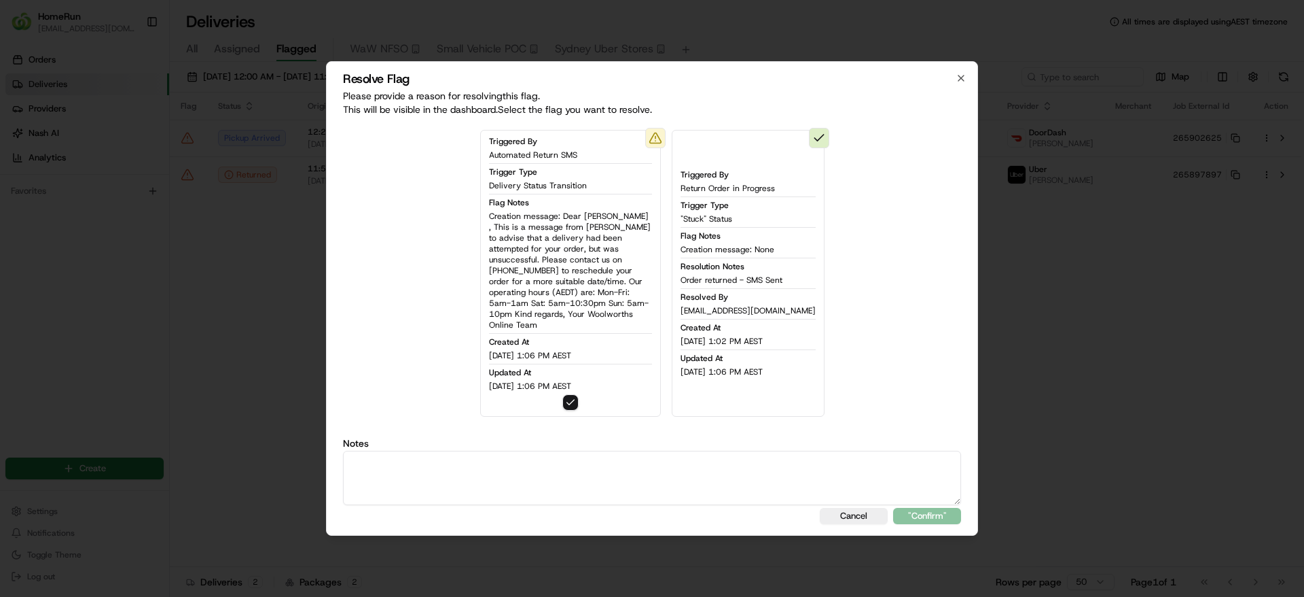
paste textarea "Order returned - SMS Sent"
type textarea "Order returned - SMS Sent"
click at [912, 514] on button ""Confirm"" at bounding box center [927, 516] width 68 height 16
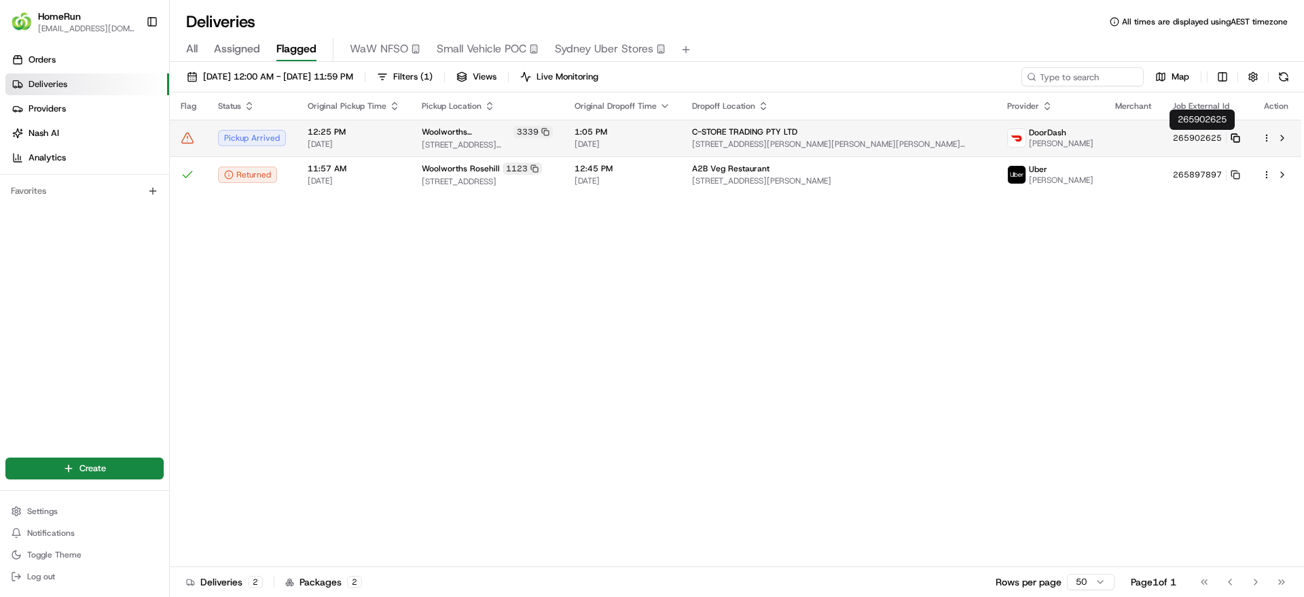
click at [1234, 137] on rect at bounding box center [1236, 139] width 5 height 5
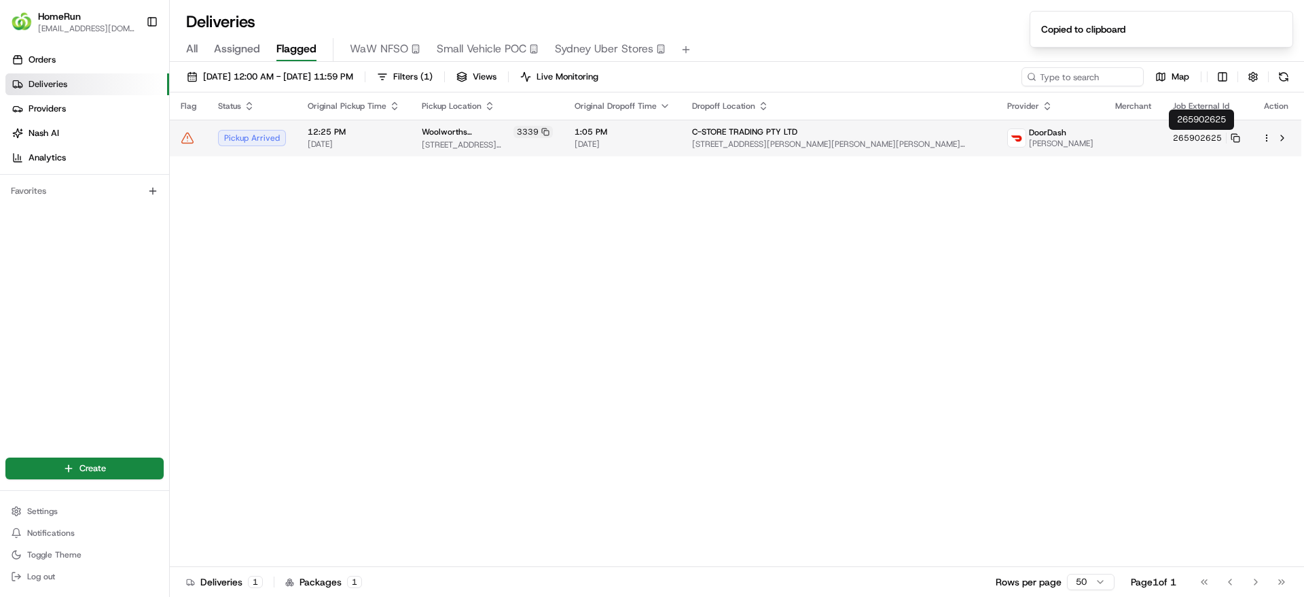
click at [1142, 145] on td at bounding box center [1134, 138] width 58 height 37
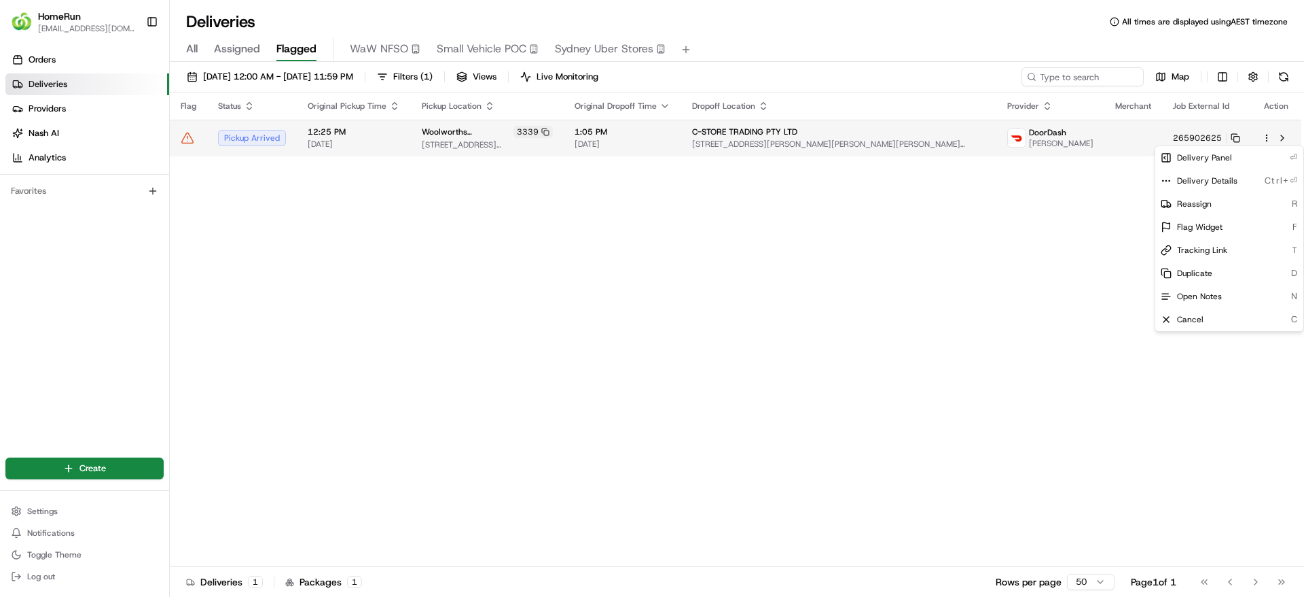
click at [1271, 137] on html "HomeRun jpinekubica1@woolworths.com.au Toggle Sidebar Orders Deliveries Provide…" at bounding box center [652, 298] width 1304 height 597
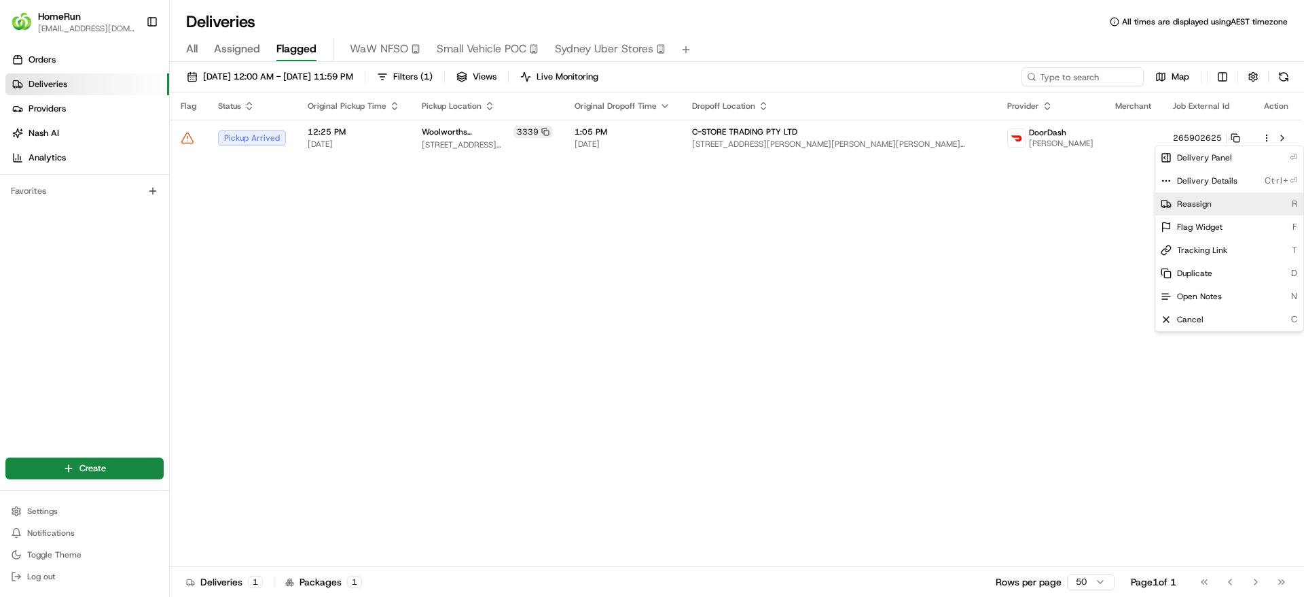
click at [1228, 202] on div "Reassign R" at bounding box center [1230, 203] width 148 height 23
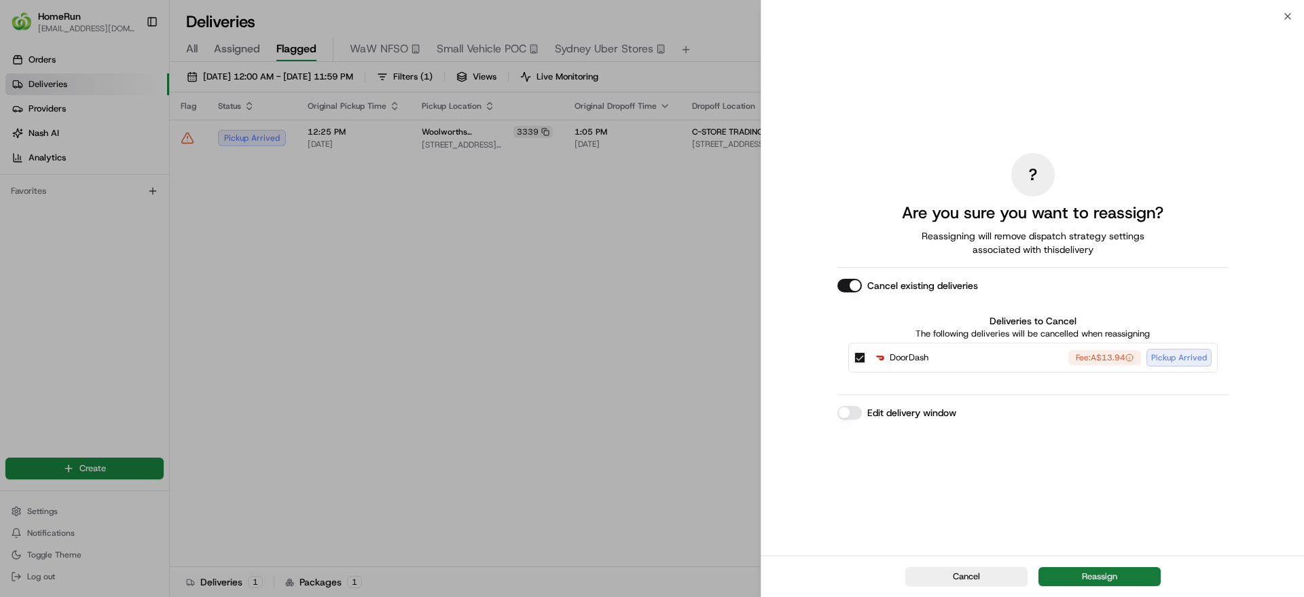
click at [1100, 584] on button "Reassign" at bounding box center [1100, 576] width 122 height 19
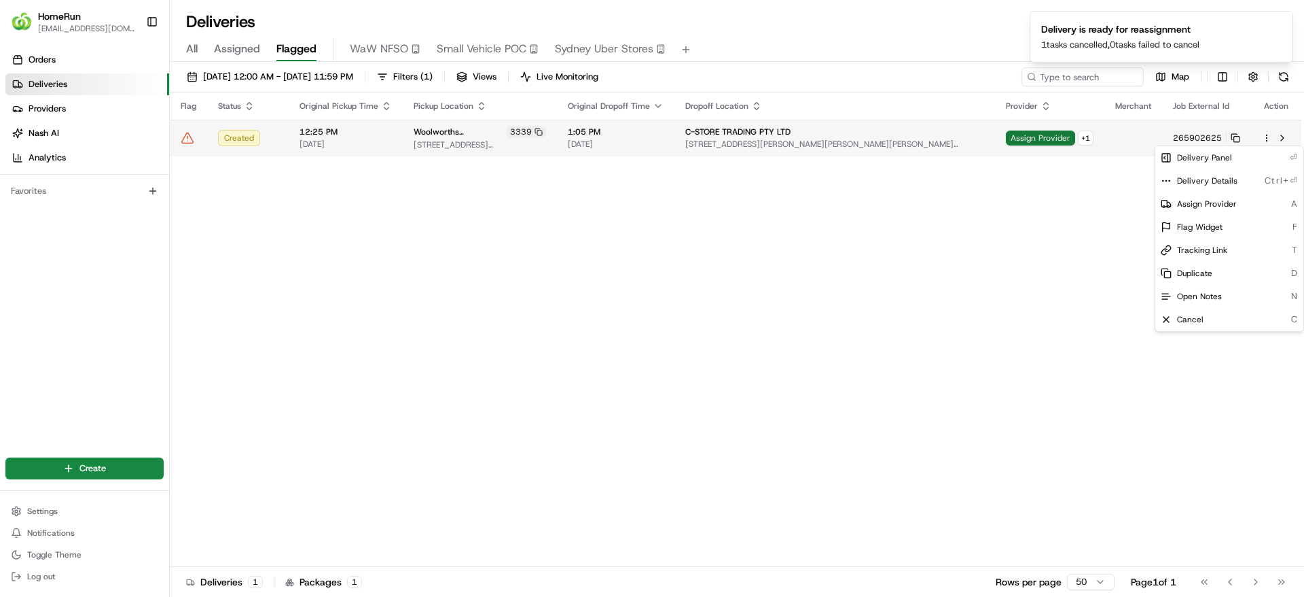
click at [1028, 141] on span "Assign Provider" at bounding box center [1040, 137] width 69 height 15
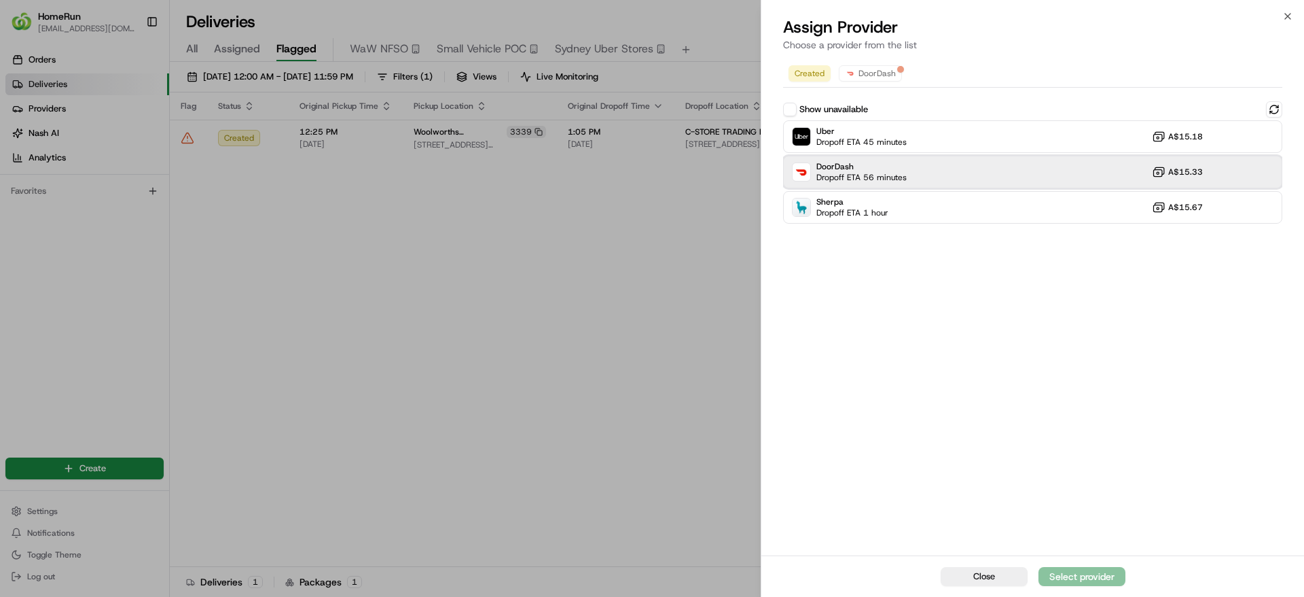
click at [917, 173] on div "DoorDash Dropoff ETA 56 minutes A$15.33" at bounding box center [1032, 172] width 499 height 33
click at [1065, 570] on div "Assign Provider" at bounding box center [1082, 576] width 67 height 14
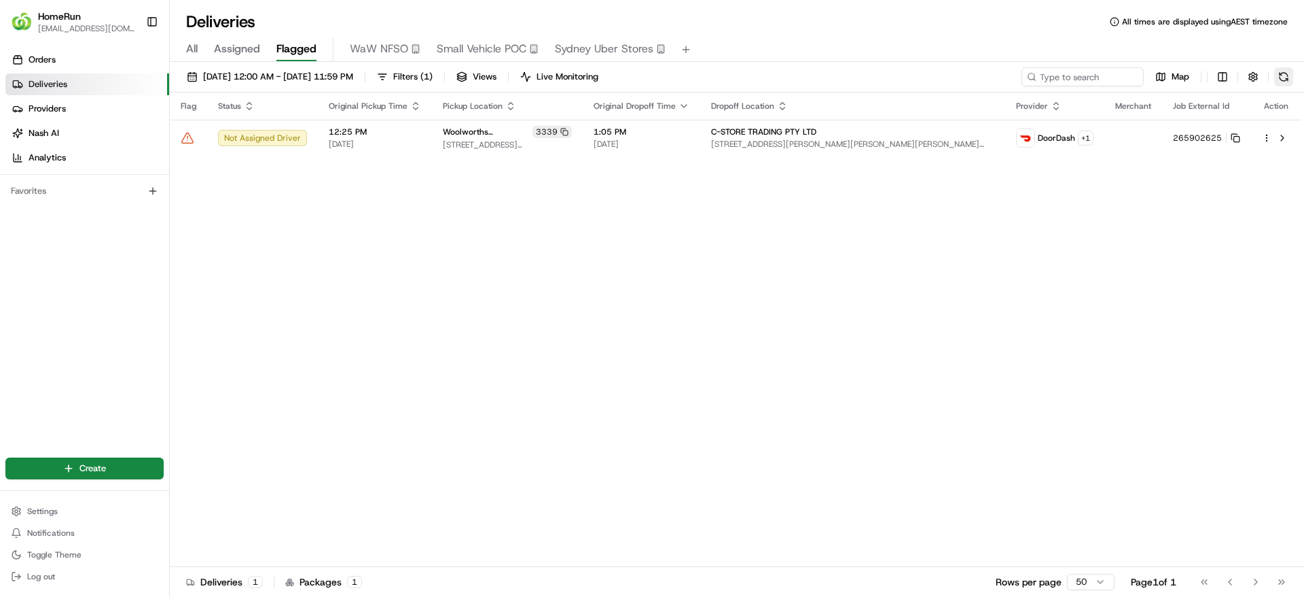
click at [1284, 83] on button at bounding box center [1284, 76] width 19 height 19
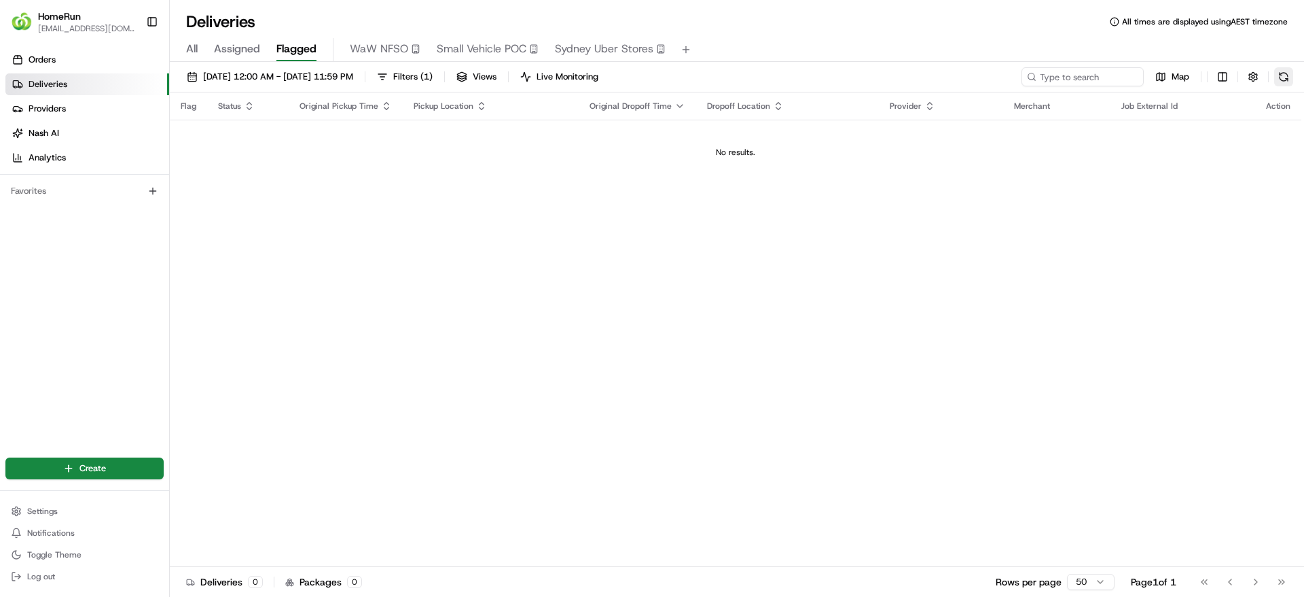
click at [1283, 82] on button at bounding box center [1284, 76] width 19 height 19
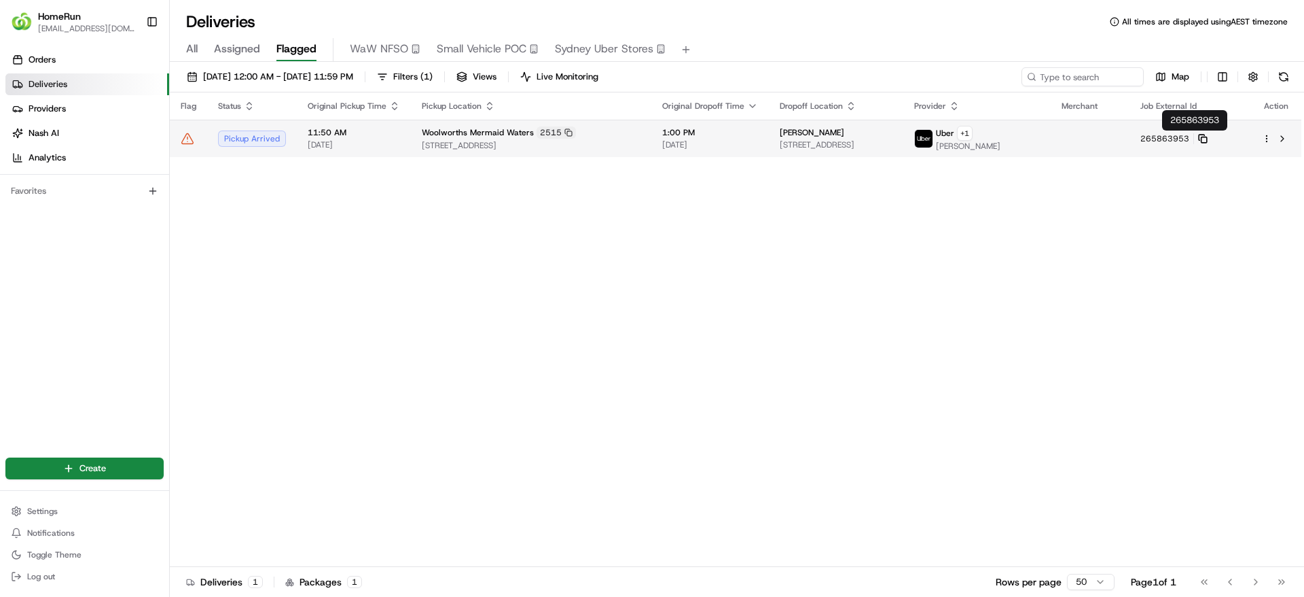
click at [1208, 141] on icon at bounding box center [1203, 139] width 10 height 10
click at [698, 134] on span "1:00 PM" at bounding box center [710, 132] width 96 height 11
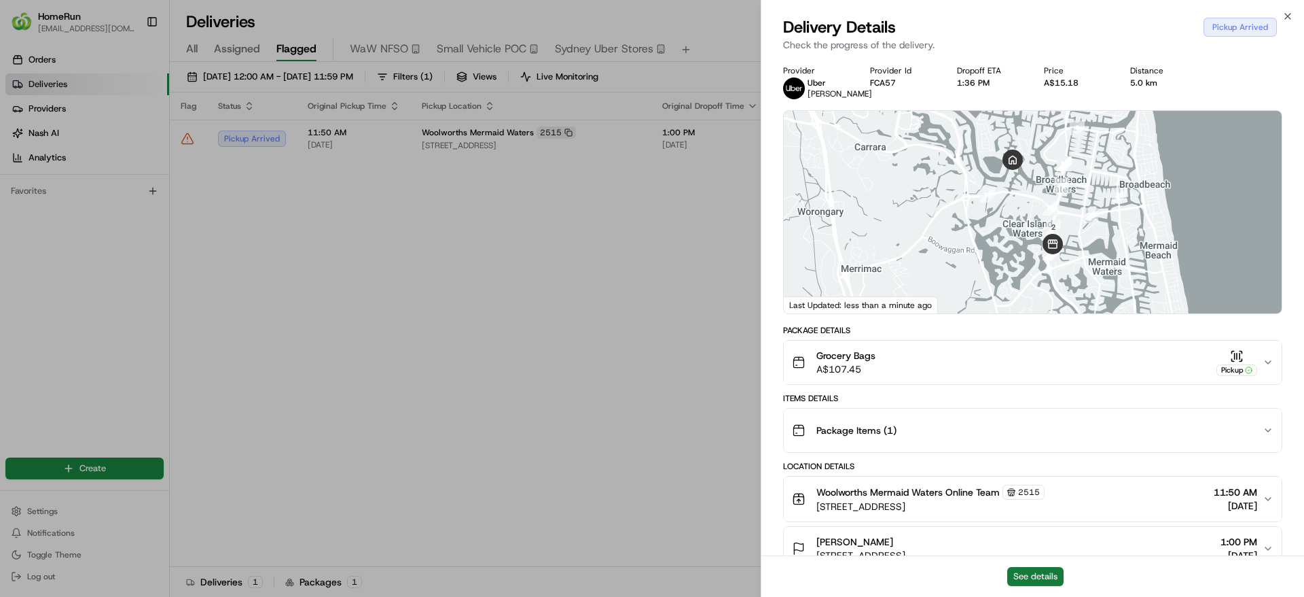
click at [1017, 577] on button "See details" at bounding box center [1036, 576] width 56 height 19
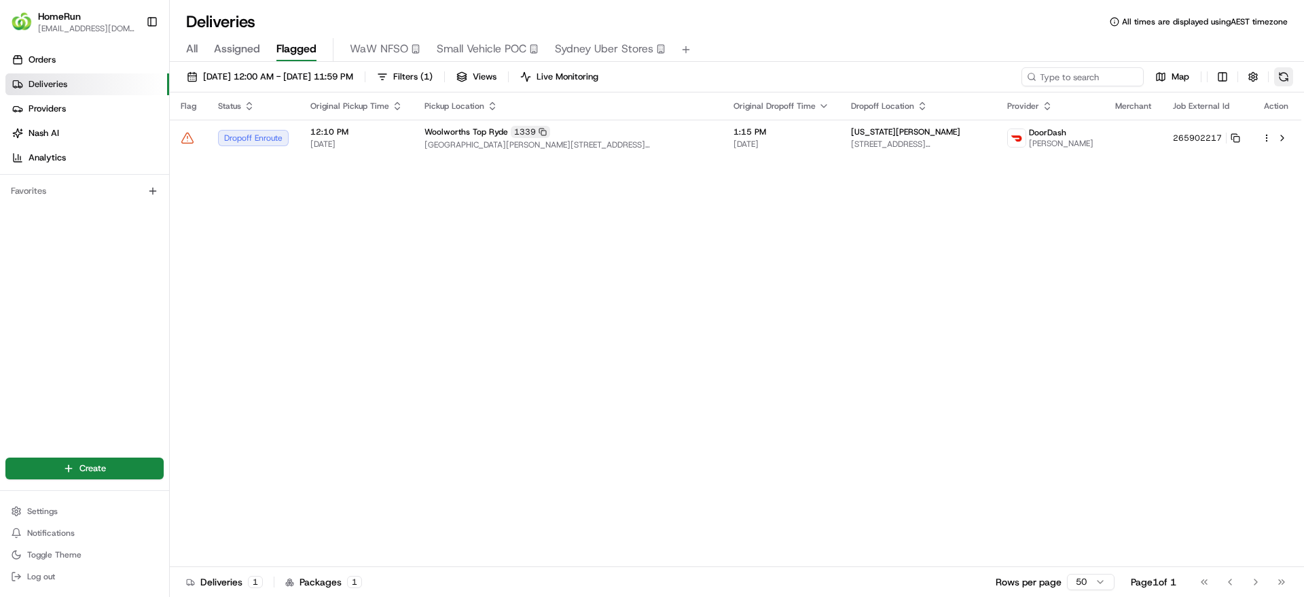
click at [1278, 78] on button at bounding box center [1284, 76] width 19 height 19
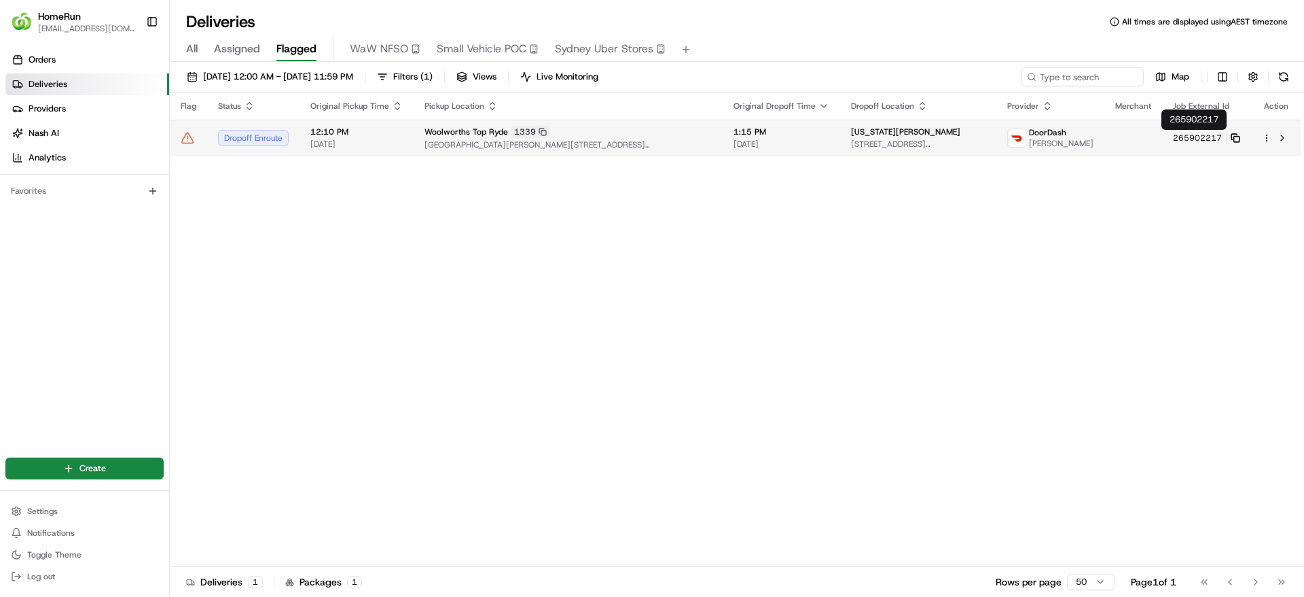
click at [1234, 137] on rect at bounding box center [1236, 139] width 5 height 5
click at [1132, 146] on td at bounding box center [1134, 138] width 58 height 37
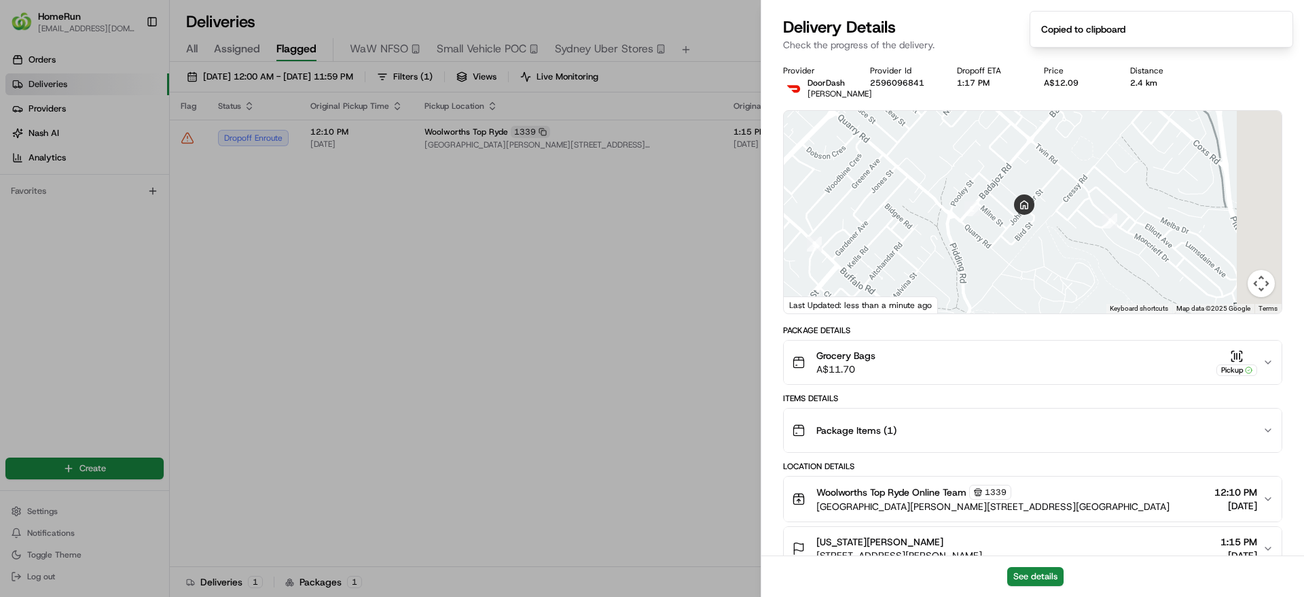
drag, startPoint x: 1134, startPoint y: 259, endPoint x: 999, endPoint y: 277, distance: 135.8
click at [999, 277] on div at bounding box center [1033, 212] width 498 height 202
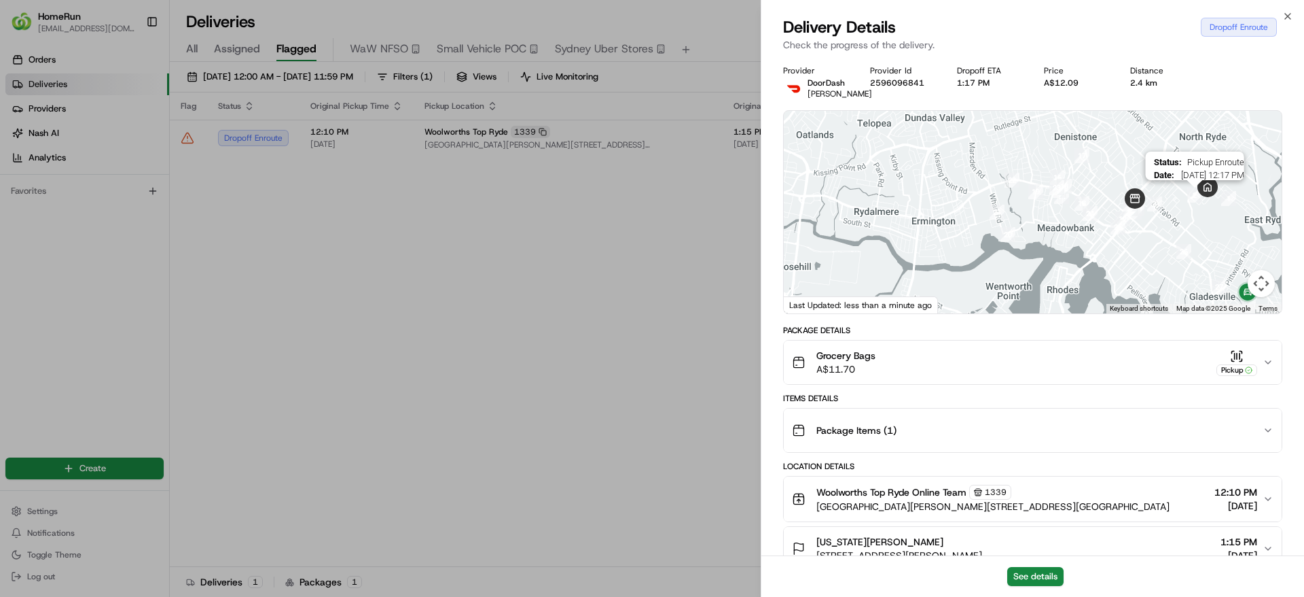
drag, startPoint x: 962, startPoint y: 275, endPoint x: 1184, endPoint y: 203, distance: 232.9
click at [1184, 203] on div "Status : Pickup Enroute Date : 22/08/2025 12:17 PM" at bounding box center [1033, 212] width 498 height 202
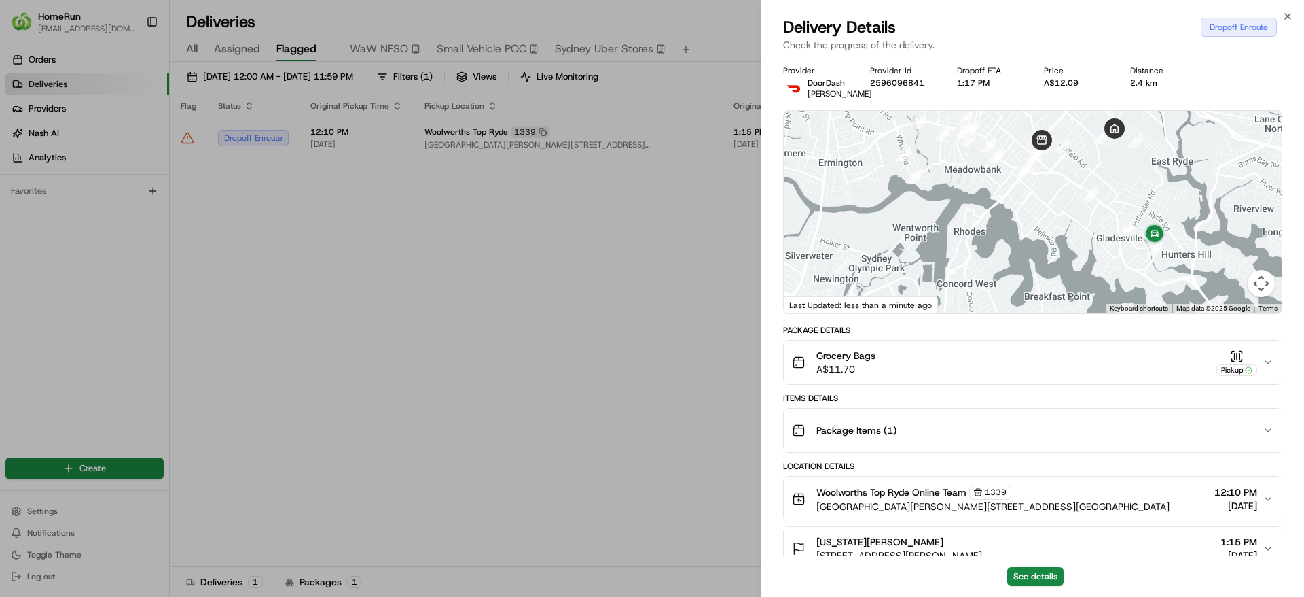
drag, startPoint x: 1134, startPoint y: 249, endPoint x: 1014, endPoint y: 192, distance: 132.5
click at [1014, 192] on div at bounding box center [1033, 212] width 498 height 202
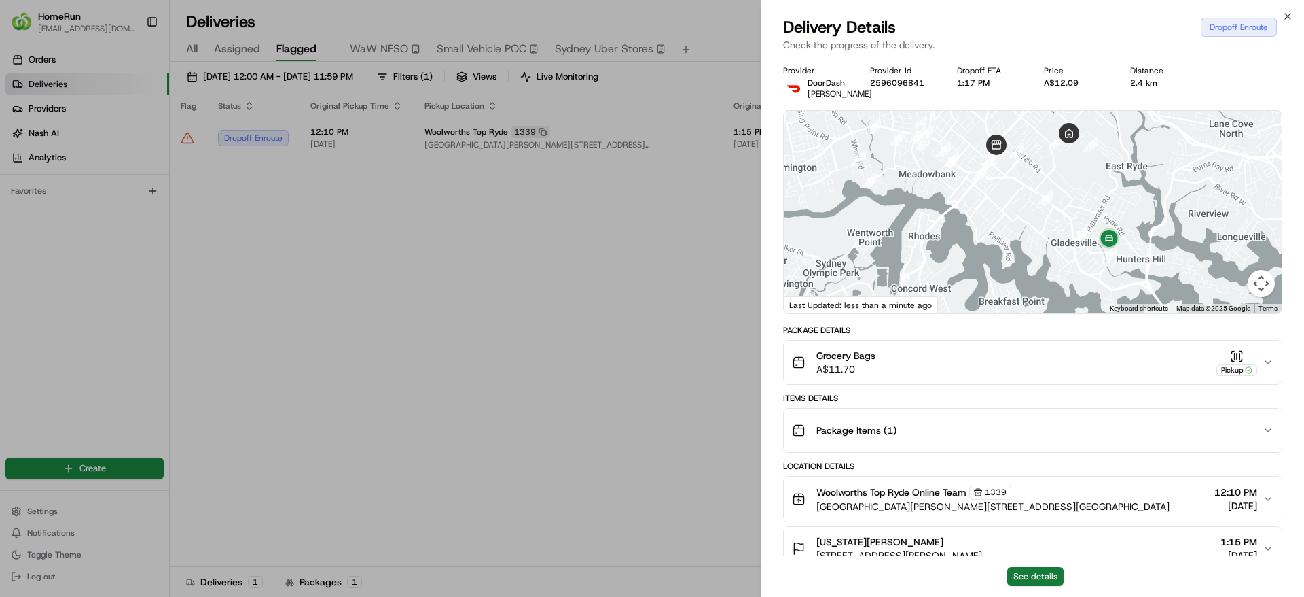
click at [1033, 571] on button "See details" at bounding box center [1036, 576] width 56 height 19
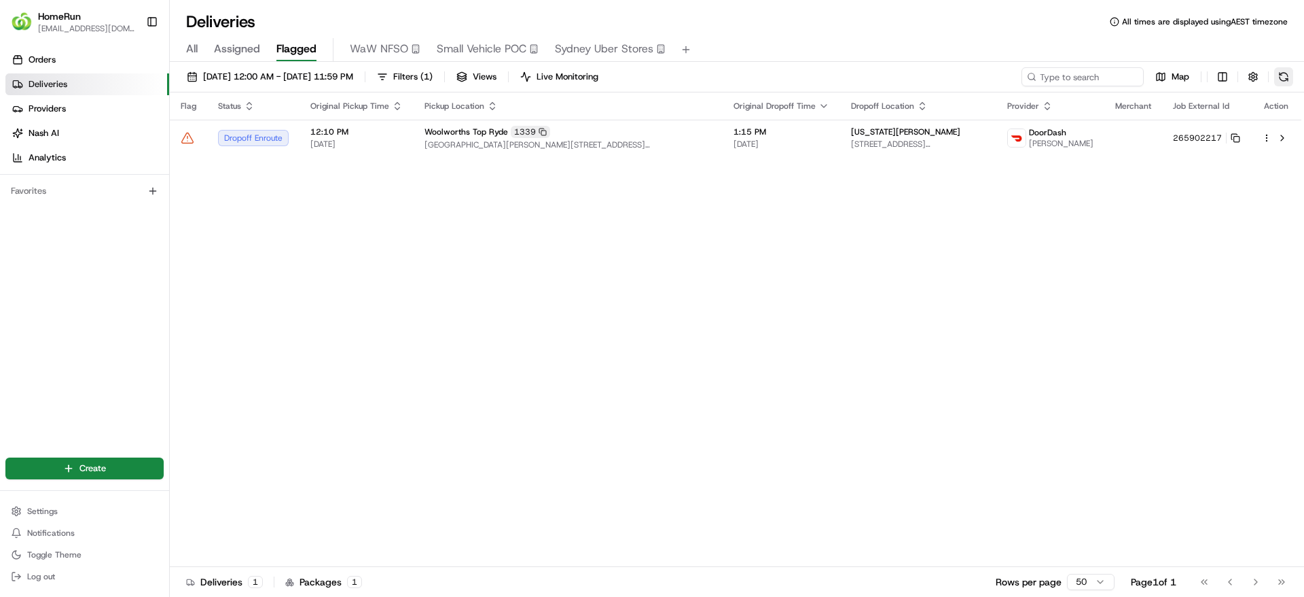
click at [1280, 79] on button at bounding box center [1284, 76] width 19 height 19
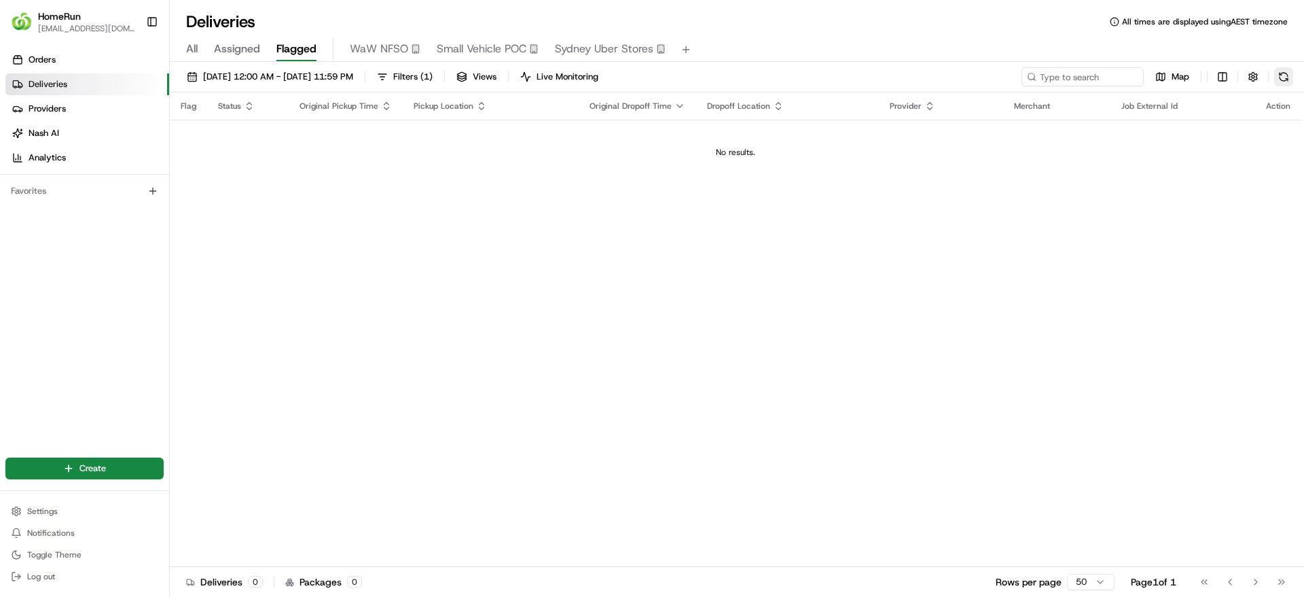
click at [1281, 86] on button at bounding box center [1284, 76] width 19 height 19
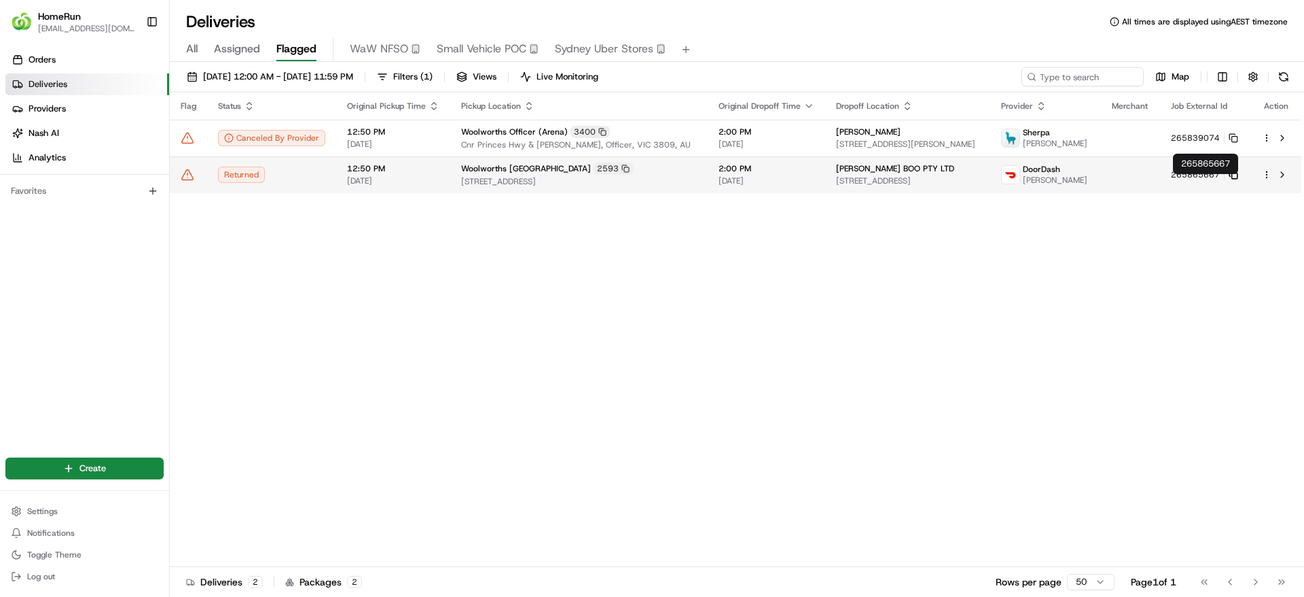
click at [1235, 179] on rect at bounding box center [1234, 175] width 5 height 5
click at [188, 181] on icon at bounding box center [188, 175] width 14 height 14
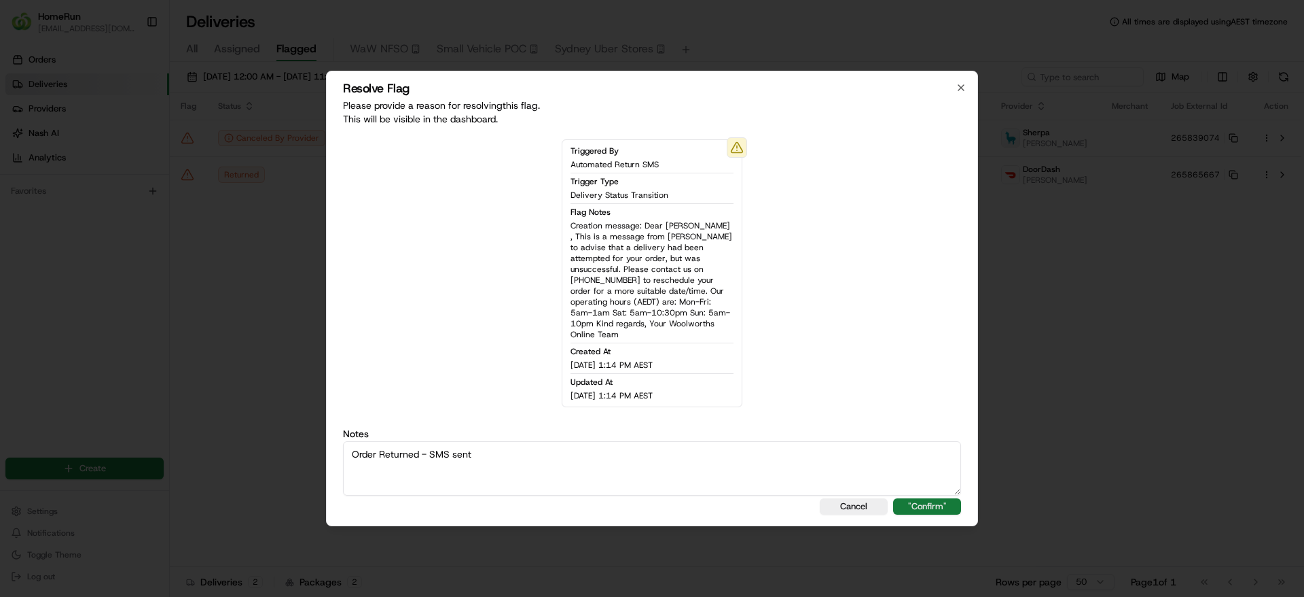
type textarea "Order Returned - SMS sent"
click at [913, 501] on button ""Confirm"" at bounding box center [927, 506] width 68 height 16
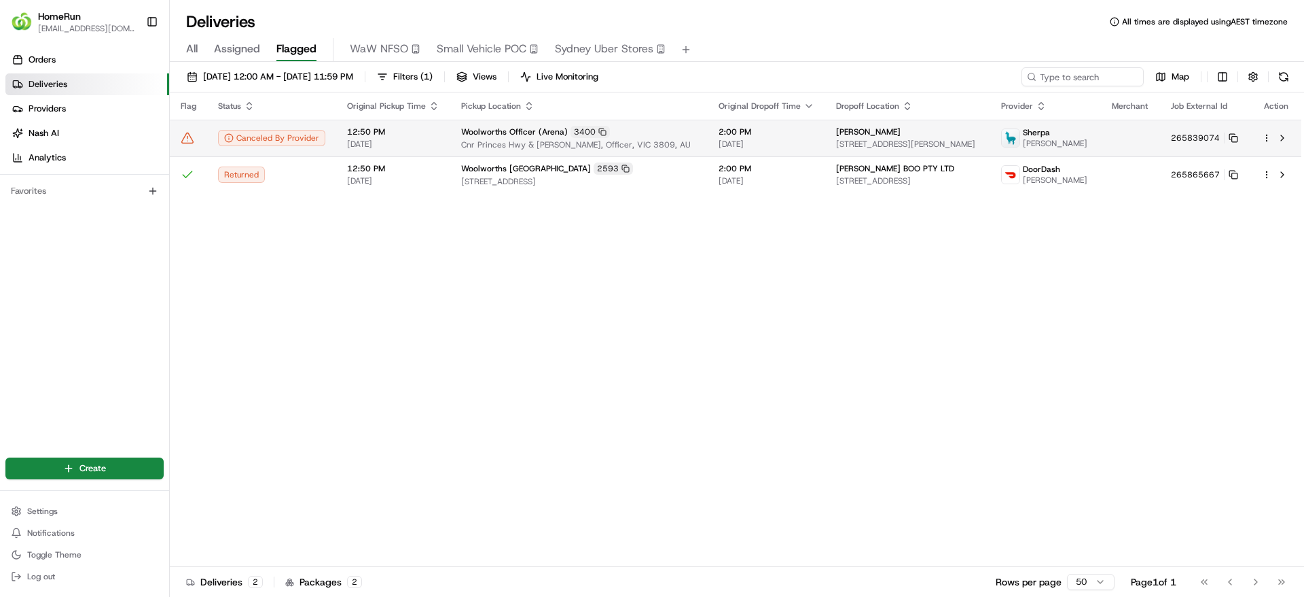
click at [605, 143] on span "Cnr Princes Hwy & Cardinia Rd, Officer, VIC 3809, AU" at bounding box center [579, 144] width 236 height 11
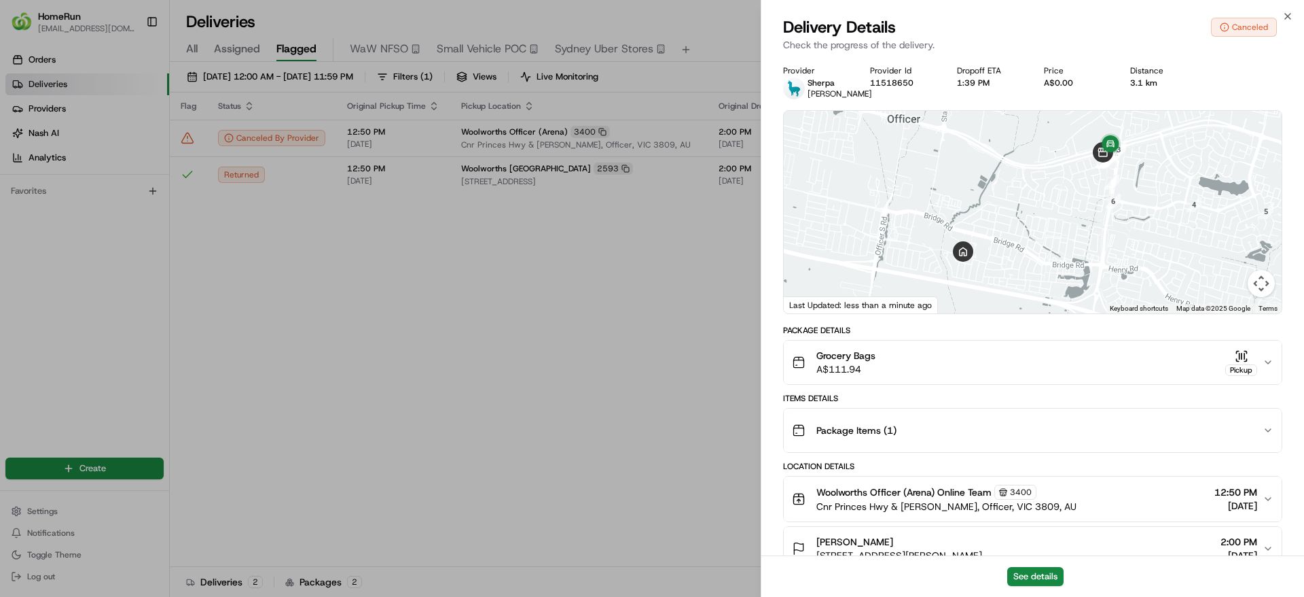
click at [1025, 567] on button "See details" at bounding box center [1036, 576] width 56 height 19
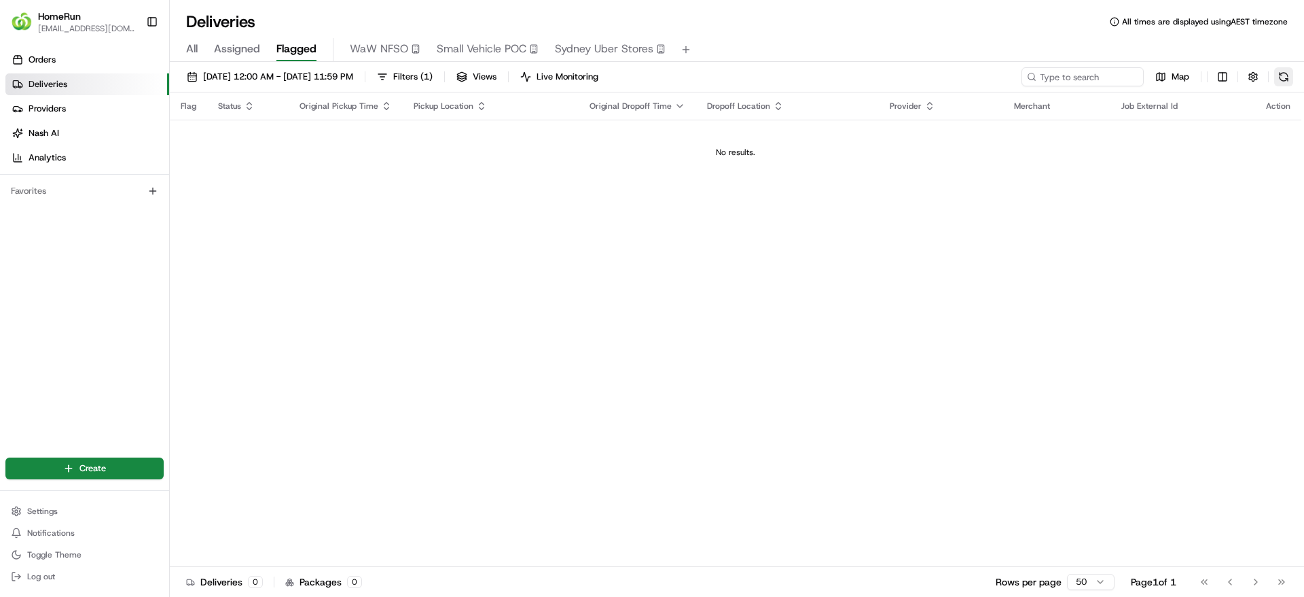
click at [1281, 75] on button at bounding box center [1284, 76] width 19 height 19
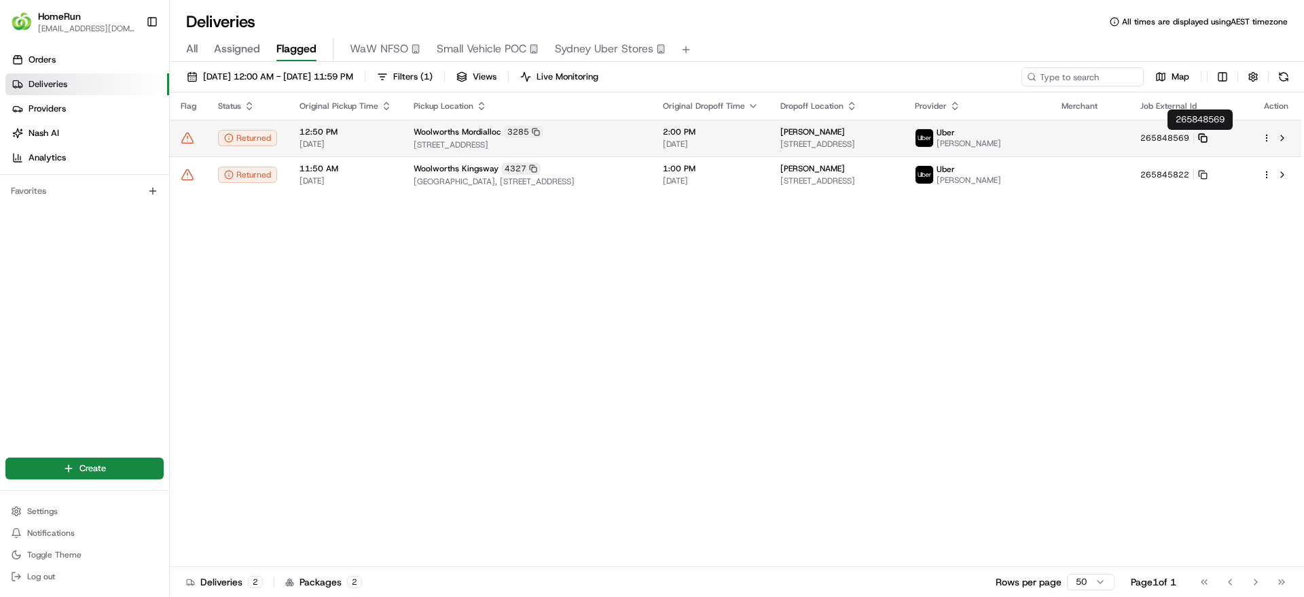
click at [1208, 137] on icon at bounding box center [1203, 138] width 10 height 10
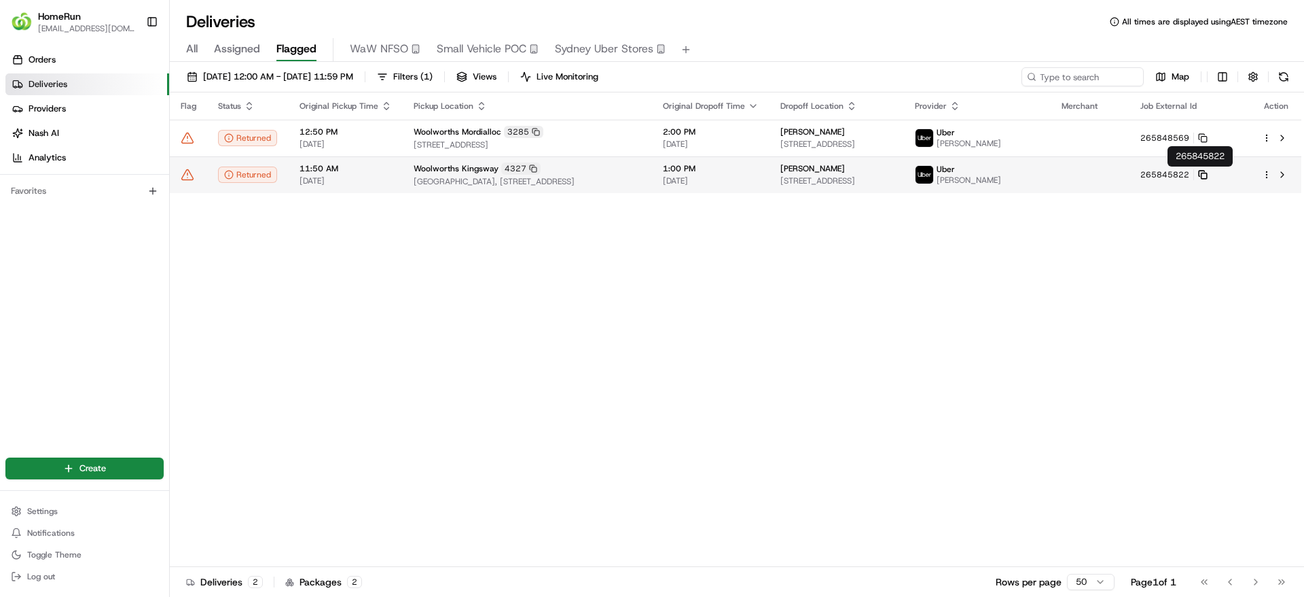
click at [1208, 170] on icon at bounding box center [1203, 175] width 10 height 10
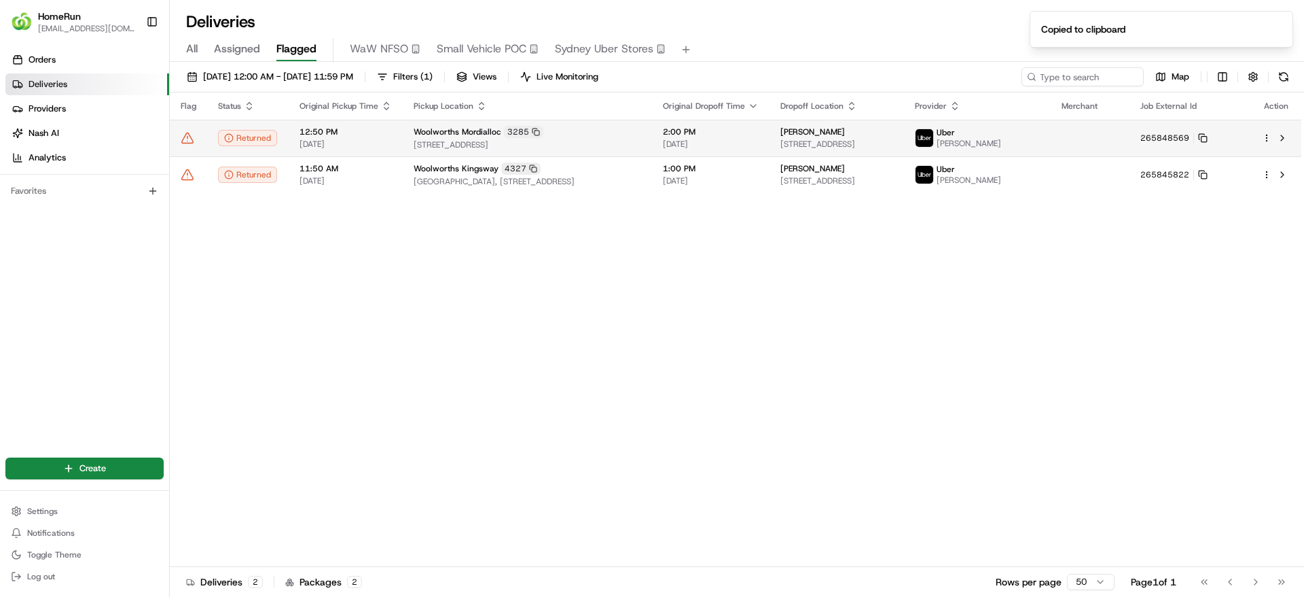
click at [188, 137] on icon at bounding box center [188, 138] width 14 height 14
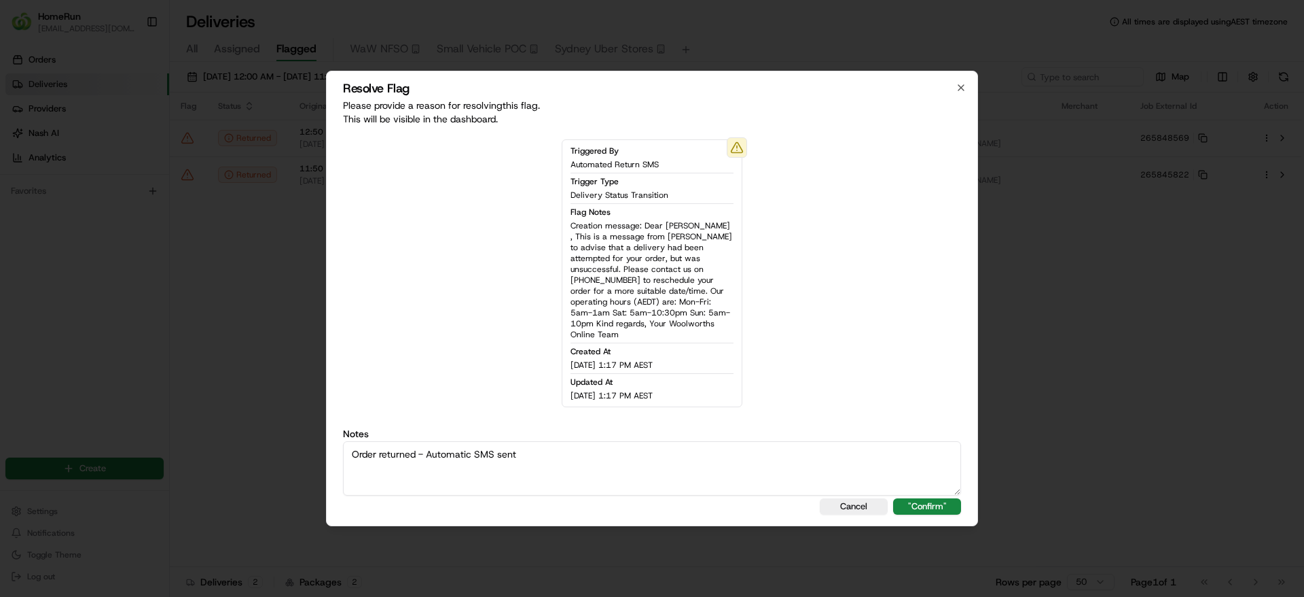
drag, startPoint x: 755, startPoint y: 447, endPoint x: 273, endPoint y: 461, distance: 481.9
click at [273, 461] on body "HomeRun jpinekubica1@woolworths.com.au Toggle Sidebar Orders Deliveries Provide…" at bounding box center [652, 298] width 1304 height 597
click at [948, 488] on textarea "Order returned - Automatic SMS sent" at bounding box center [652, 468] width 618 height 54
type textarea "Order returned - Automatic SMS sent"
click at [936, 498] on button ""Confirm"" at bounding box center [927, 506] width 68 height 16
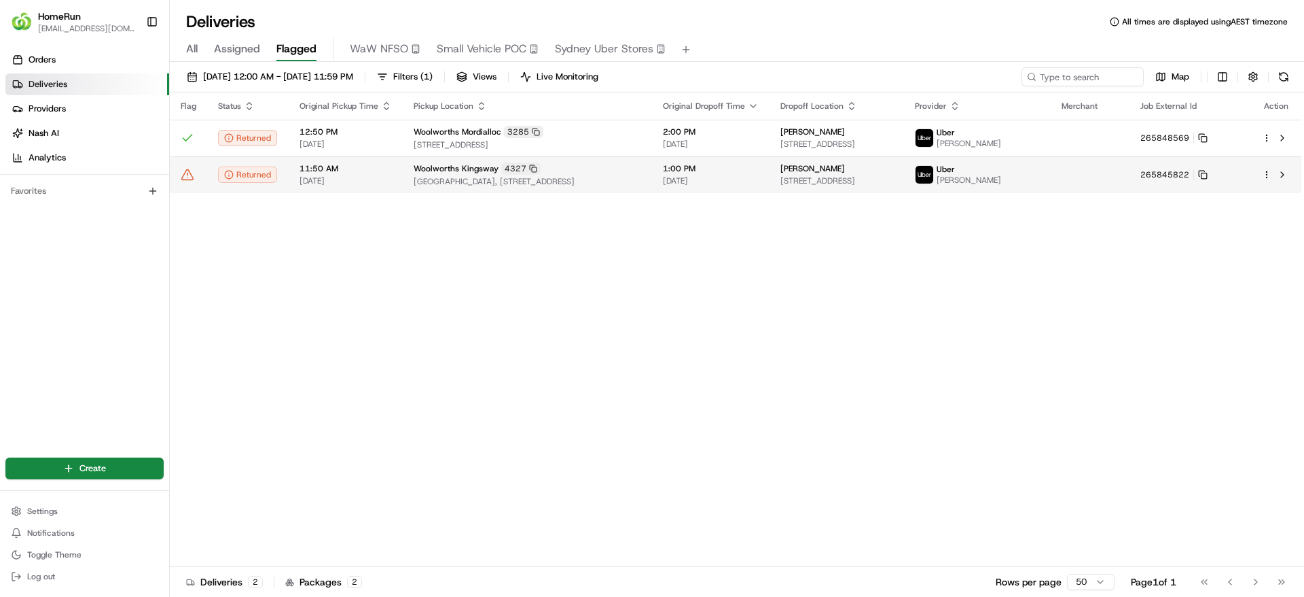
click at [190, 171] on icon at bounding box center [188, 175] width 14 height 14
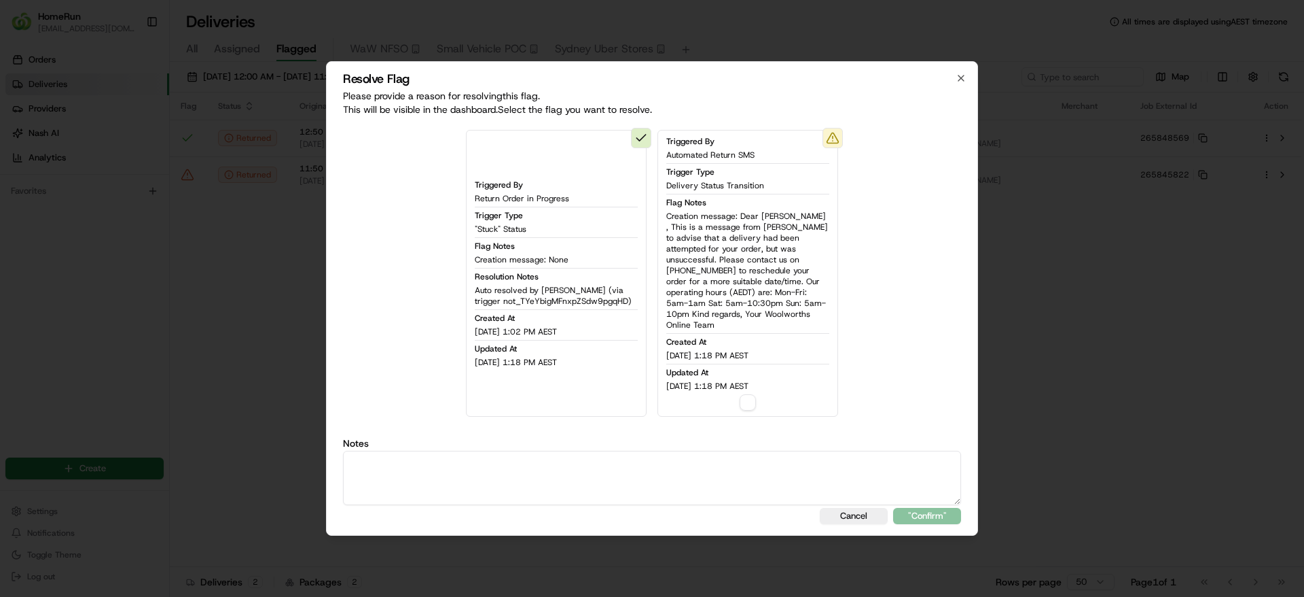
type button "on"
click at [773, 472] on textarea at bounding box center [652, 477] width 618 height 54
paste textarea "Order returned - Automatic SMS sent"
type textarea "Order returned - Automatic SMS sent"
click at [931, 510] on button ""Confirm"" at bounding box center [927, 516] width 68 height 16
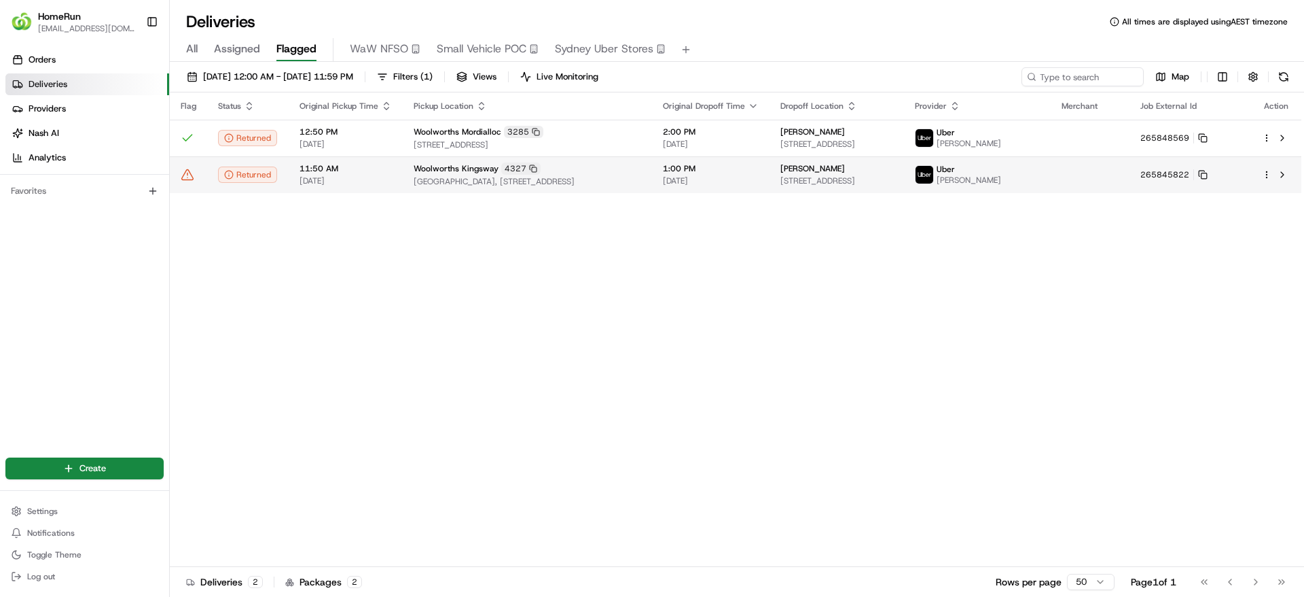
click at [190, 173] on icon at bounding box center [188, 175] width 14 height 14
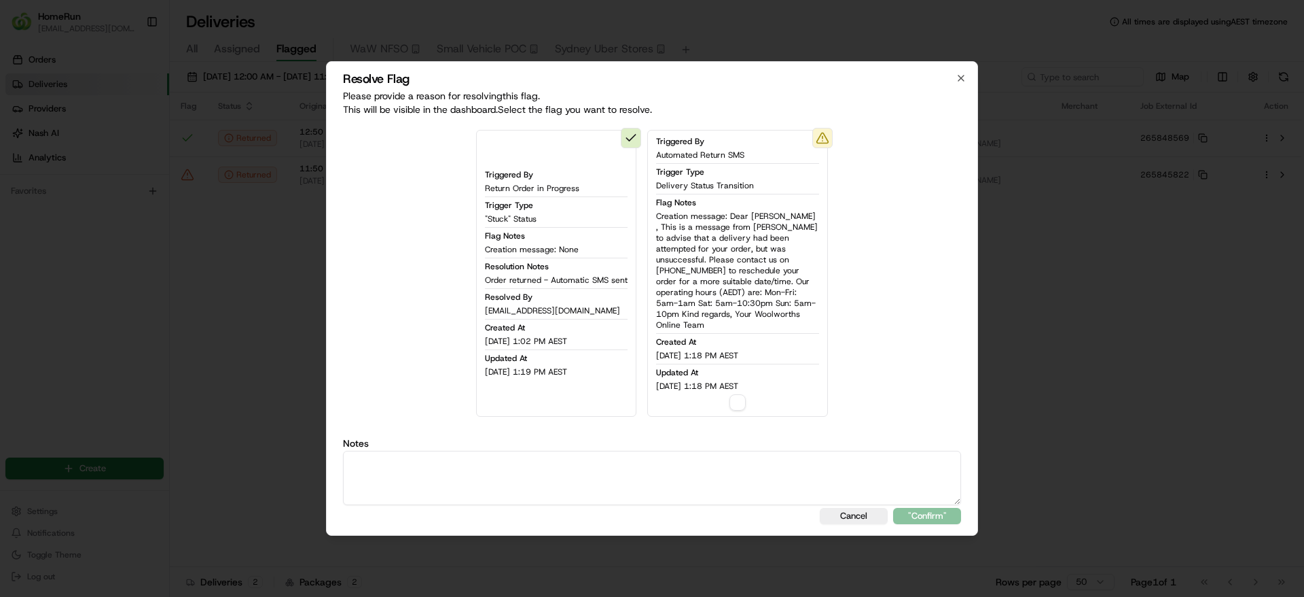
type button "on"
click at [680, 455] on textarea at bounding box center [652, 477] width 618 height 54
paste textarea "Order returned - Automatic SMS sent"
type textarea "Order returned - Automatic SMS sent"
click at [734, 394] on button "on" at bounding box center [738, 402] width 16 height 16
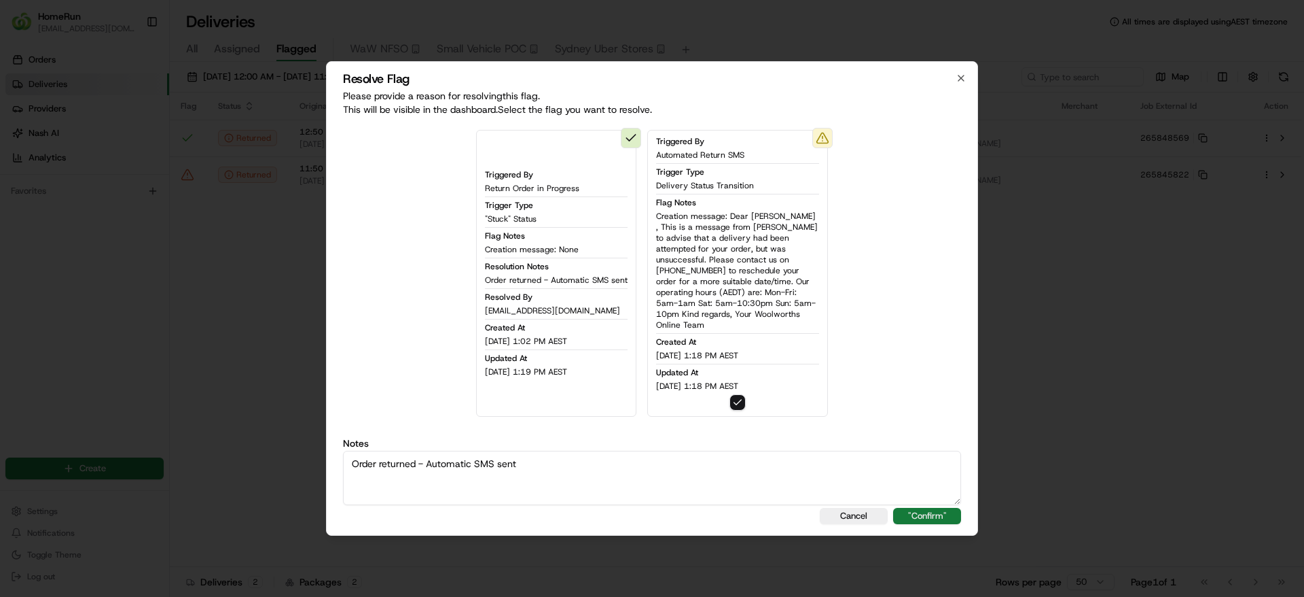
click at [948, 517] on button ""Confirm"" at bounding box center [927, 516] width 68 height 16
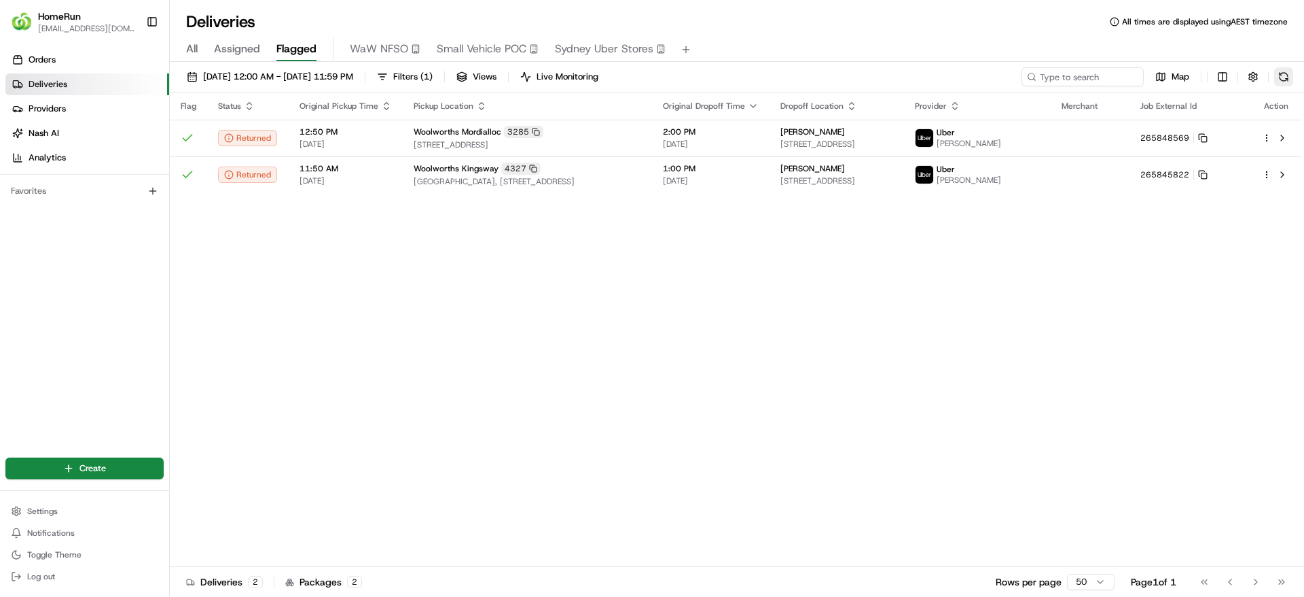
click at [1287, 86] on button at bounding box center [1284, 76] width 19 height 19
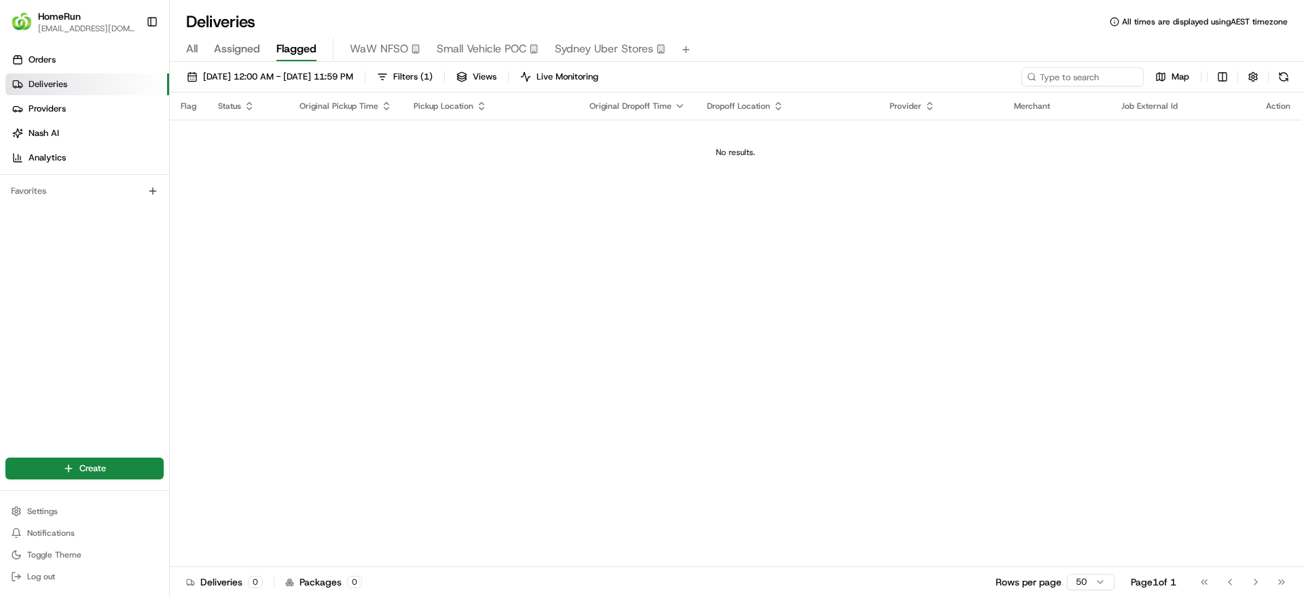
click at [1285, 88] on div "22/08/2025 12:00 AM - 22/08/2025 11:59 PM Filters ( 1 ) Views Live Monitoring M…" at bounding box center [737, 79] width 1135 height 25
click at [1287, 79] on button at bounding box center [1284, 76] width 19 height 19
click at [1282, 71] on button at bounding box center [1284, 76] width 19 height 19
click at [1284, 73] on button at bounding box center [1284, 76] width 19 height 19
click at [1279, 72] on button at bounding box center [1284, 76] width 19 height 19
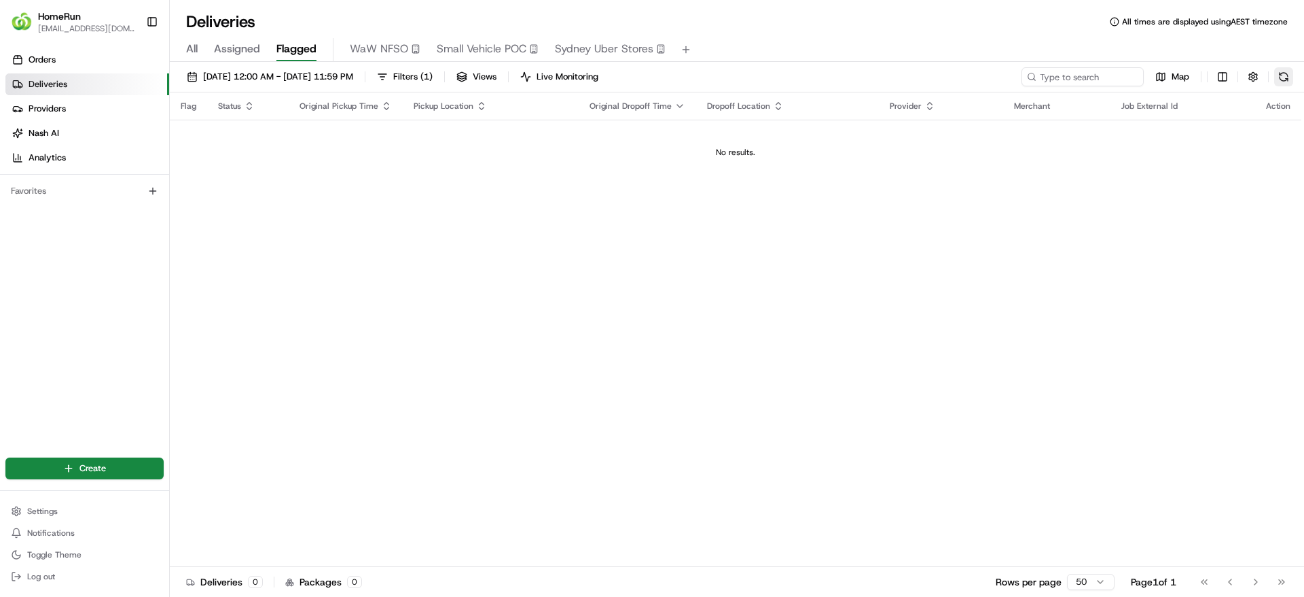
click at [1280, 74] on button at bounding box center [1284, 76] width 19 height 19
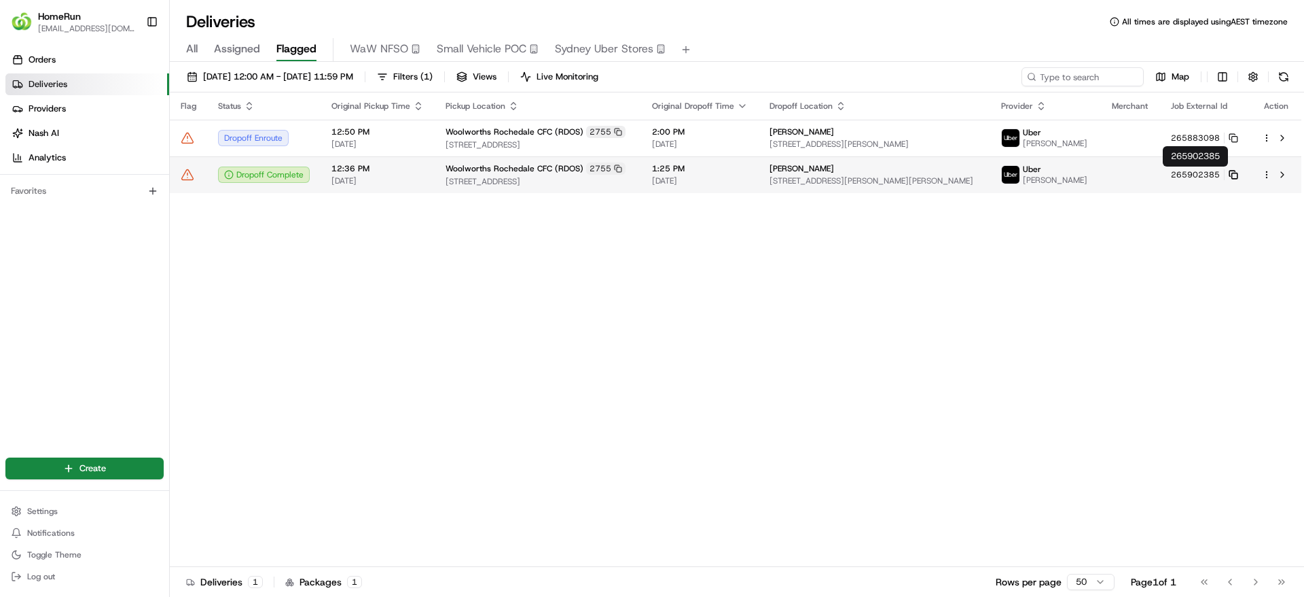
click at [1229, 171] on icon at bounding box center [1234, 175] width 10 height 10
click at [191, 176] on icon at bounding box center [188, 175] width 14 height 14
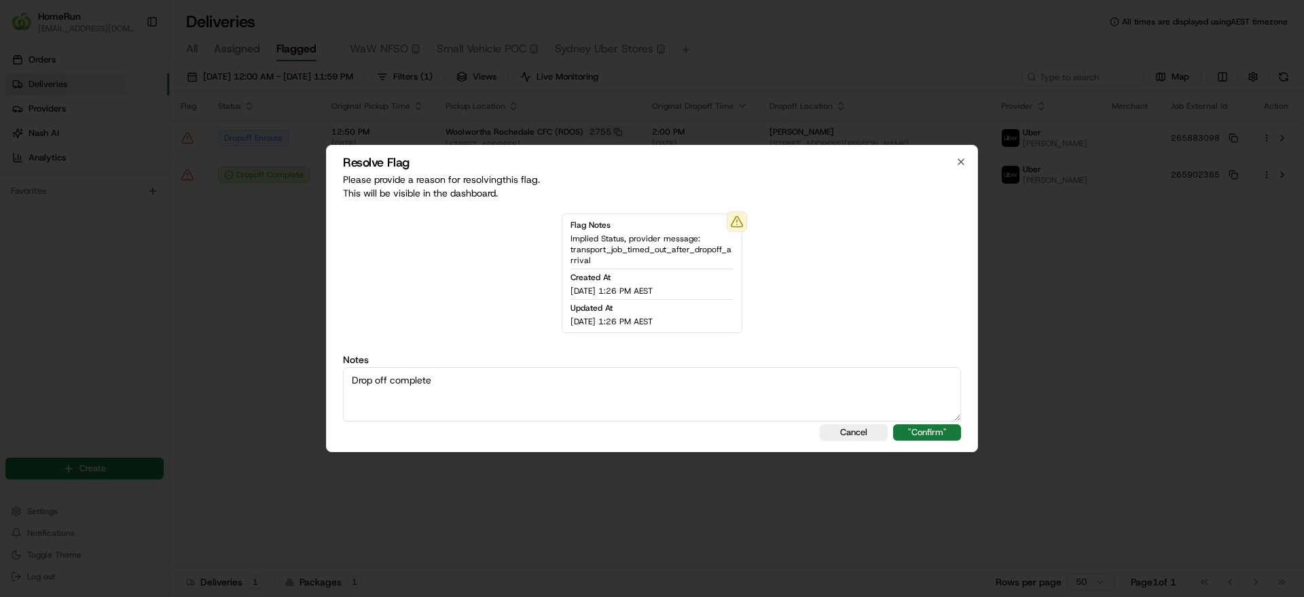
type textarea "Drop off complete"
click at [909, 429] on button ""Confirm"" at bounding box center [927, 432] width 68 height 16
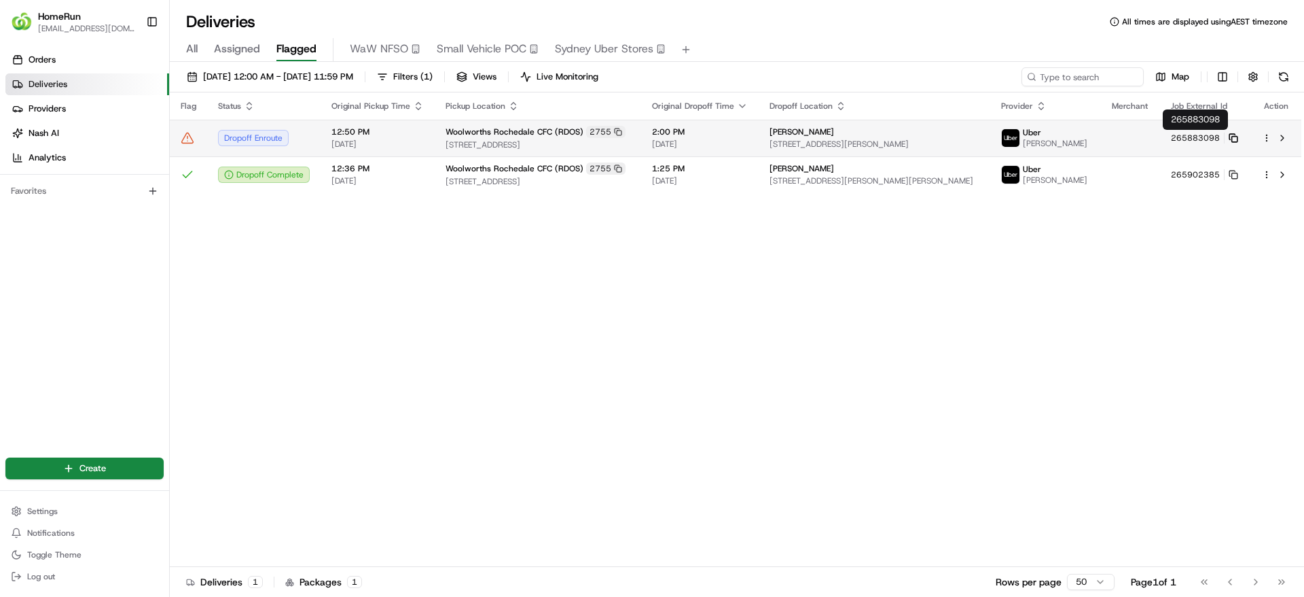
click at [1232, 138] on rect at bounding box center [1234, 139] width 5 height 5
click at [488, 149] on span "11 Interchange Place, Rochedale, QLD 4123, AU" at bounding box center [538, 144] width 185 height 11
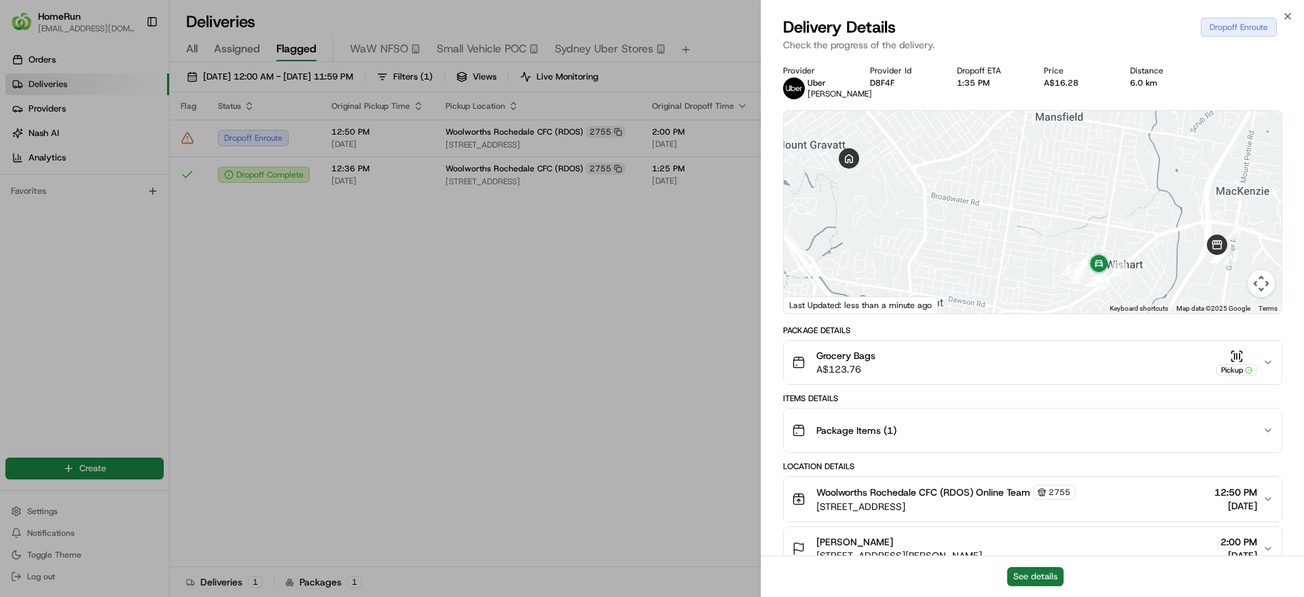
click at [1028, 572] on button "See details" at bounding box center [1036, 576] width 56 height 19
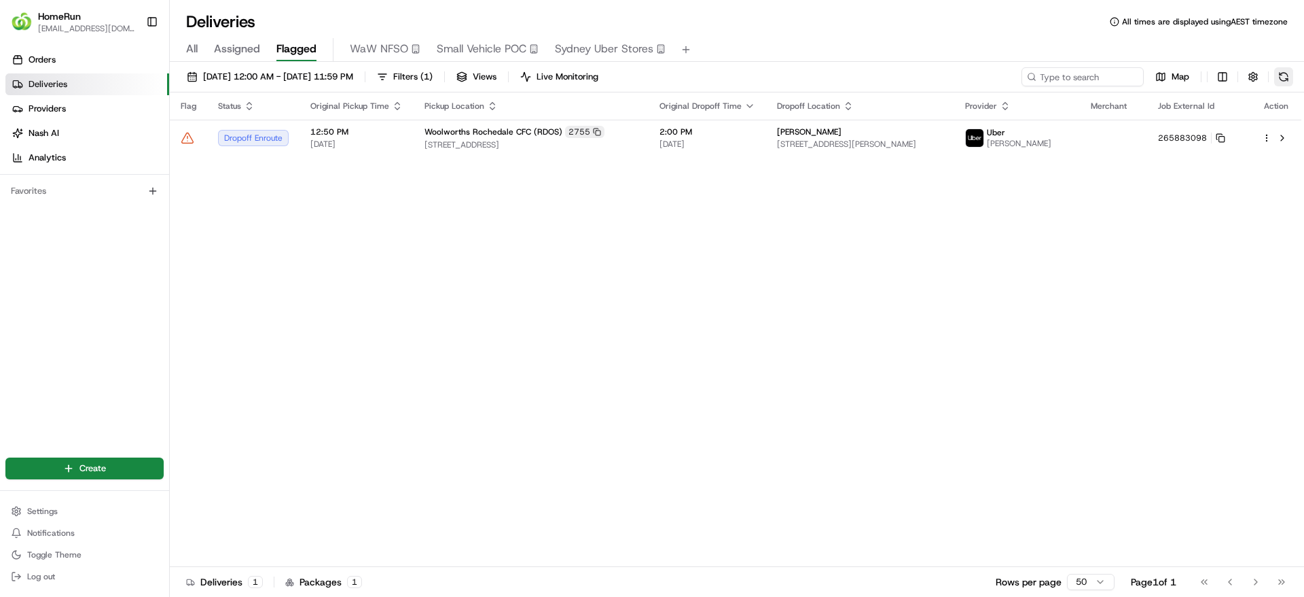
click at [1277, 78] on button at bounding box center [1284, 76] width 19 height 19
